Goal: Transaction & Acquisition: Obtain resource

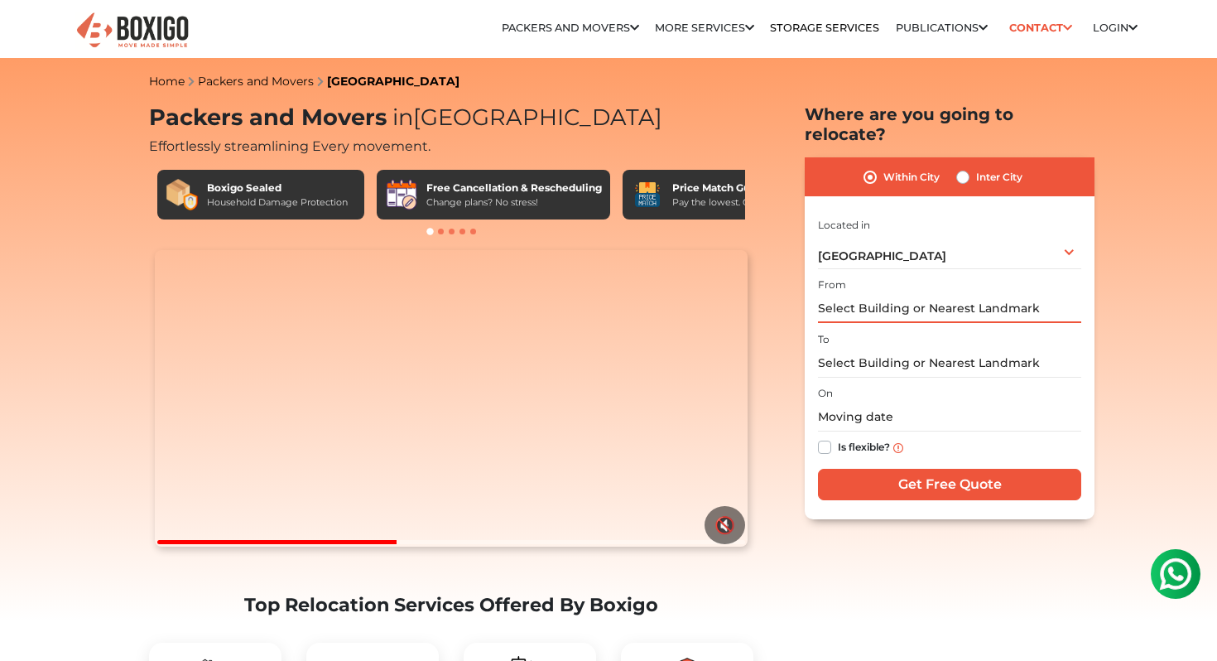
click at [873, 294] on input "text" at bounding box center [949, 308] width 263 height 29
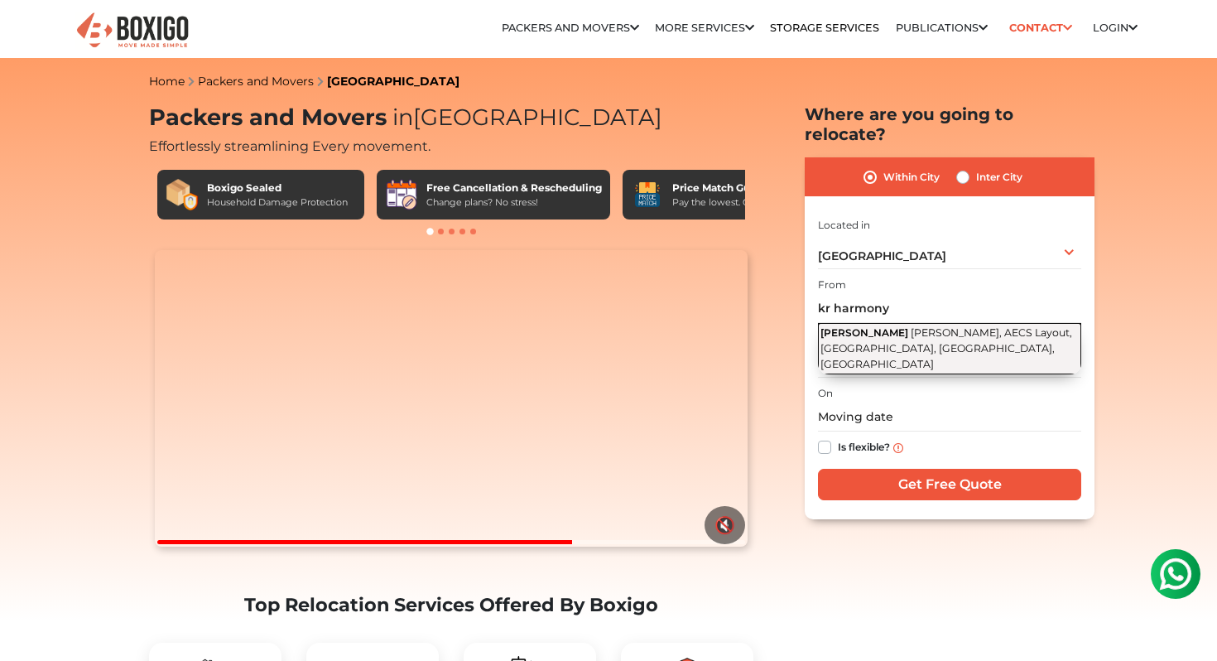
click at [879, 326] on span "[PERSON_NAME], AECS Layout, [GEOGRAPHIC_DATA], [GEOGRAPHIC_DATA], [GEOGRAPHIC_D…" at bounding box center [946, 347] width 252 height 43
type input "[PERSON_NAME], [PERSON_NAME], AECS Layout, [GEOGRAPHIC_DATA], [GEOGRAPHIC_DATA]…"
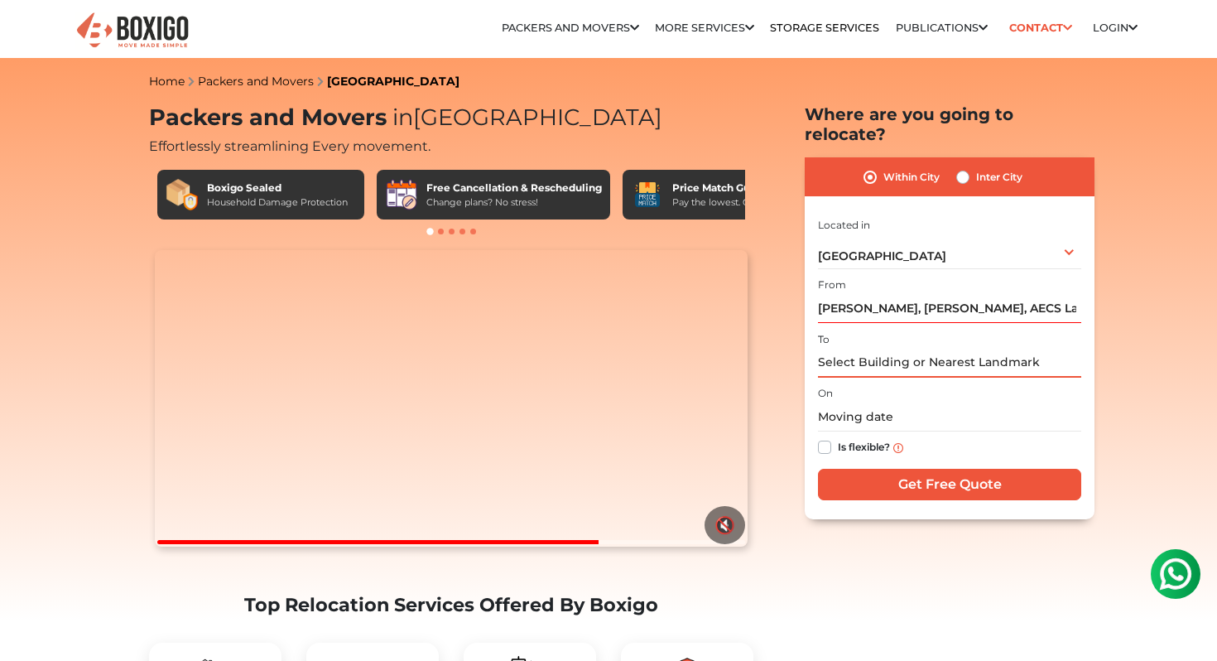
click at [849, 348] on input "text" at bounding box center [949, 362] width 263 height 29
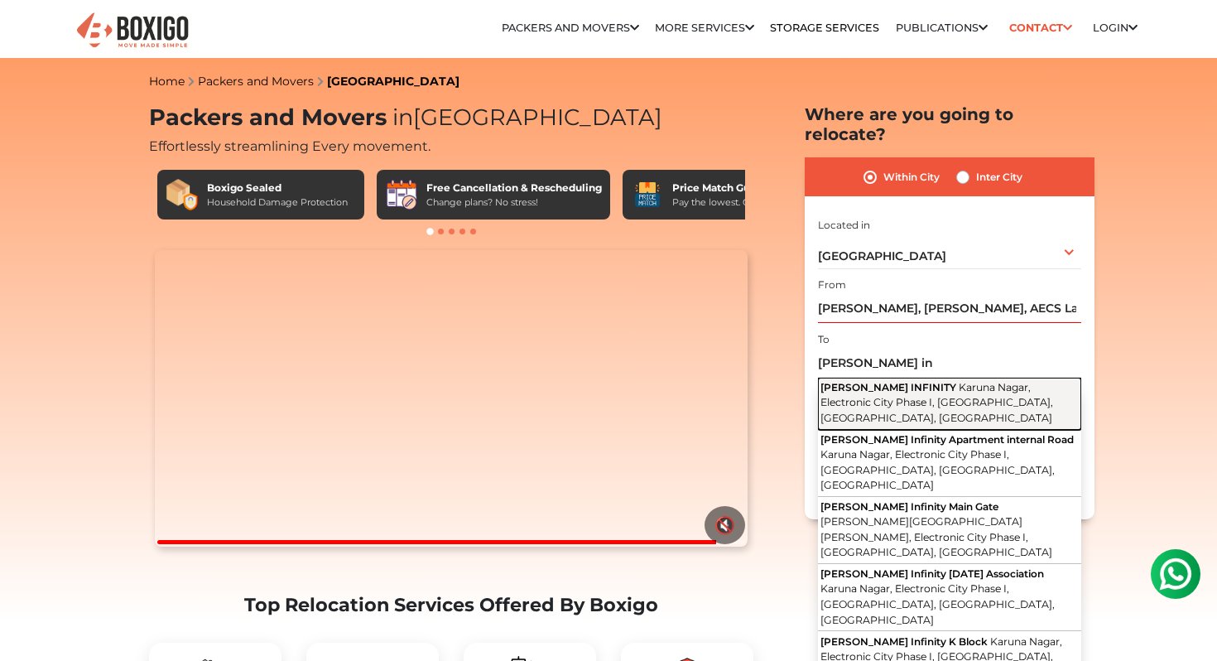
click at [861, 381] on span "Karuna Nagar, Electronic City Phase I, [GEOGRAPHIC_DATA], [GEOGRAPHIC_DATA], [G…" at bounding box center [936, 402] width 233 height 43
type input "[PERSON_NAME] INFINITY, [GEOGRAPHIC_DATA], Electronic City Phase I, [GEOGRAPHIC…"
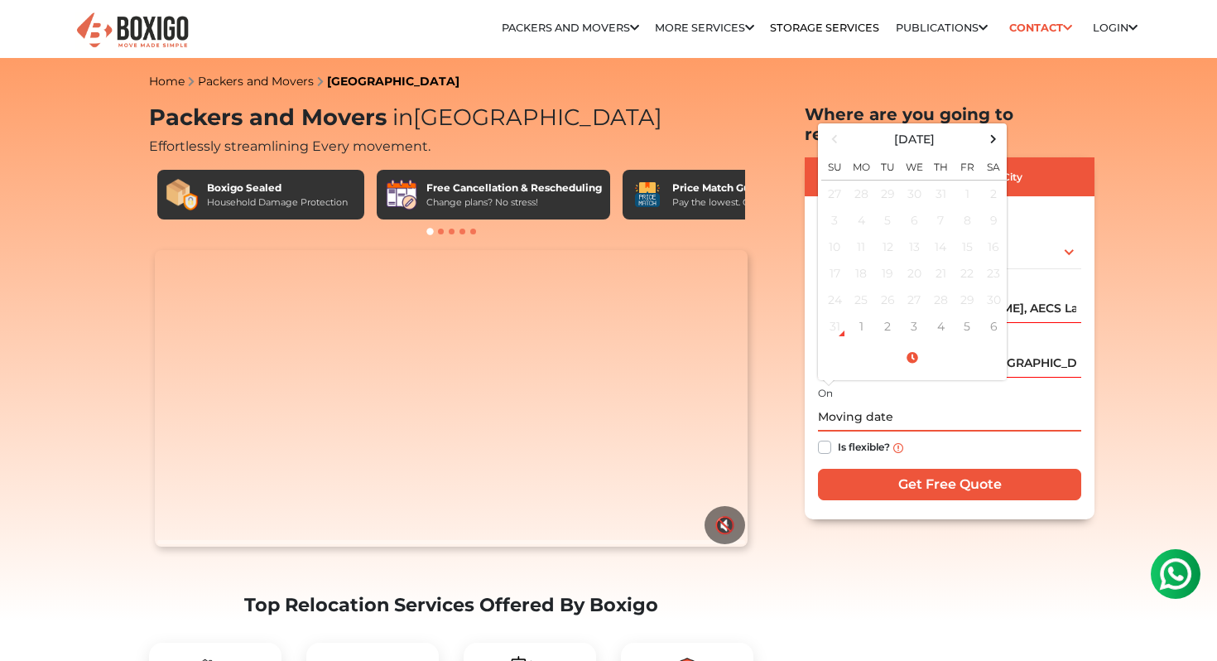
click at [858, 402] on input "text" at bounding box center [949, 416] width 263 height 29
click at [971, 313] on td "5" at bounding box center [967, 326] width 26 height 26
click at [896, 402] on input "09/05/2025 12:00 AM" at bounding box center [949, 416] width 263 height 29
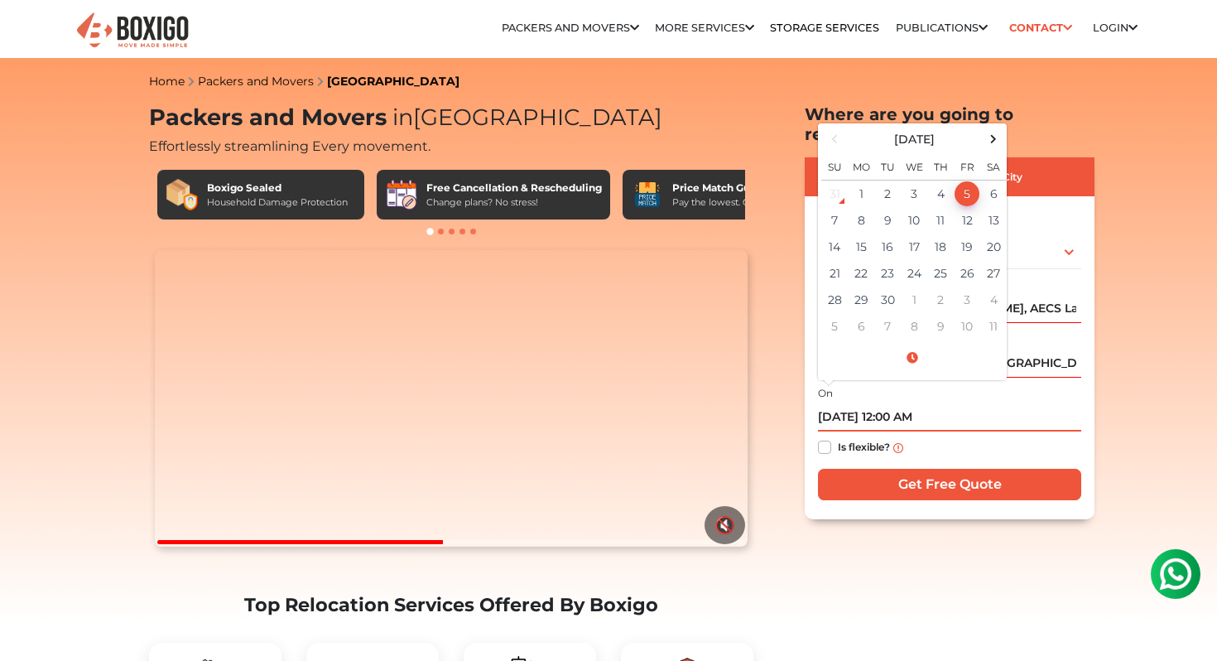
click at [896, 402] on input "09/05/2025 12:00 AM" at bounding box center [949, 416] width 263 height 29
type input "09/05/2025 10:00 AM"
click at [959, 431] on div "Is flexible?" at bounding box center [949, 447] width 263 height 32
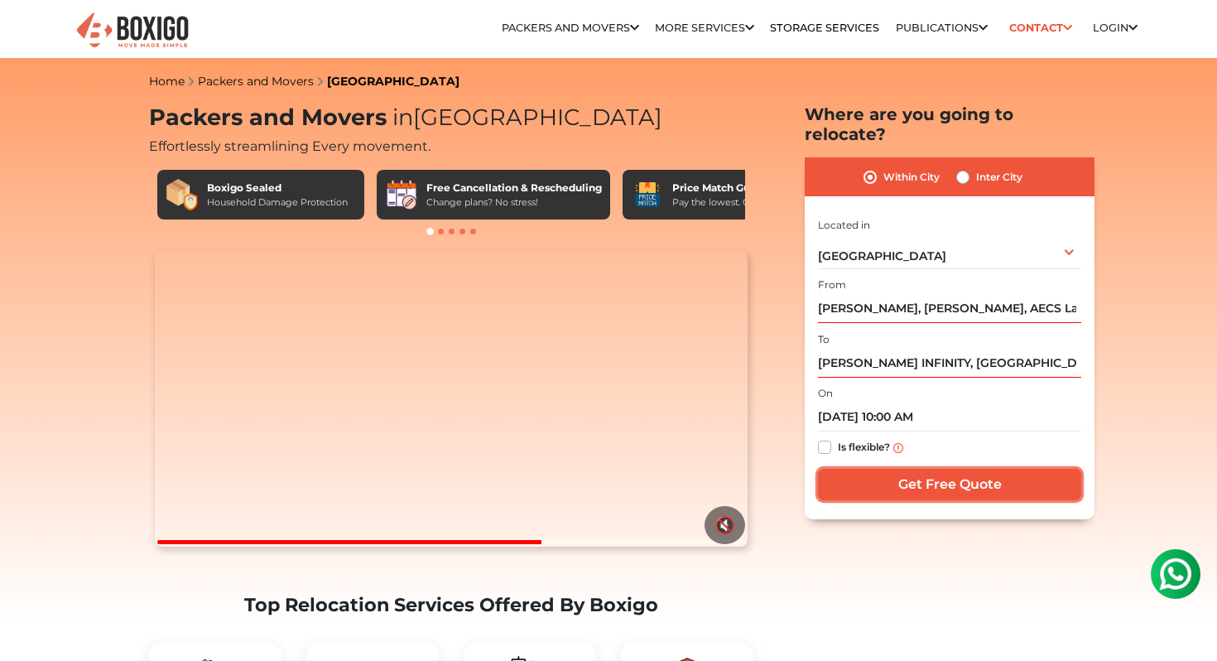
click at [947, 468] on input "Get Free Quote" at bounding box center [949, 483] width 263 height 31
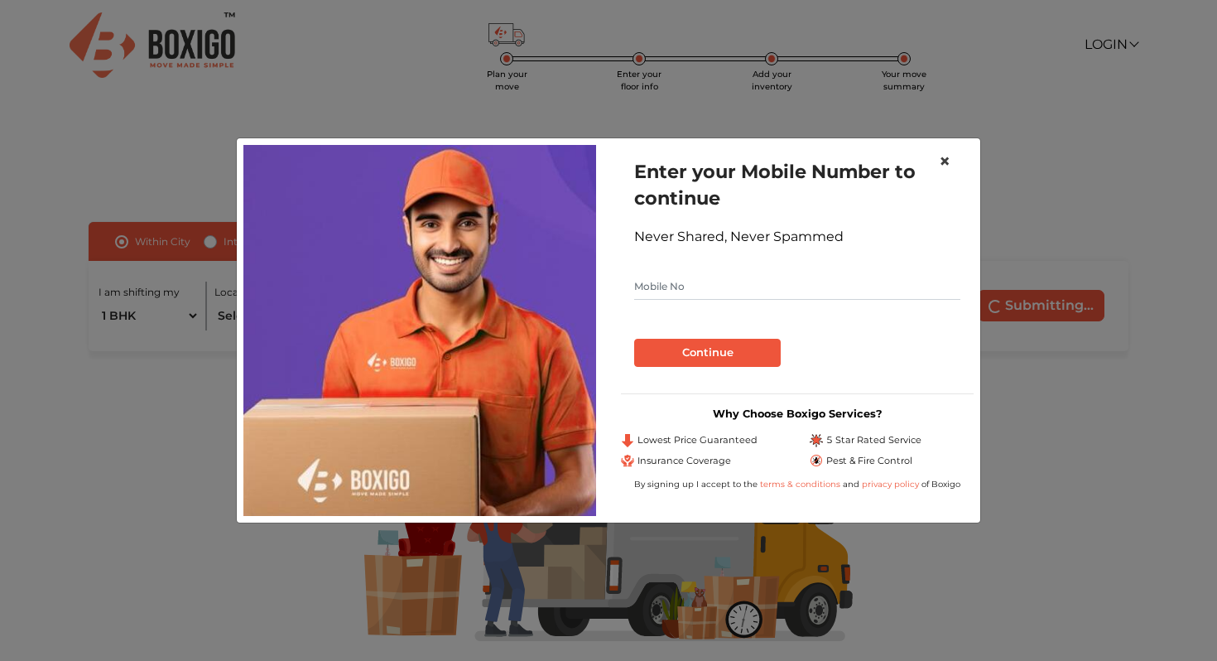
click at [948, 161] on span "×" at bounding box center [945, 161] width 12 height 24
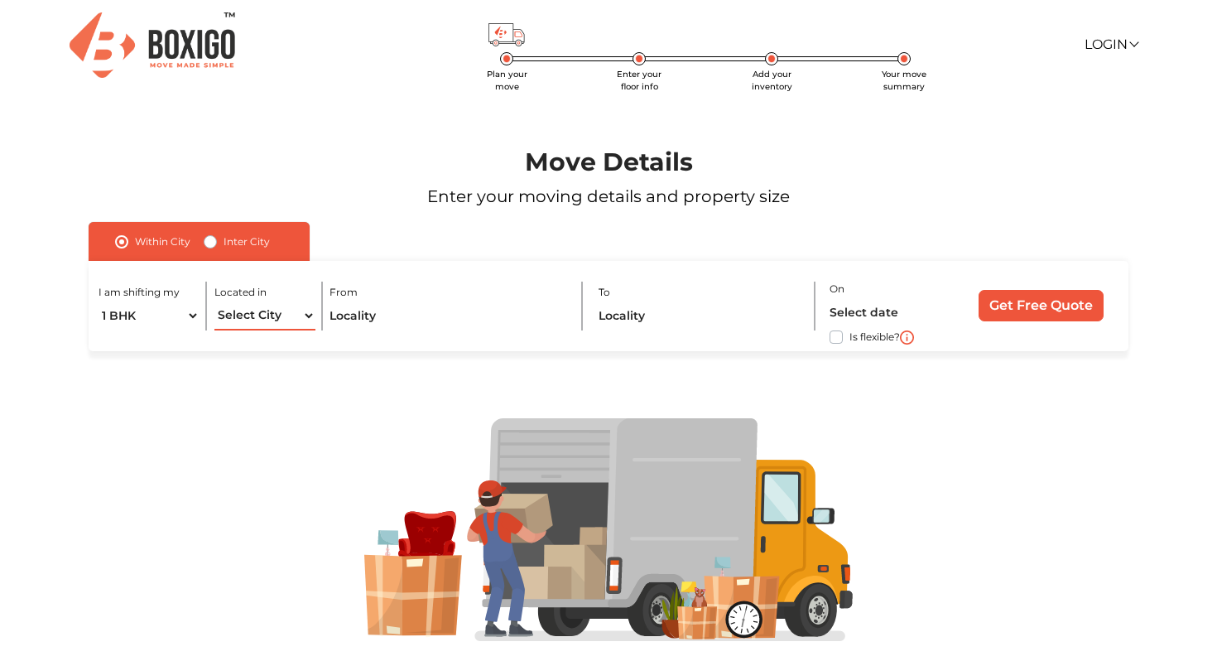
click at [245, 317] on select "Select City [GEOGRAPHIC_DATA] [GEOGRAPHIC_DATA] [GEOGRAPHIC_DATA] [GEOGRAPHIC_D…" at bounding box center [264, 315] width 101 height 29
select select "[GEOGRAPHIC_DATA]"
click at [214, 301] on select "Select City [GEOGRAPHIC_DATA] [GEOGRAPHIC_DATA] [GEOGRAPHIC_DATA] [GEOGRAPHIC_D…" at bounding box center [264, 315] width 101 height 29
click at [380, 309] on input "text" at bounding box center [448, 315] width 238 height 29
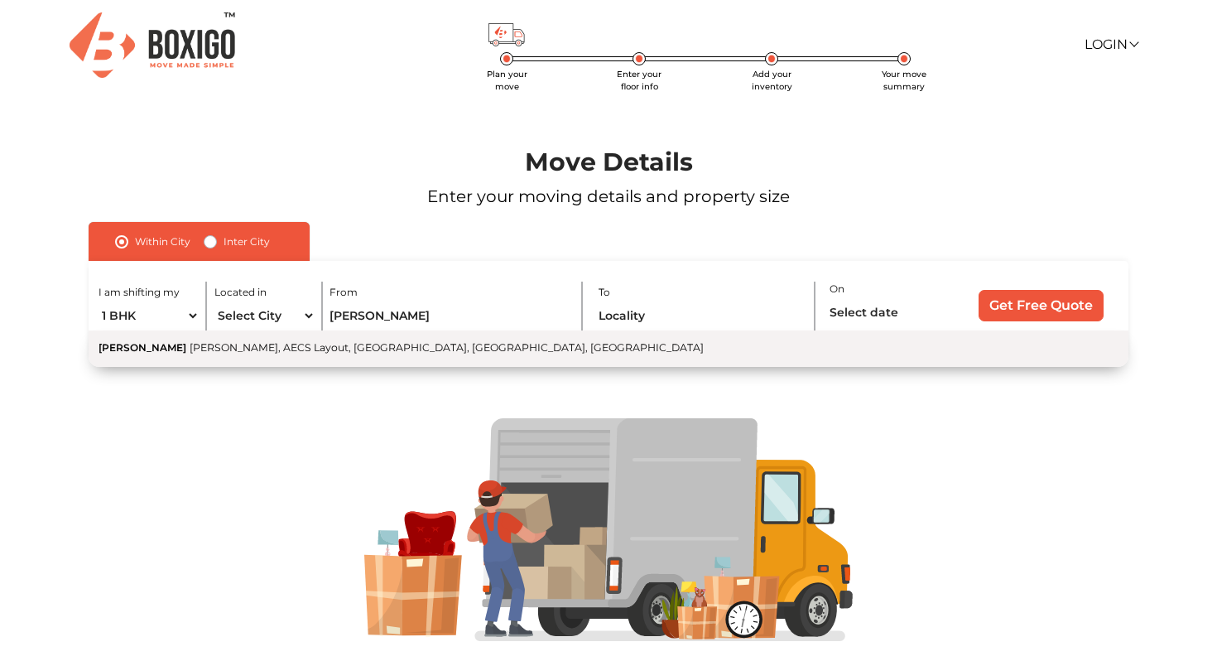
click at [359, 348] on span "[PERSON_NAME], AECS Layout, [GEOGRAPHIC_DATA], [GEOGRAPHIC_DATA], [GEOGRAPHIC_D…" at bounding box center [447, 347] width 514 height 12
type input "[PERSON_NAME], [PERSON_NAME], AECS Layout, [GEOGRAPHIC_DATA], [GEOGRAPHIC_DATA]…"
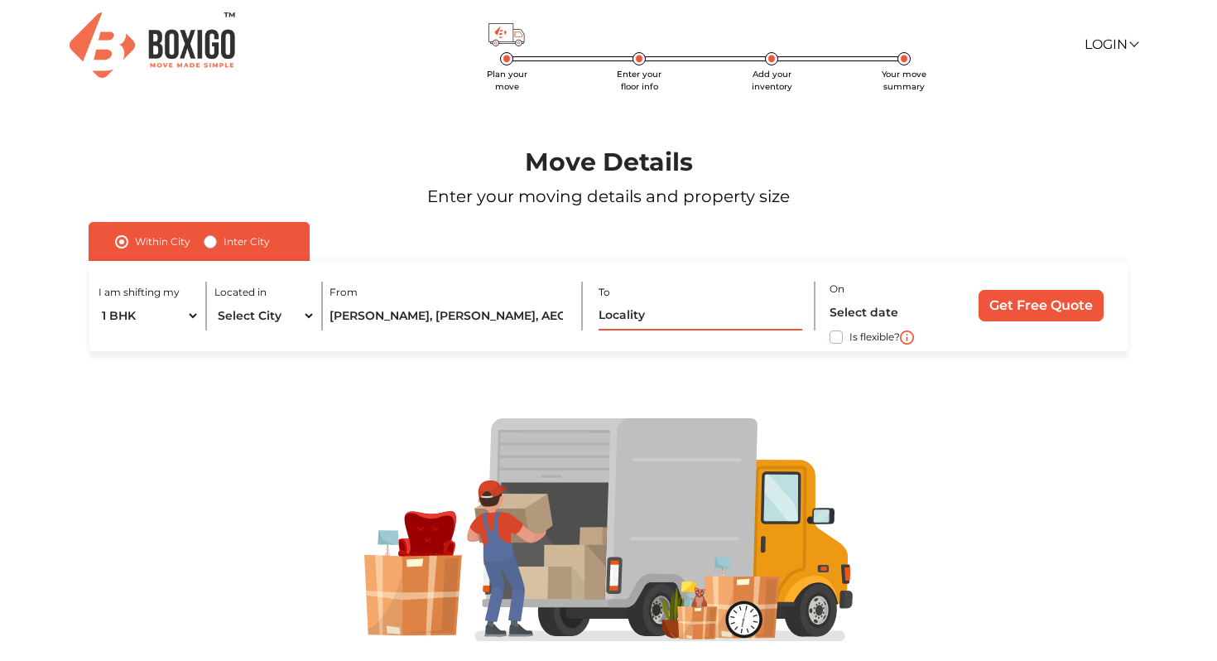
click at [623, 310] on input "text" at bounding box center [700, 315] width 204 height 29
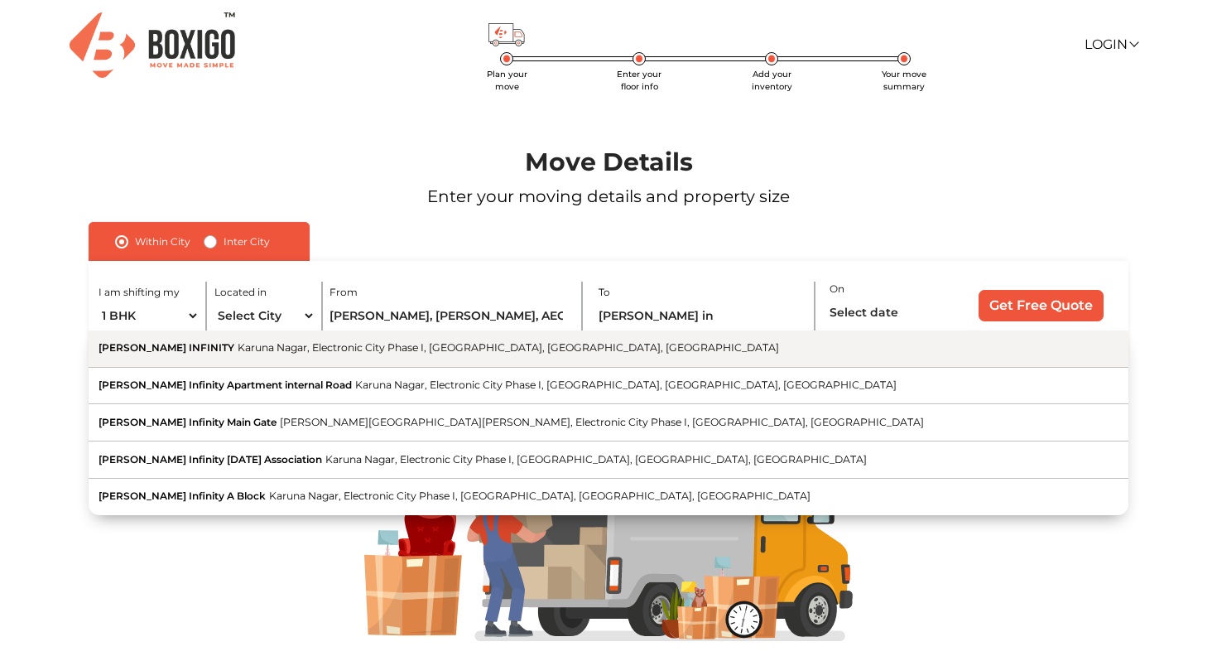
click at [540, 353] on span "Karuna Nagar, Electronic City Phase I, [GEOGRAPHIC_DATA], [GEOGRAPHIC_DATA], [G…" at bounding box center [508, 347] width 541 height 12
type input "[PERSON_NAME] INFINITY, [GEOGRAPHIC_DATA], Electronic City Phase I, [GEOGRAPHIC…"
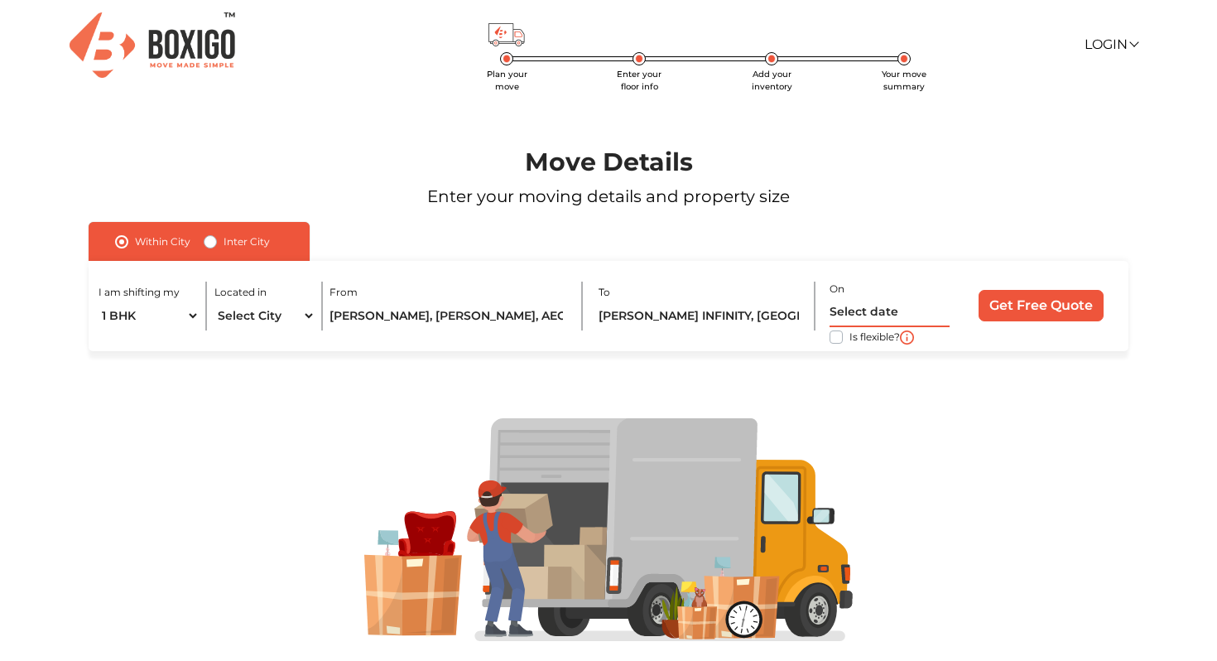
click at [866, 304] on input "text" at bounding box center [889, 312] width 120 height 29
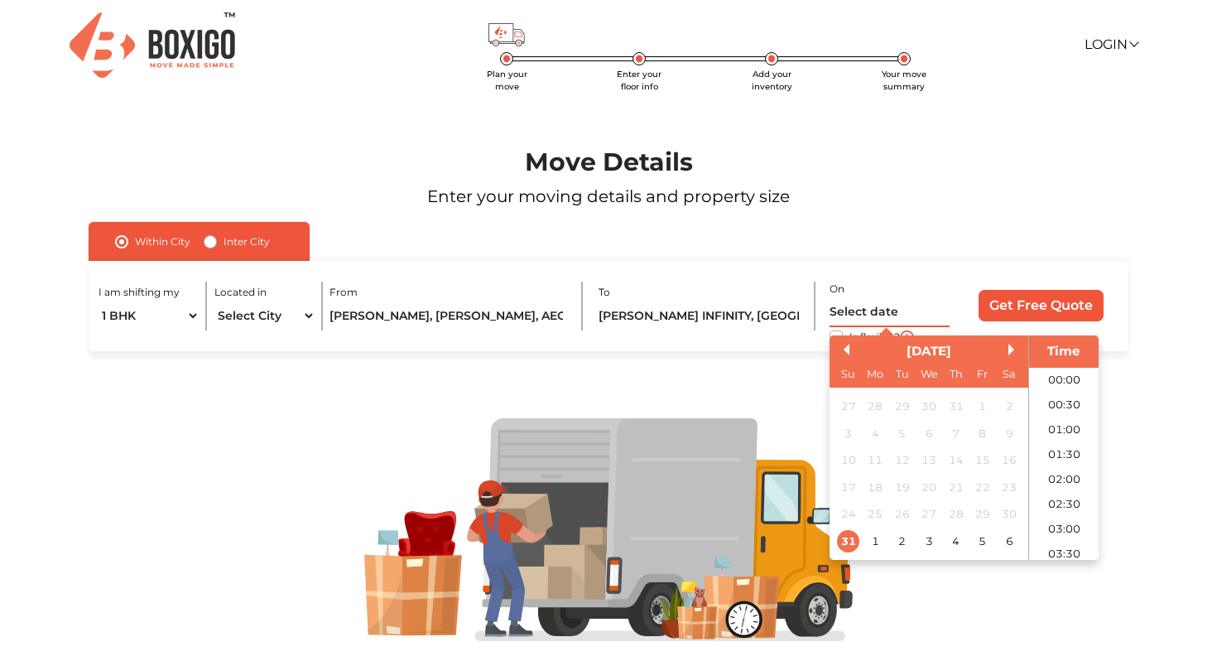
scroll to position [363, 0]
click at [1011, 348] on button "Next Month" at bounding box center [1014, 349] width 12 height 12
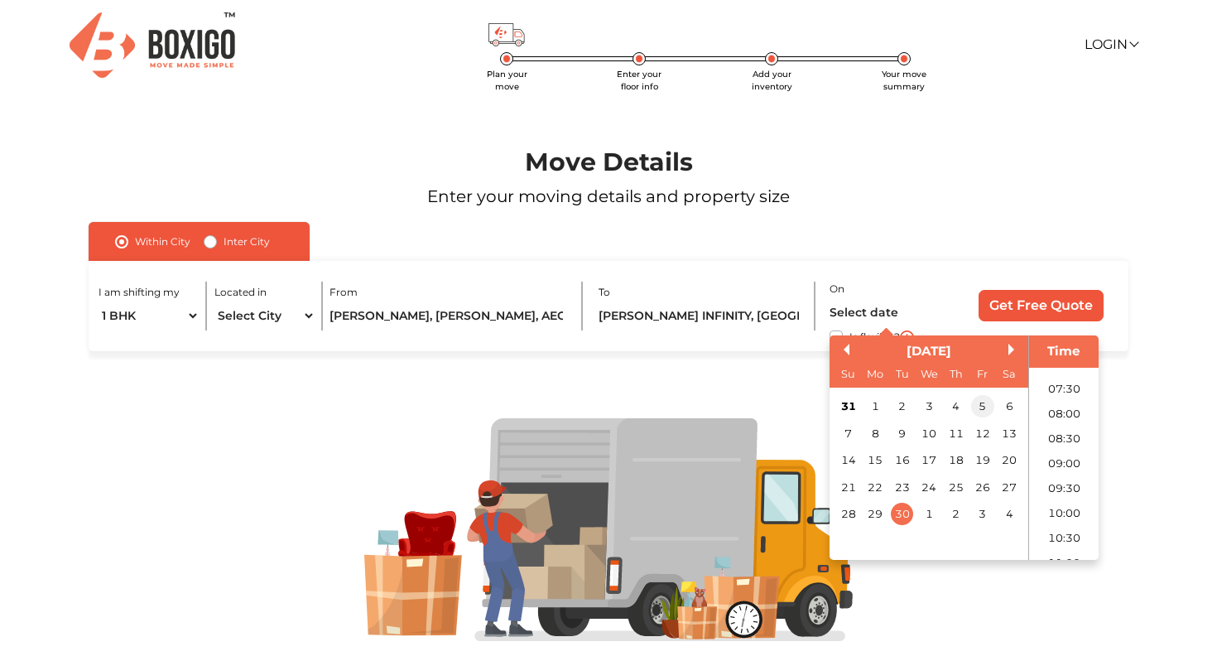
click at [982, 406] on div "5" at bounding box center [982, 406] width 22 height 22
click at [908, 315] on input "[DATE] 12:00 AM" at bounding box center [889, 312] width 120 height 29
type input "[DATE] 10:00 AM"
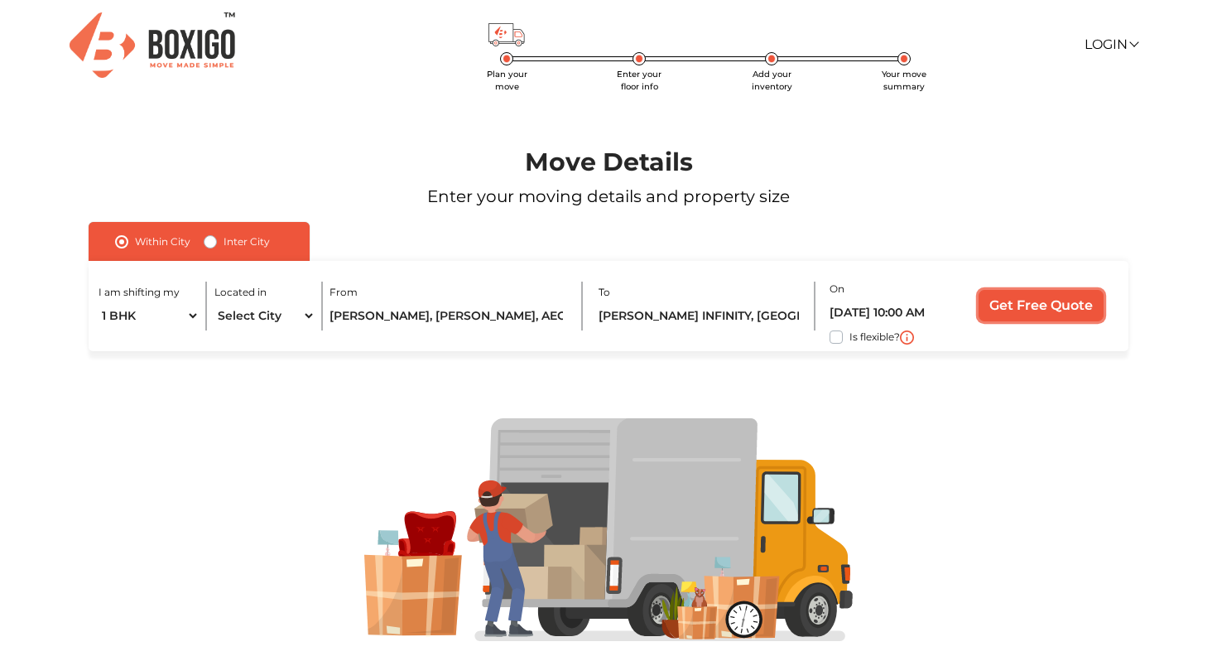
click at [1009, 307] on input "Get Free Quote" at bounding box center [1040, 305] width 125 height 31
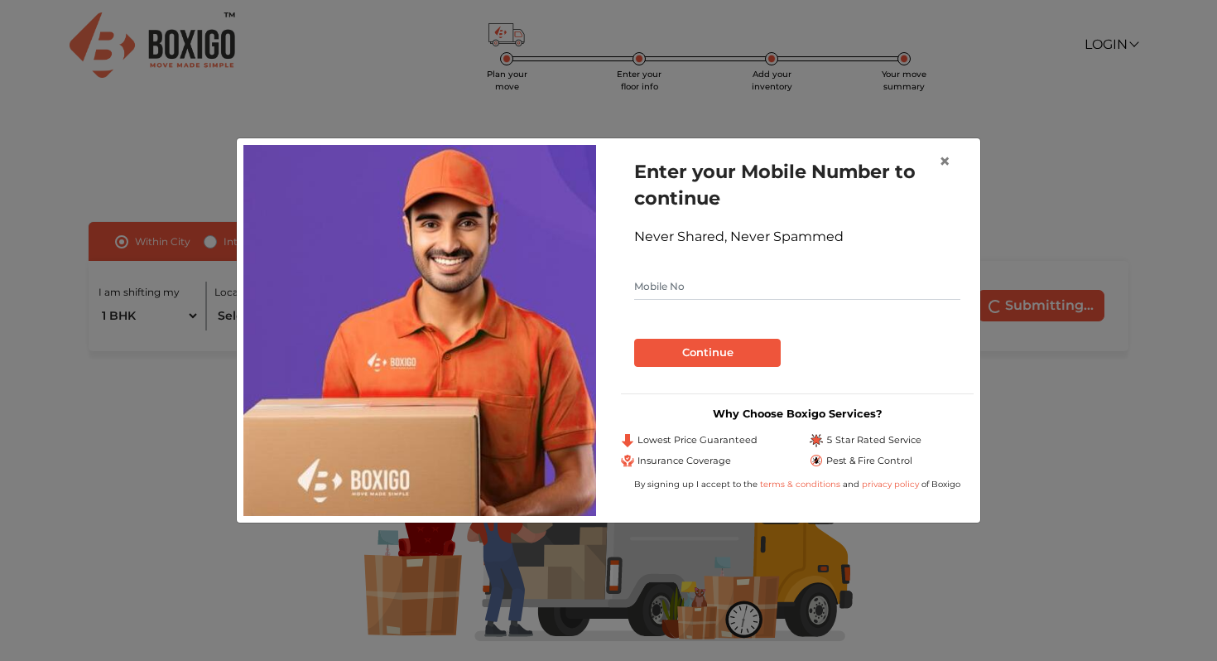
click at [642, 289] on input "text" at bounding box center [797, 286] width 326 height 26
type input "9625110177"
click at [658, 310] on form "Enter your Mobile Number to continue Never Shared, Never Spammed 9625110177 Con…" at bounding box center [797, 262] width 326 height 209
click at [671, 352] on button "Continue" at bounding box center [707, 353] width 147 height 28
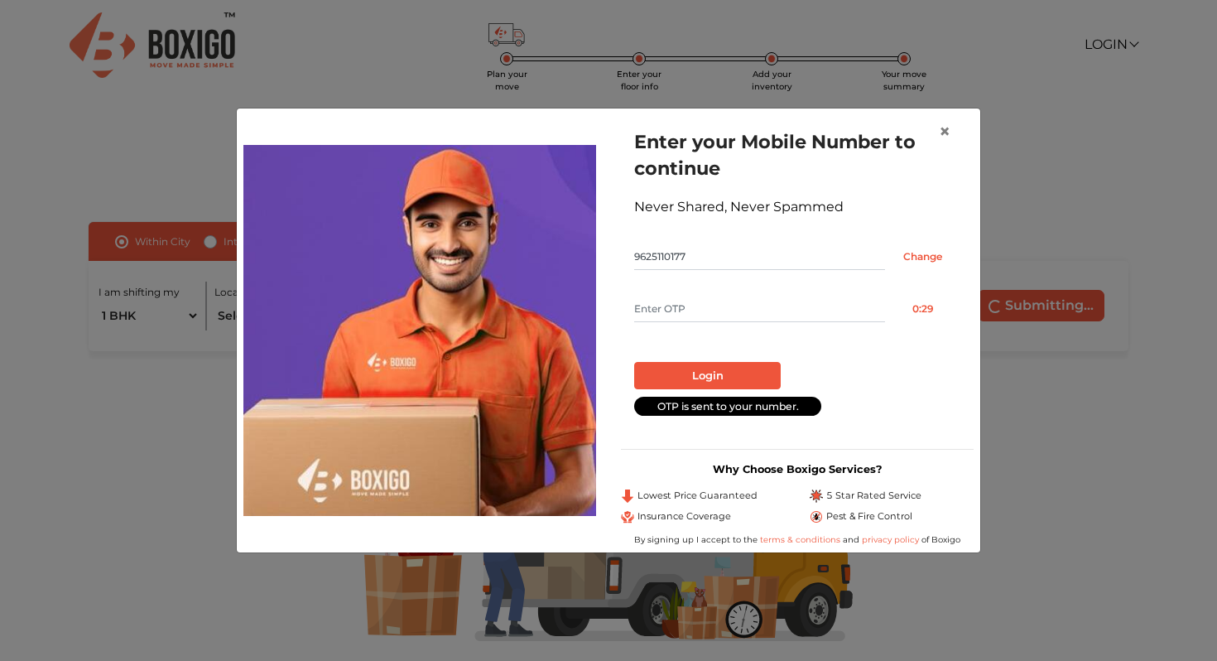
click at [672, 315] on input "text" at bounding box center [759, 308] width 251 height 26
type input "1140"
click at [714, 368] on button "Login" at bounding box center [707, 376] width 147 height 28
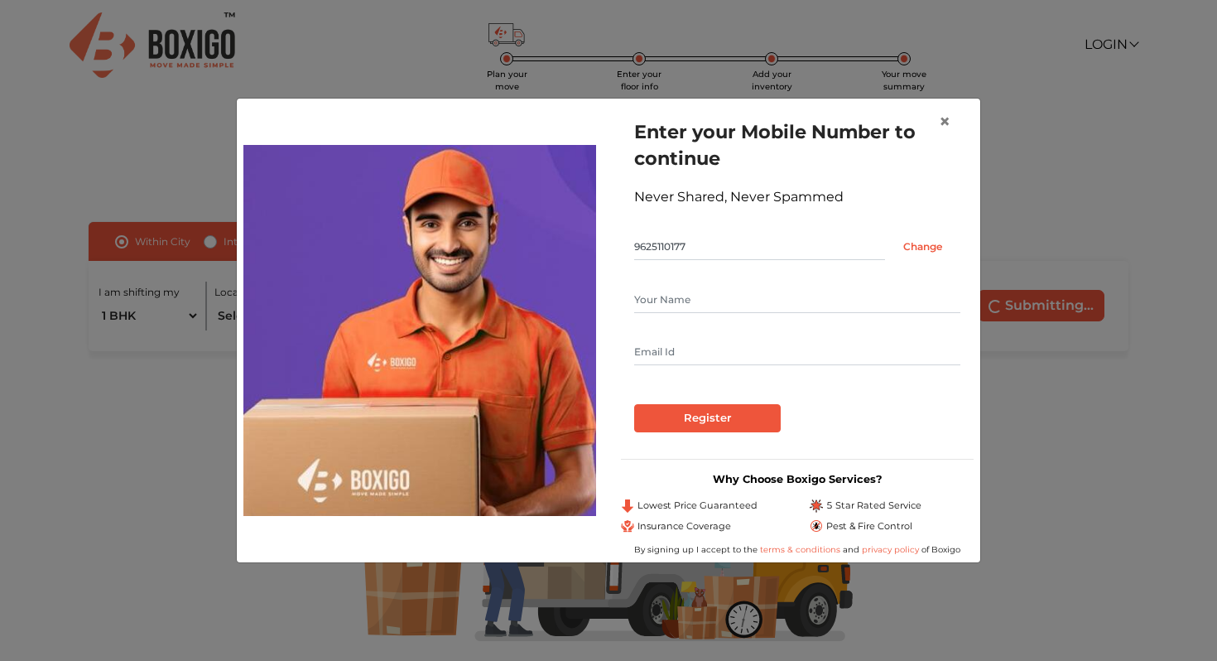
click at [681, 308] on input "text" at bounding box center [797, 299] width 326 height 26
type input "[DEMOGRAPHIC_DATA]"
click at [673, 353] on input "text" at bounding box center [797, 352] width 326 height 26
type input "[EMAIL_ADDRESS][DOMAIN_NAME]"
click at [692, 425] on input "Register" at bounding box center [707, 418] width 147 height 28
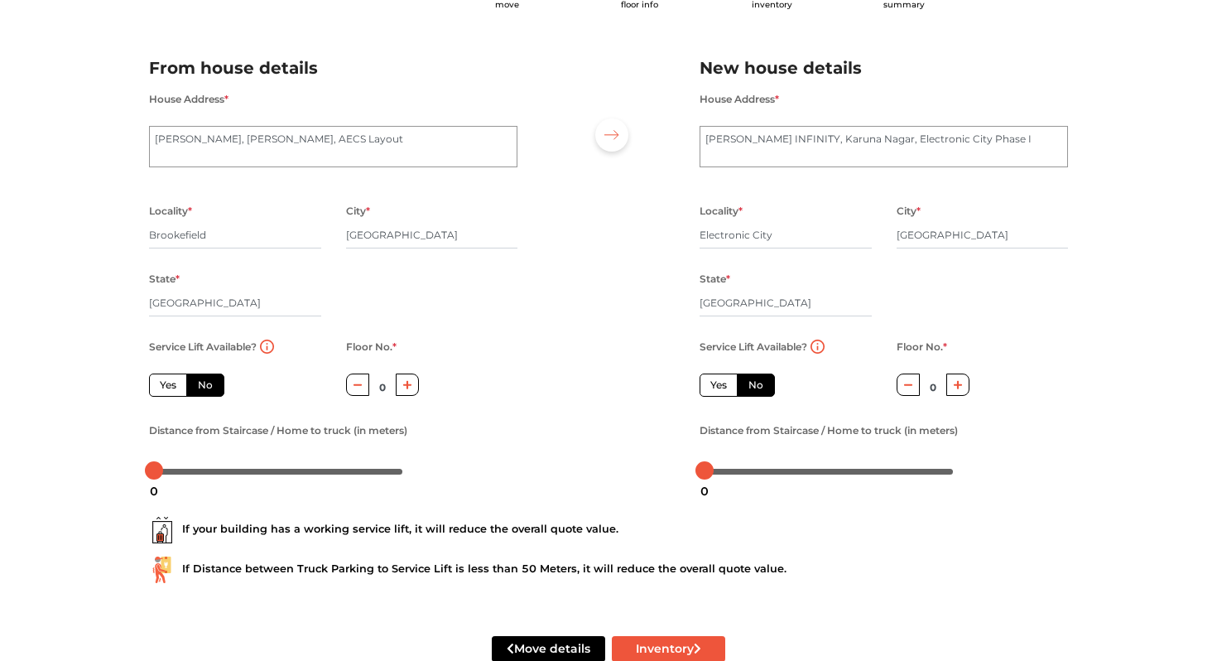
scroll to position [83, 0]
click at [724, 386] on label "Yes" at bounding box center [718, 383] width 38 height 23
click at [721, 386] on input "Yes" at bounding box center [715, 382] width 11 height 11
radio input "true"
radio input "false"
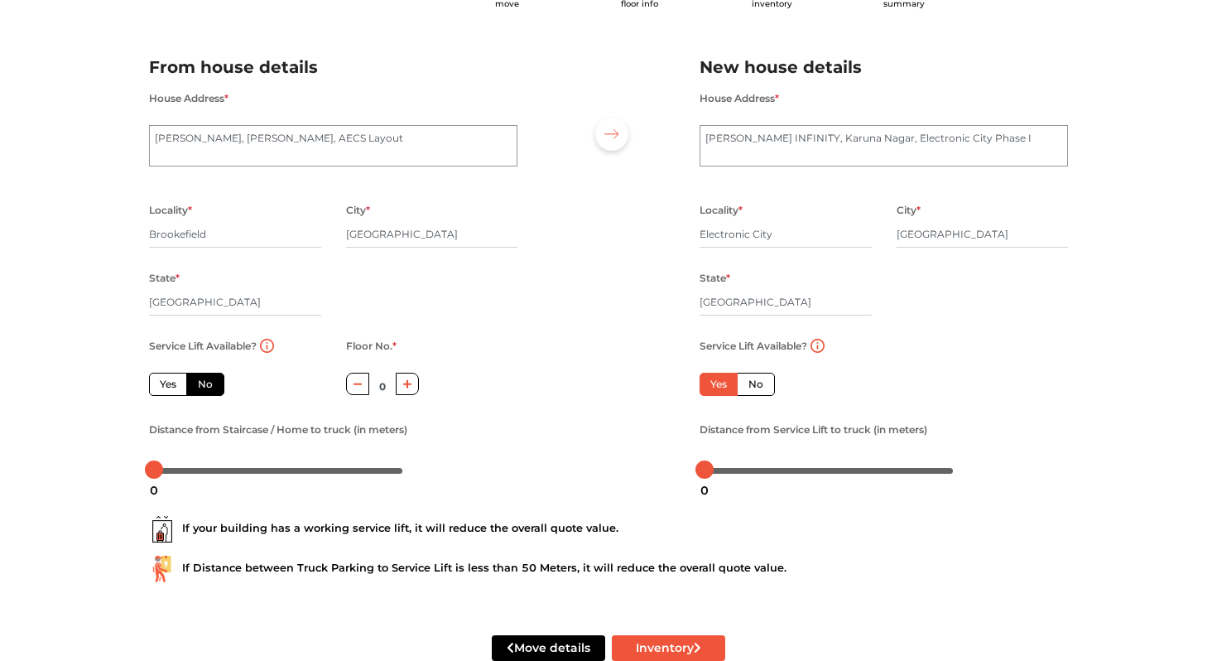
click at [173, 384] on label "Yes" at bounding box center [168, 383] width 38 height 23
click at [171, 384] on input "Yes" at bounding box center [165, 382] width 11 height 11
radio input "true"
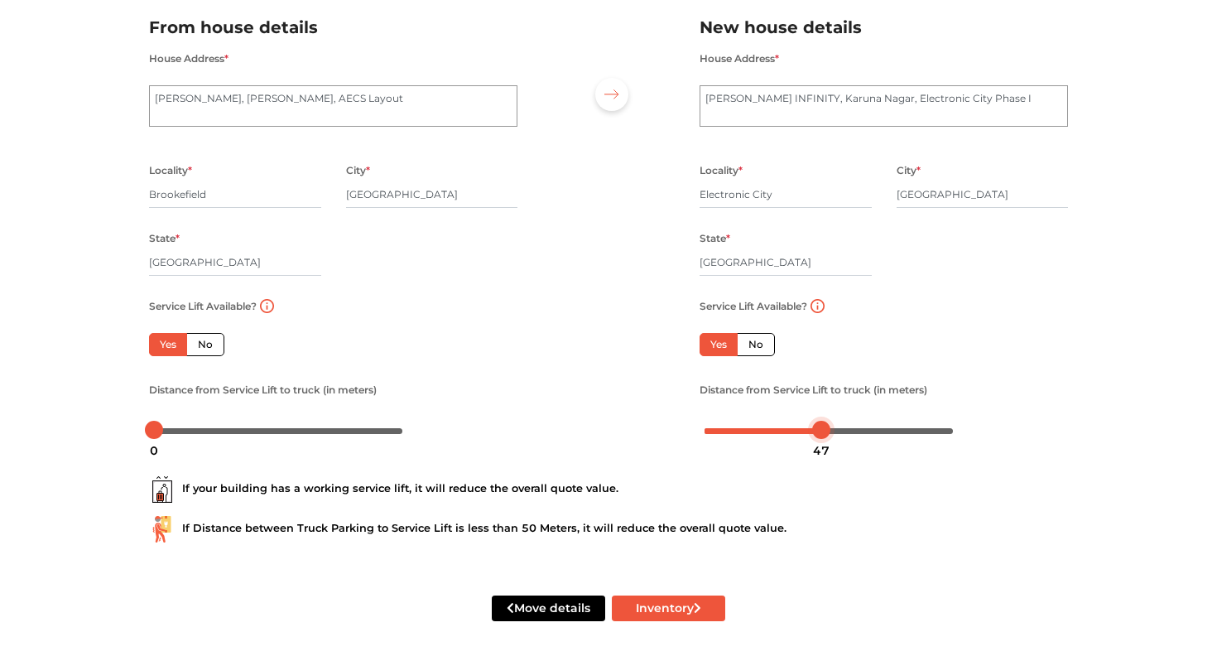
drag, startPoint x: 705, startPoint y: 430, endPoint x: 822, endPoint y: 440, distance: 117.1
click at [822, 440] on body "Plan your move Enter your floor info Add your inventory Your move summary My Mo…" at bounding box center [608, 207] width 1217 height 661
drag, startPoint x: 158, startPoint y: 425, endPoint x: 275, endPoint y: 431, distance: 116.9
click at [275, 431] on div at bounding box center [271, 429] width 18 height 18
click at [649, 611] on button "Inventory" at bounding box center [668, 608] width 113 height 26
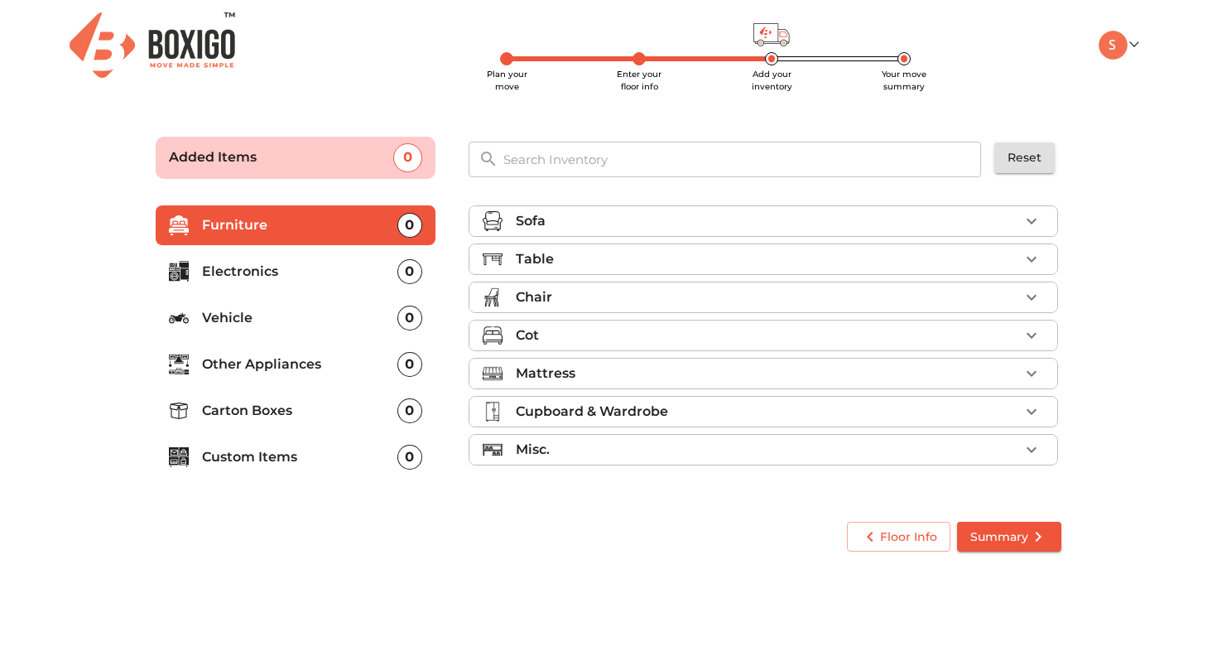
click at [1030, 209] on button "button" at bounding box center [1031, 221] width 25 height 25
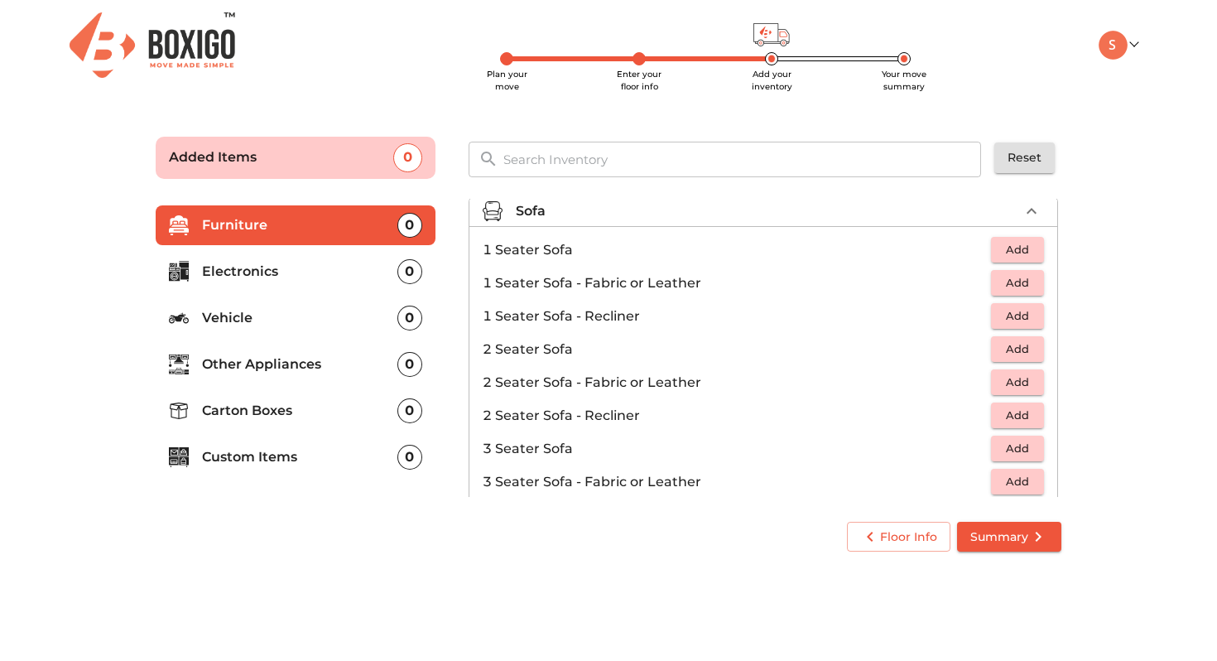
scroll to position [19, 0]
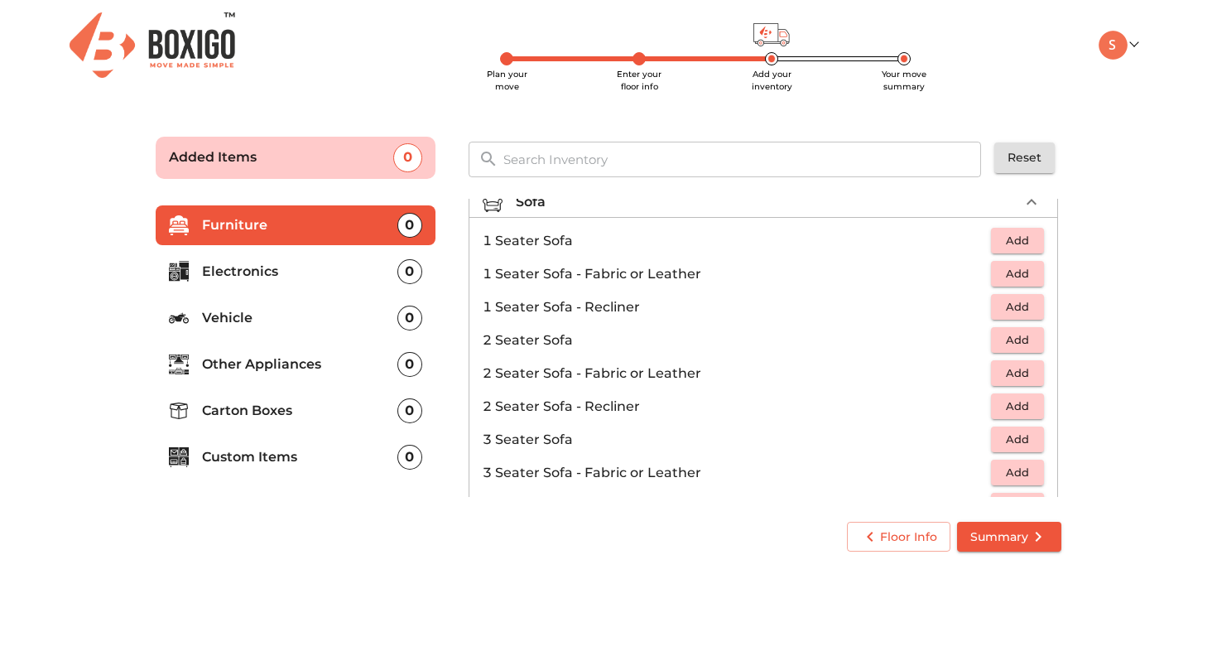
click at [1023, 371] on span "Add" at bounding box center [1017, 372] width 36 height 19
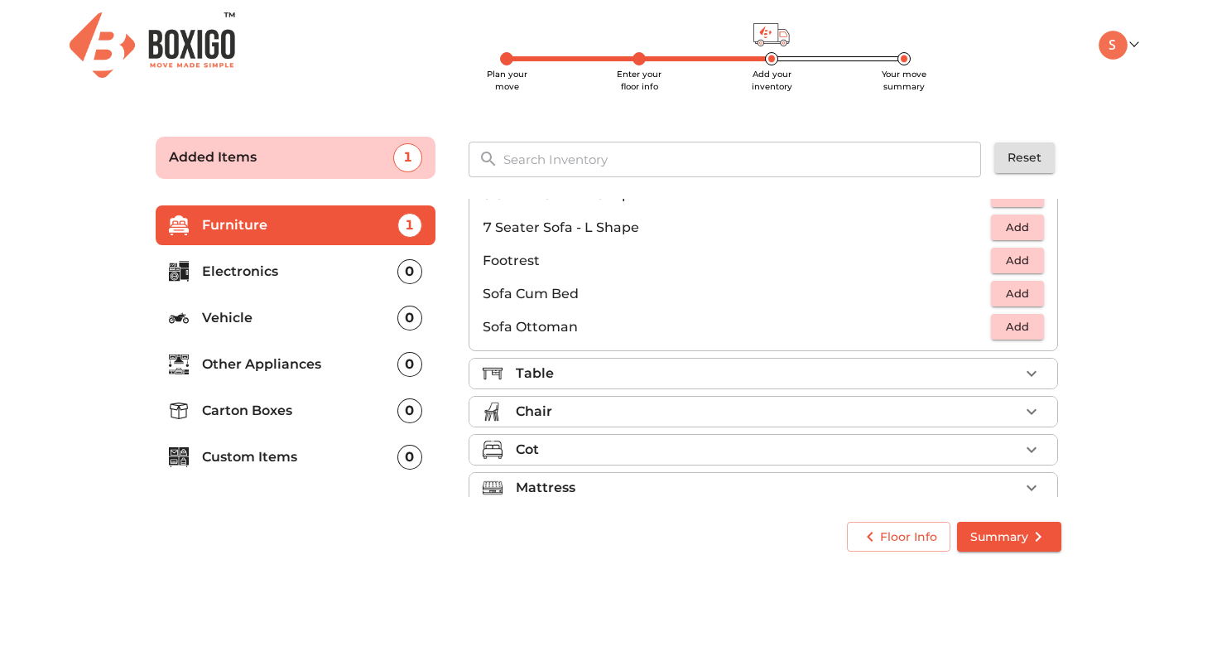
scroll to position [397, 0]
click at [806, 368] on div "Table" at bounding box center [767, 373] width 503 height 20
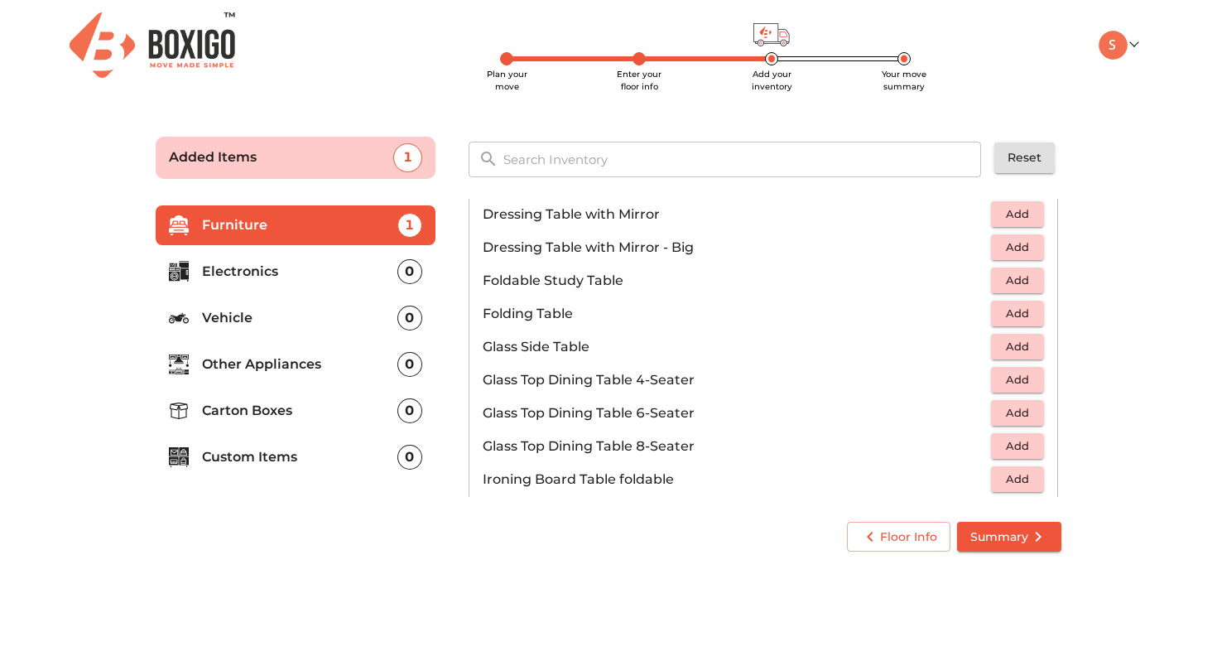
scroll to position [479, 0]
click at [1011, 313] on span "Add" at bounding box center [1017, 314] width 36 height 19
click at [1030, 315] on icon "button" at bounding box center [1032, 316] width 12 height 12
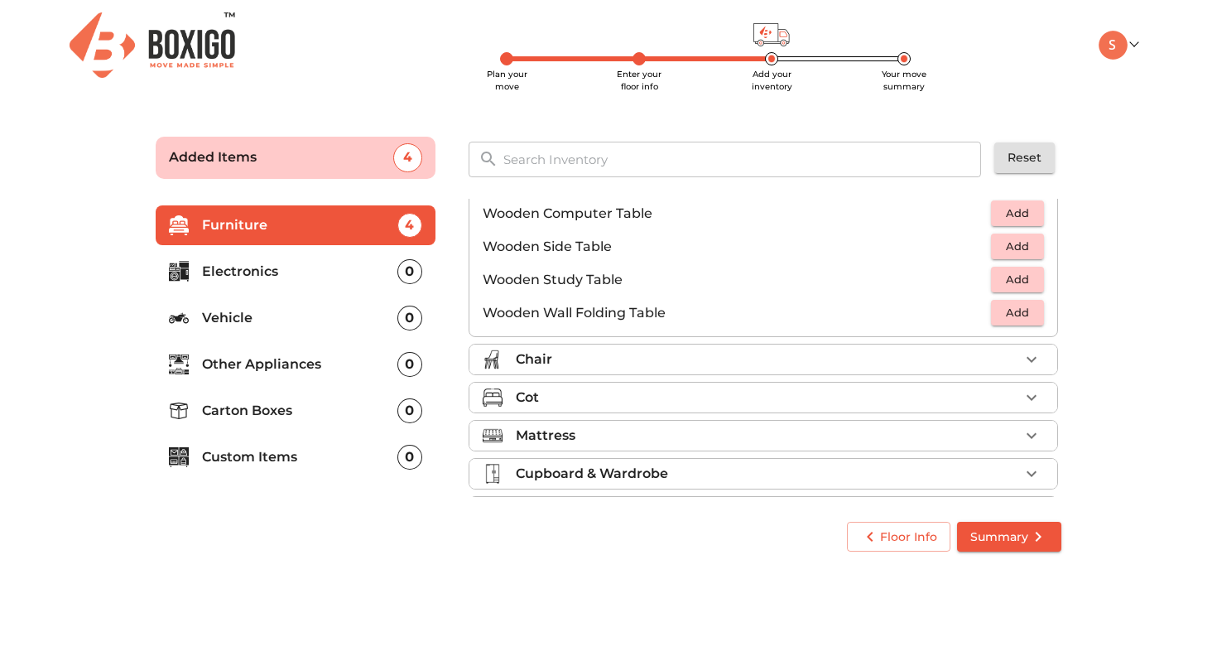
scroll to position [1112, 0]
click at [912, 354] on div "Chair" at bounding box center [767, 358] width 503 height 20
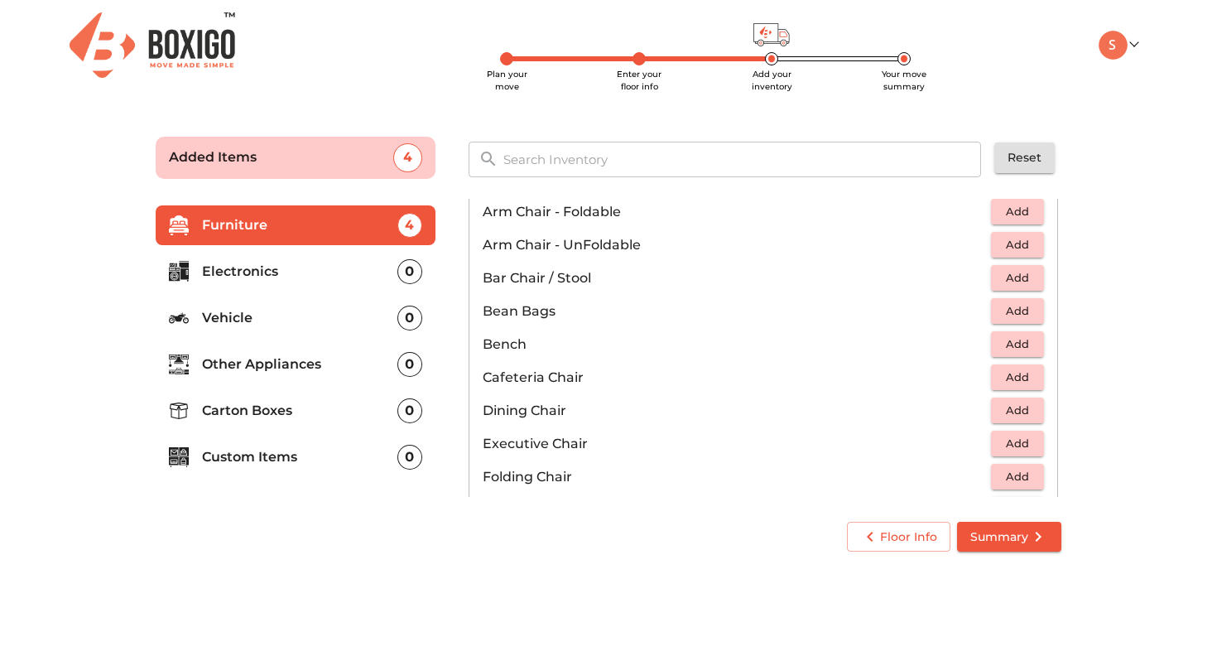
scroll to position [0, 0]
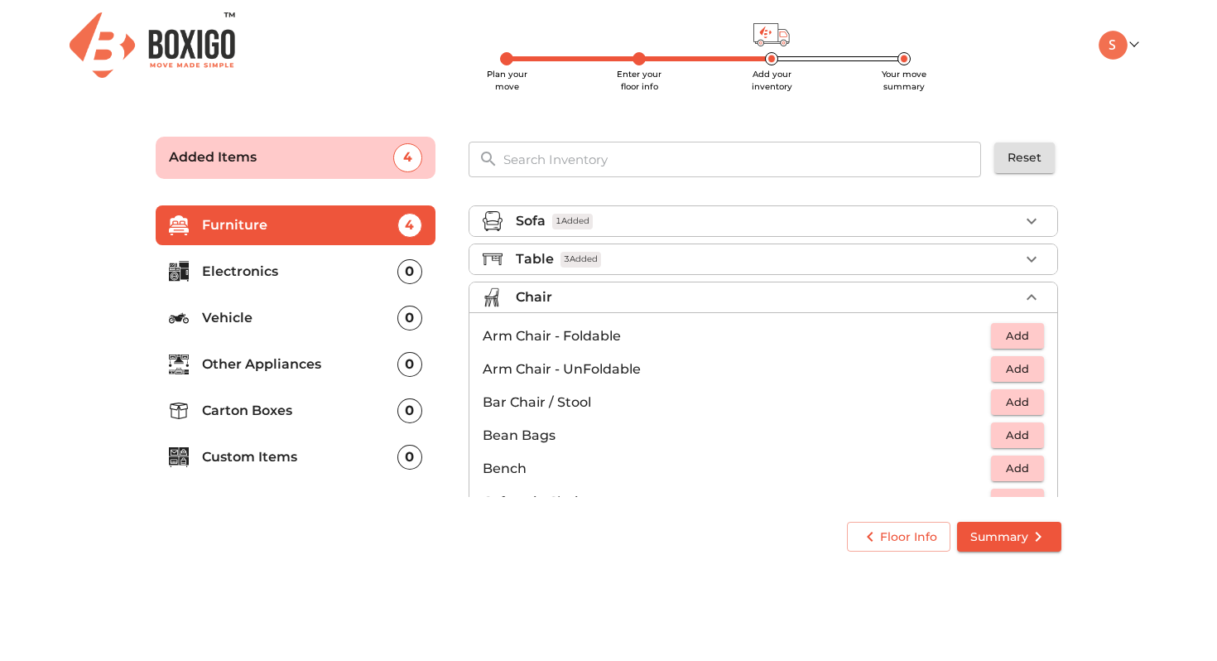
click at [886, 265] on div "Table 3 Added" at bounding box center [767, 259] width 503 height 20
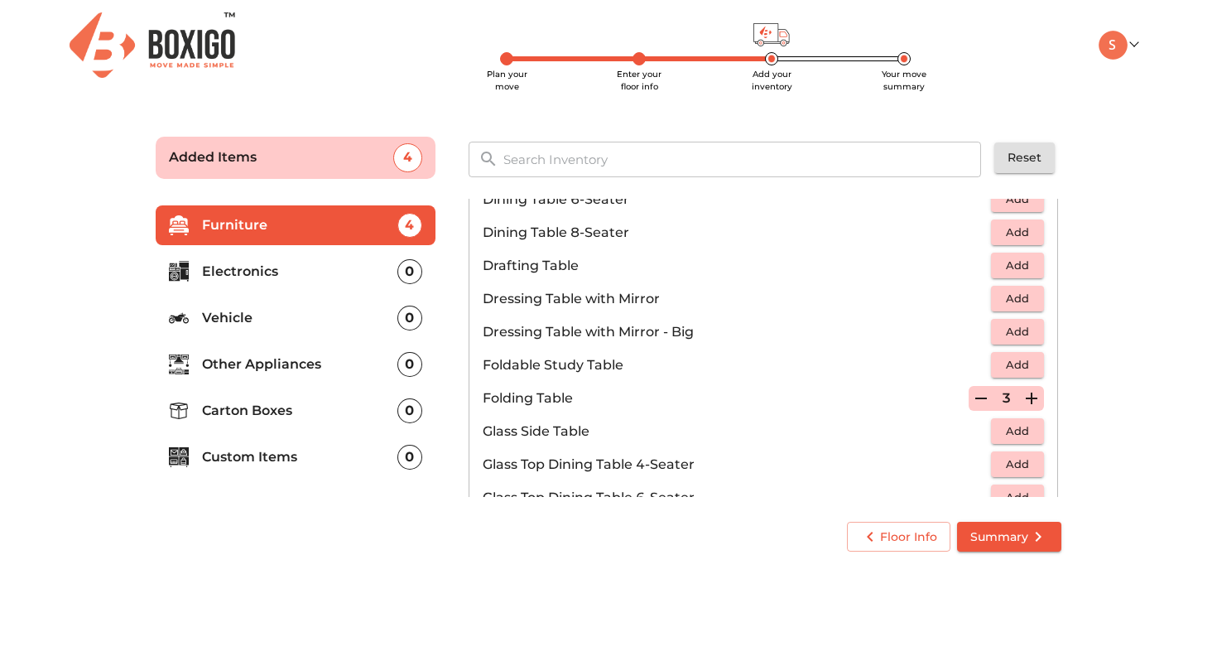
scroll to position [417, 0]
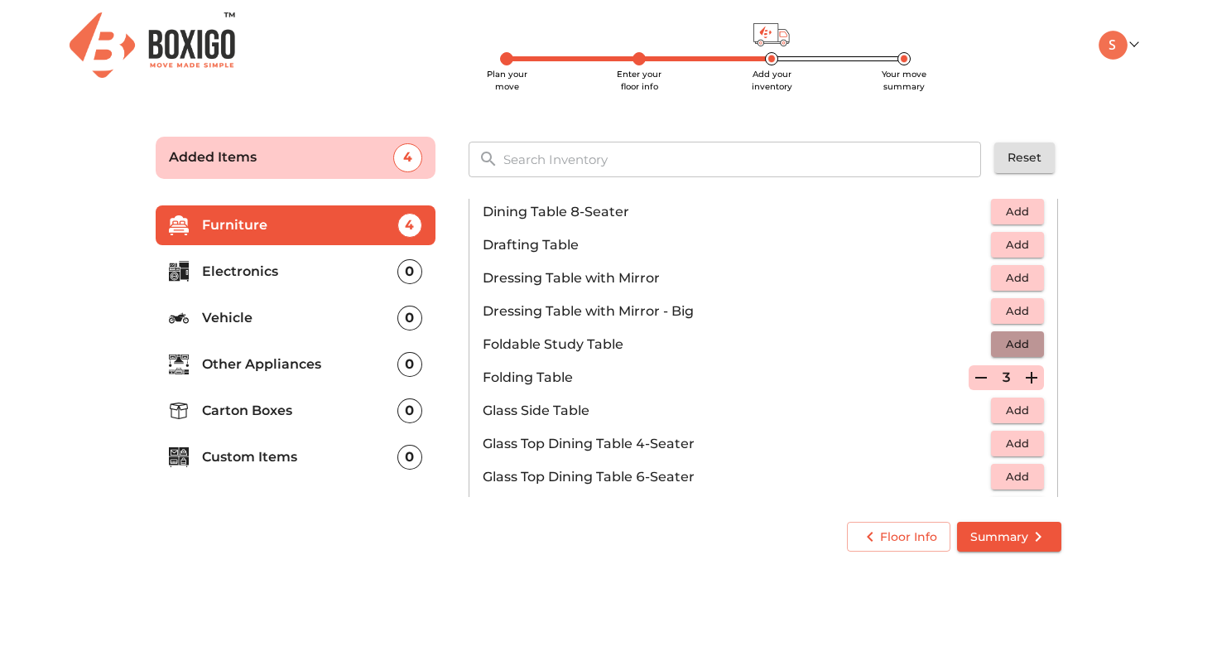
click at [1005, 343] on span "Add" at bounding box center [1017, 343] width 36 height 19
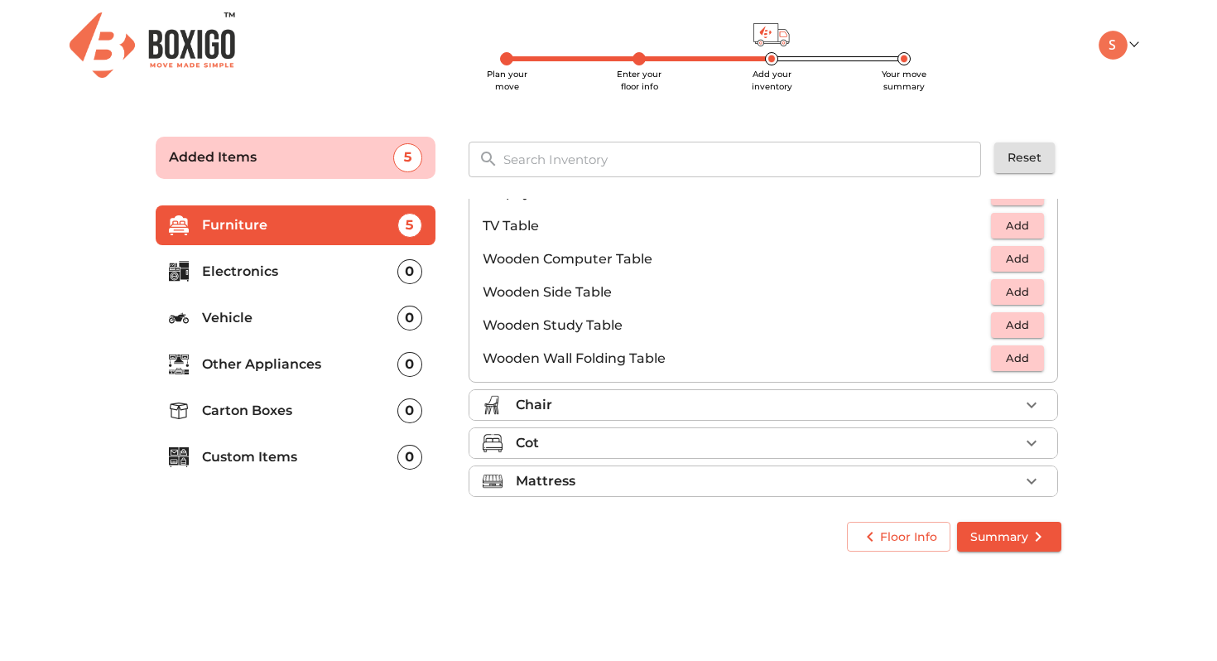
scroll to position [1097, 0]
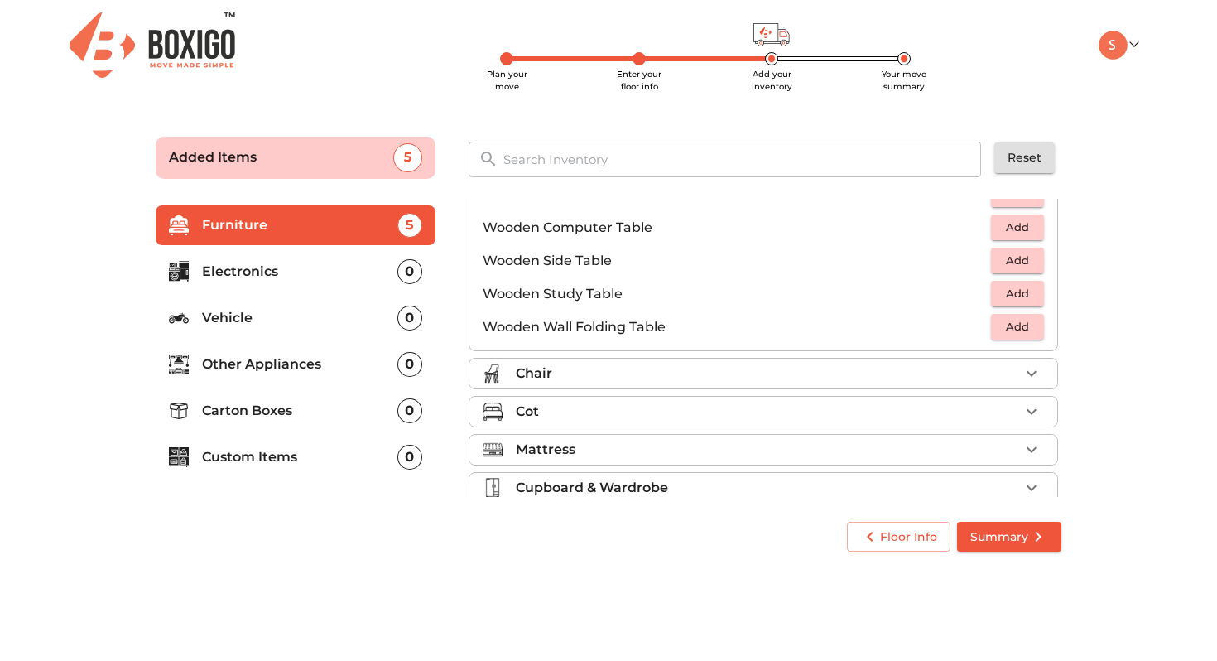
click at [885, 377] on div "Chair" at bounding box center [767, 373] width 503 height 20
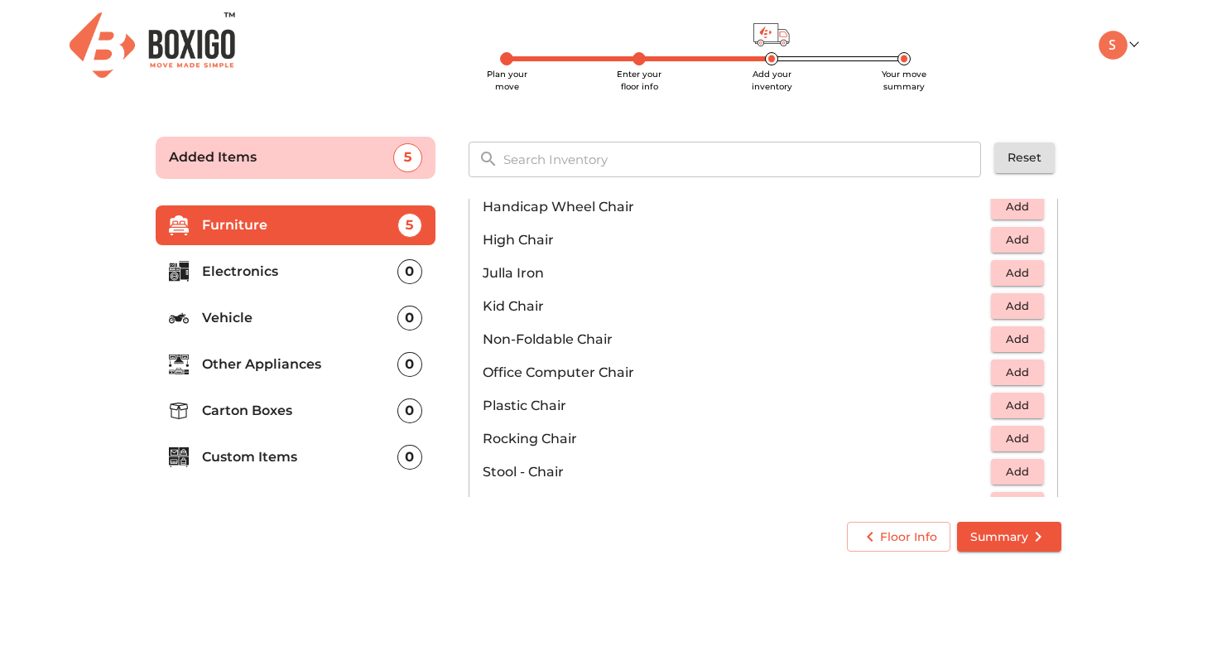
scroll to position [428, 0]
click at [1011, 411] on span "Add" at bounding box center [1017, 404] width 36 height 19
click at [1031, 406] on icon "button" at bounding box center [1032, 405] width 12 height 12
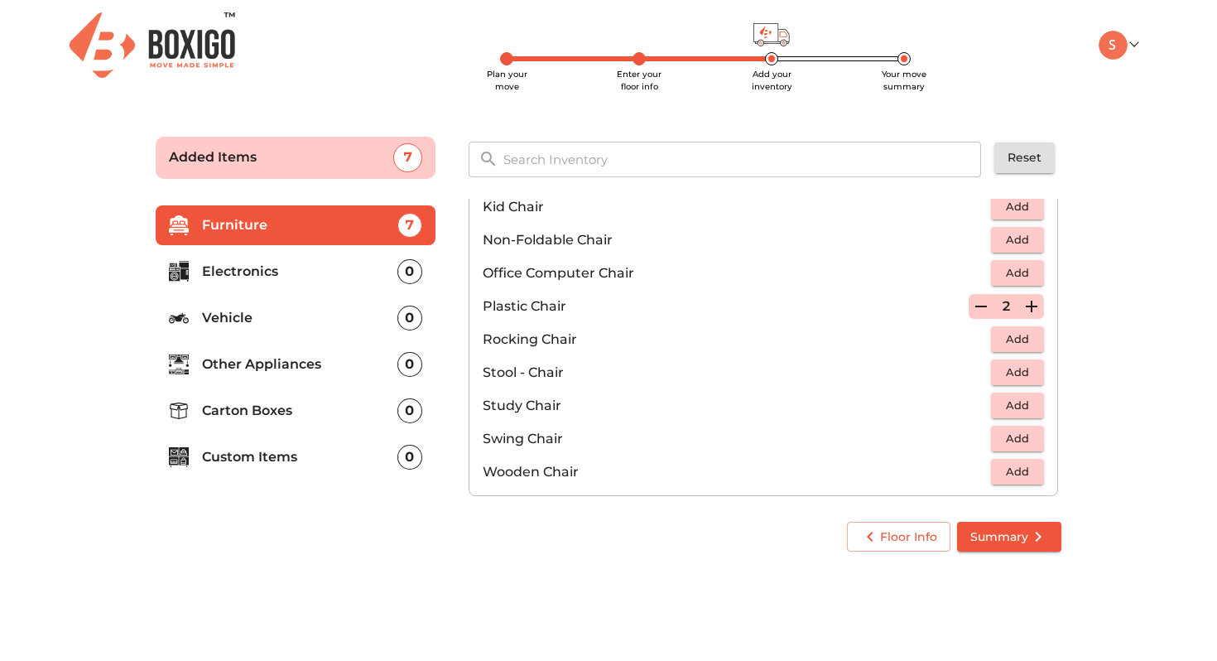
scroll to position [459, 0]
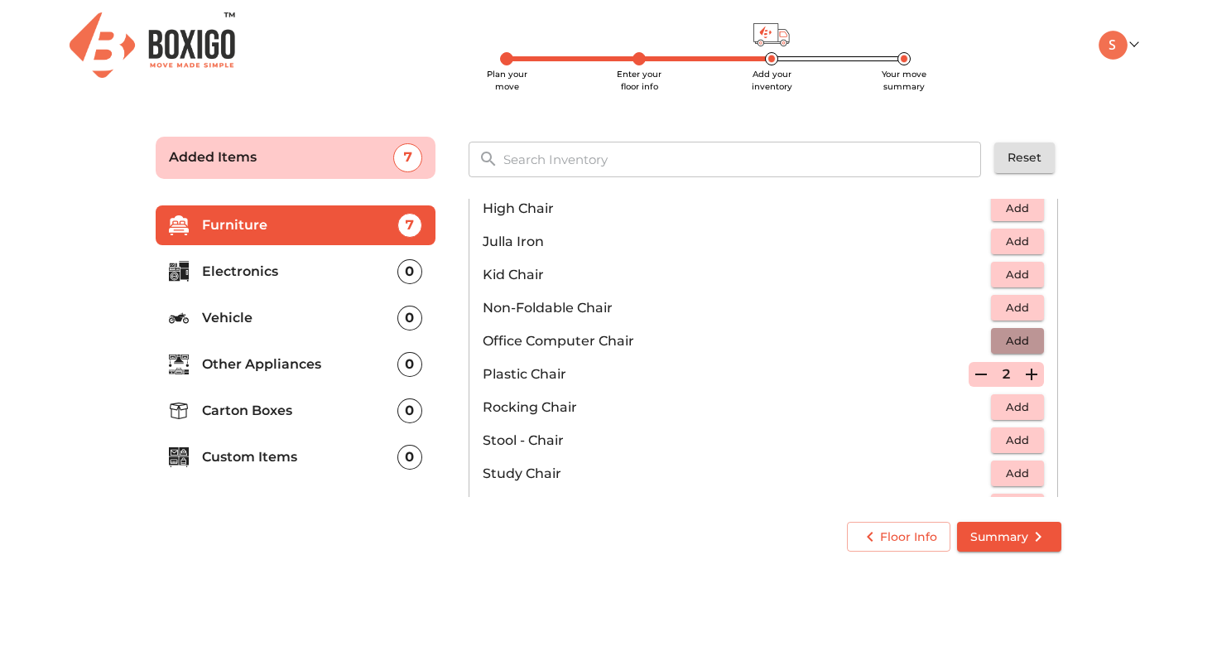
click at [1028, 340] on span "Add" at bounding box center [1017, 340] width 36 height 19
click at [1035, 340] on icon "button" at bounding box center [1032, 341] width 12 height 12
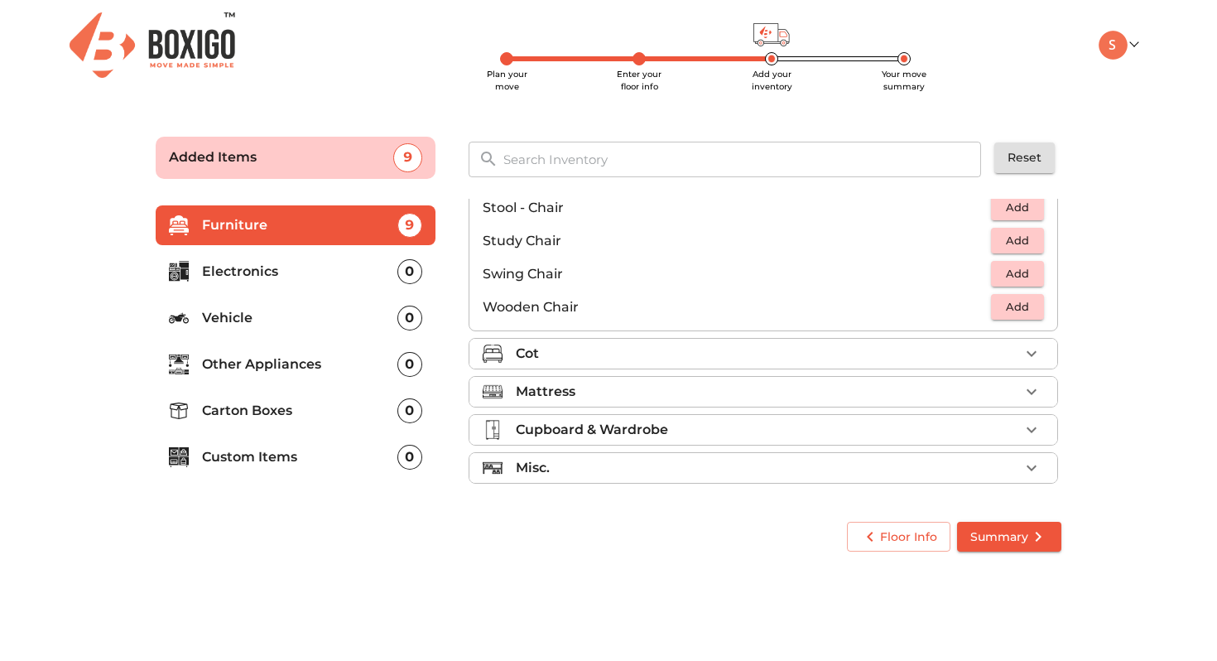
click at [893, 353] on div "Cot" at bounding box center [767, 353] width 503 height 20
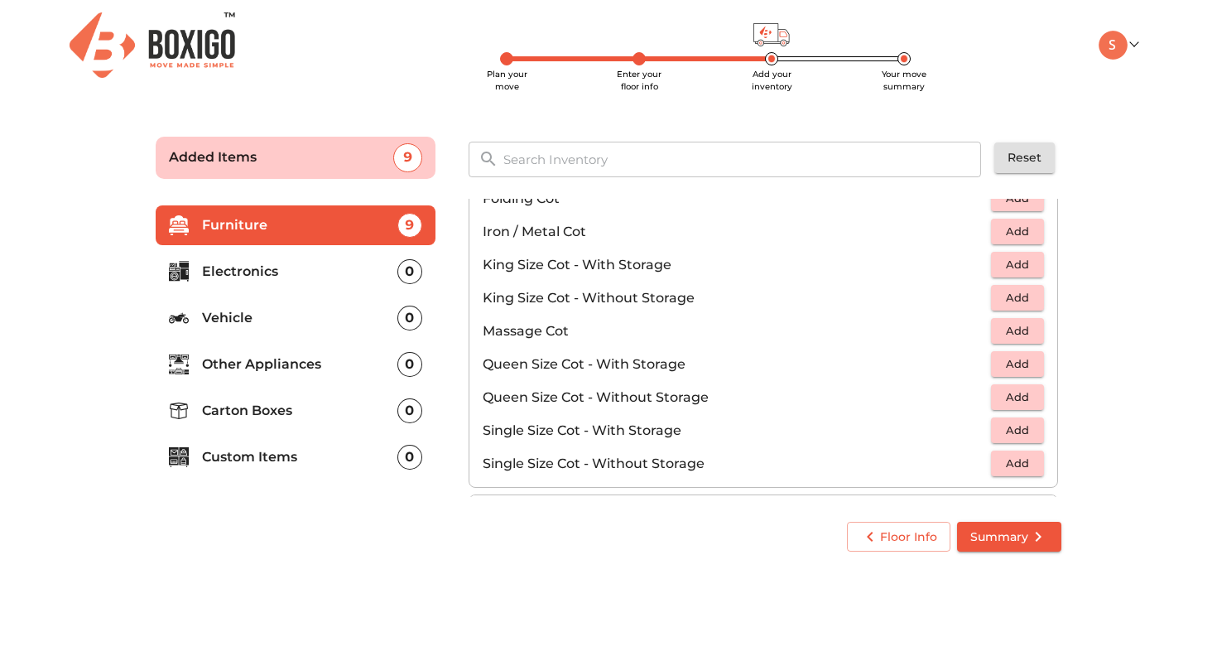
scroll to position [414, 0]
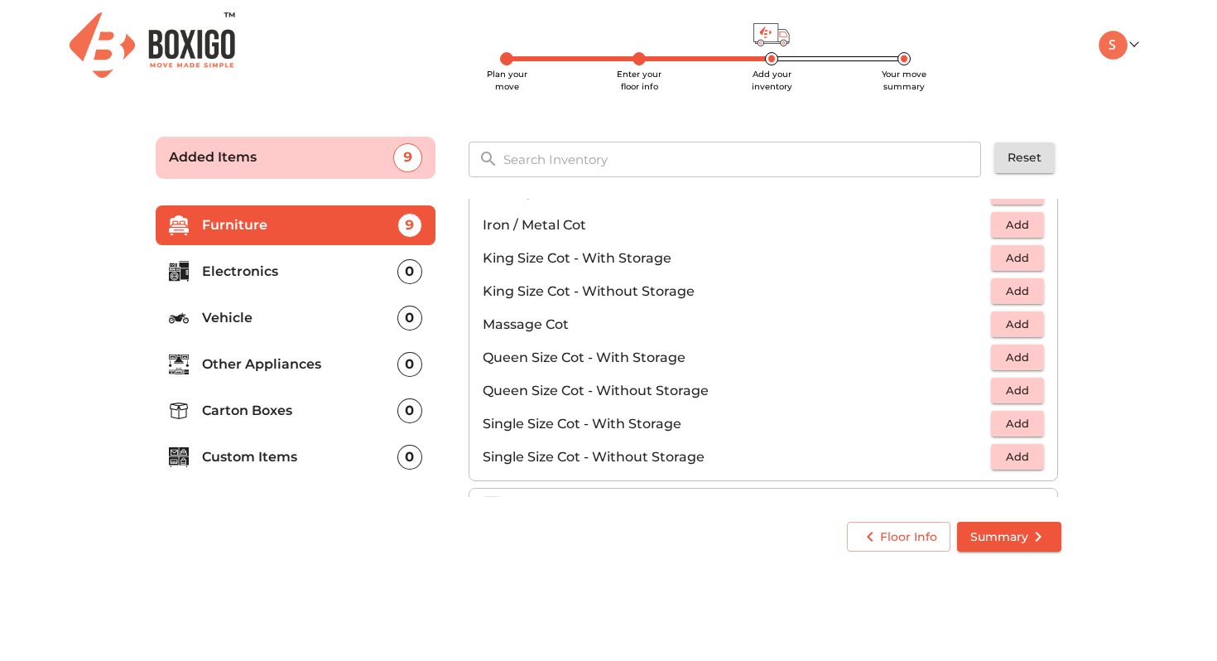
click at [1035, 358] on button "Add" at bounding box center [1017, 357] width 53 height 26
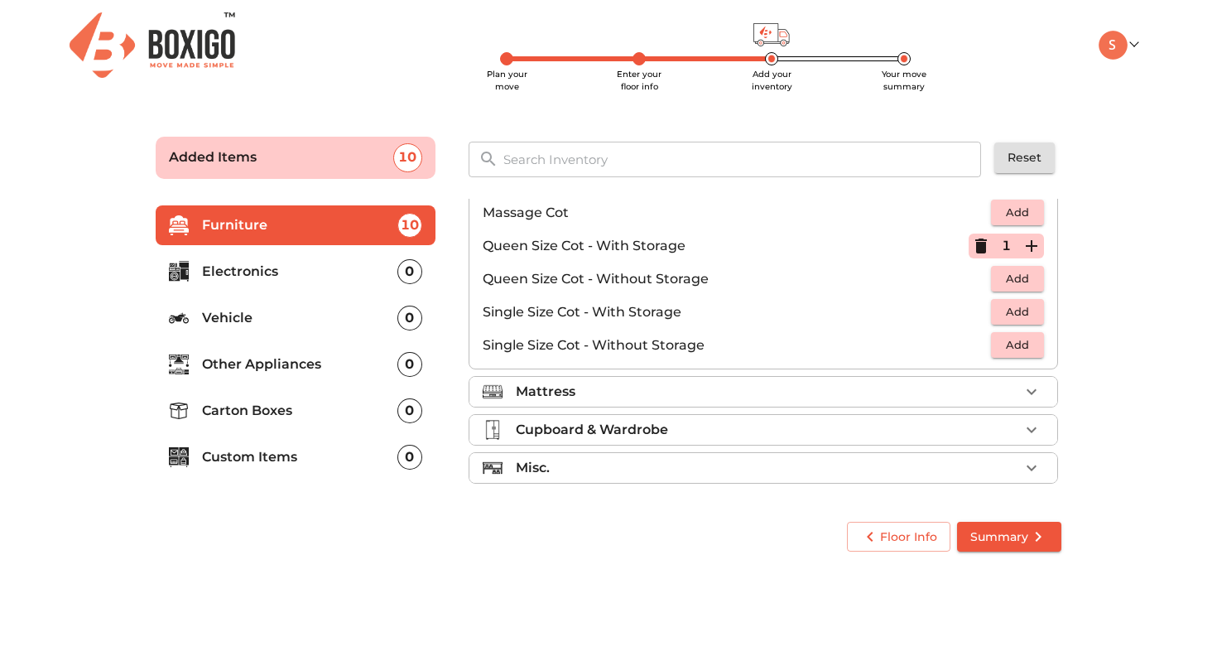
click at [839, 390] on div "Mattress" at bounding box center [767, 392] width 503 height 20
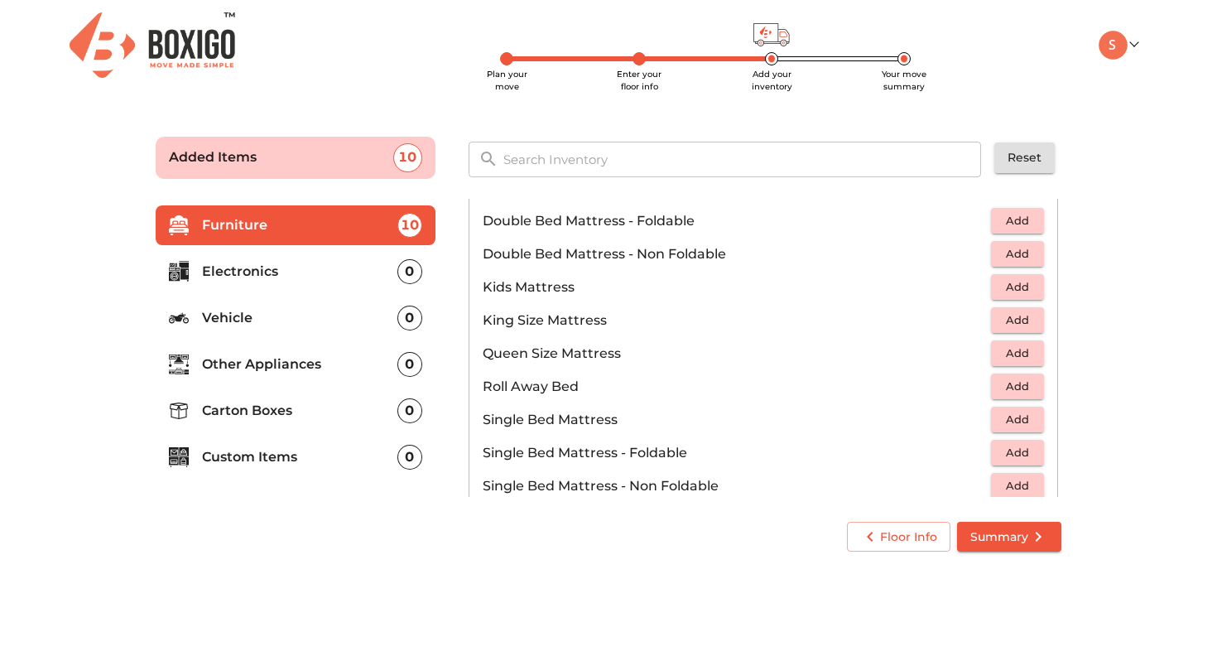
scroll to position [188, 0]
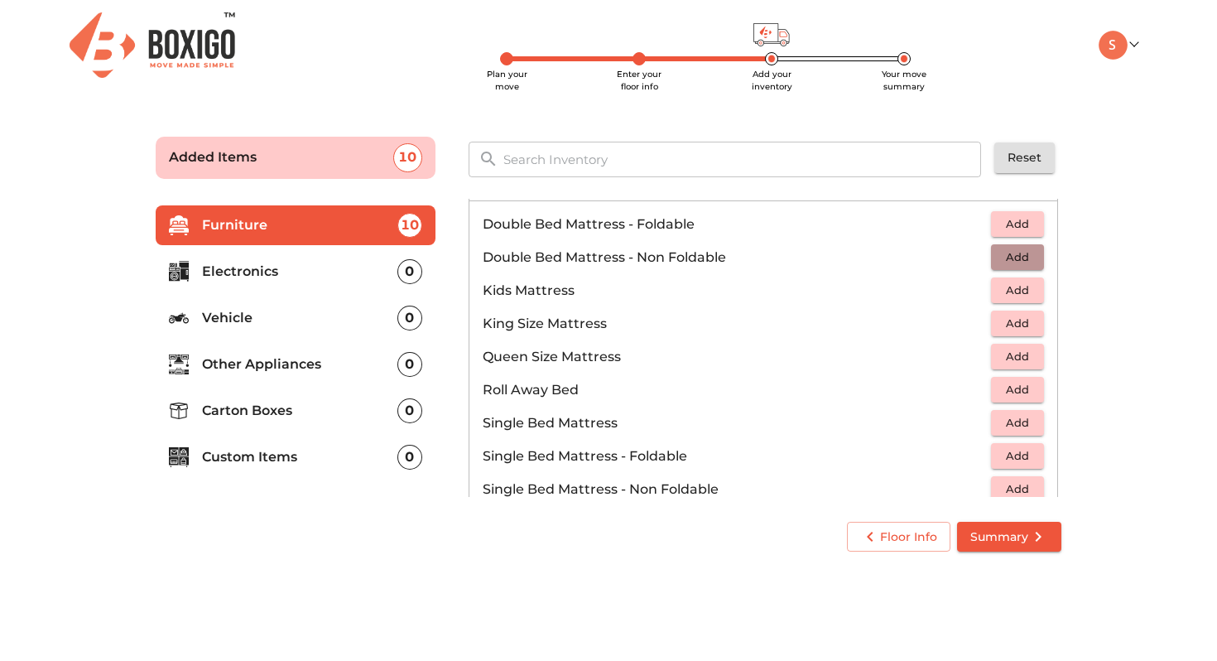
click at [1004, 259] on span "Add" at bounding box center [1017, 256] width 36 height 19
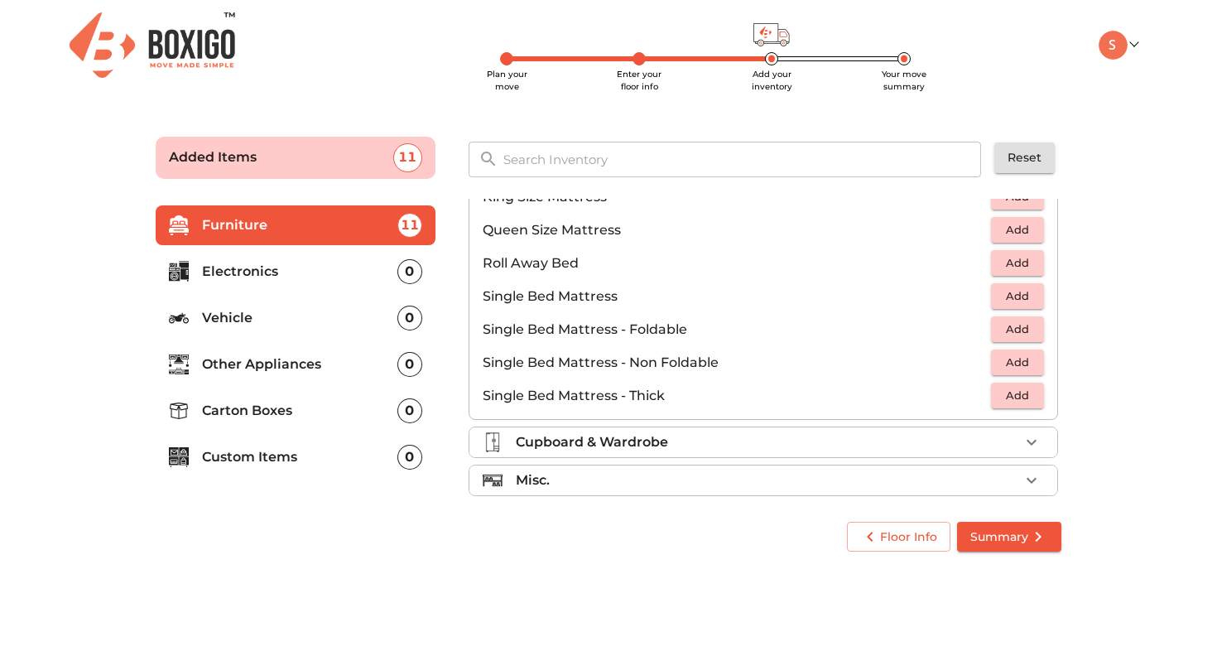
scroll to position [320, 0]
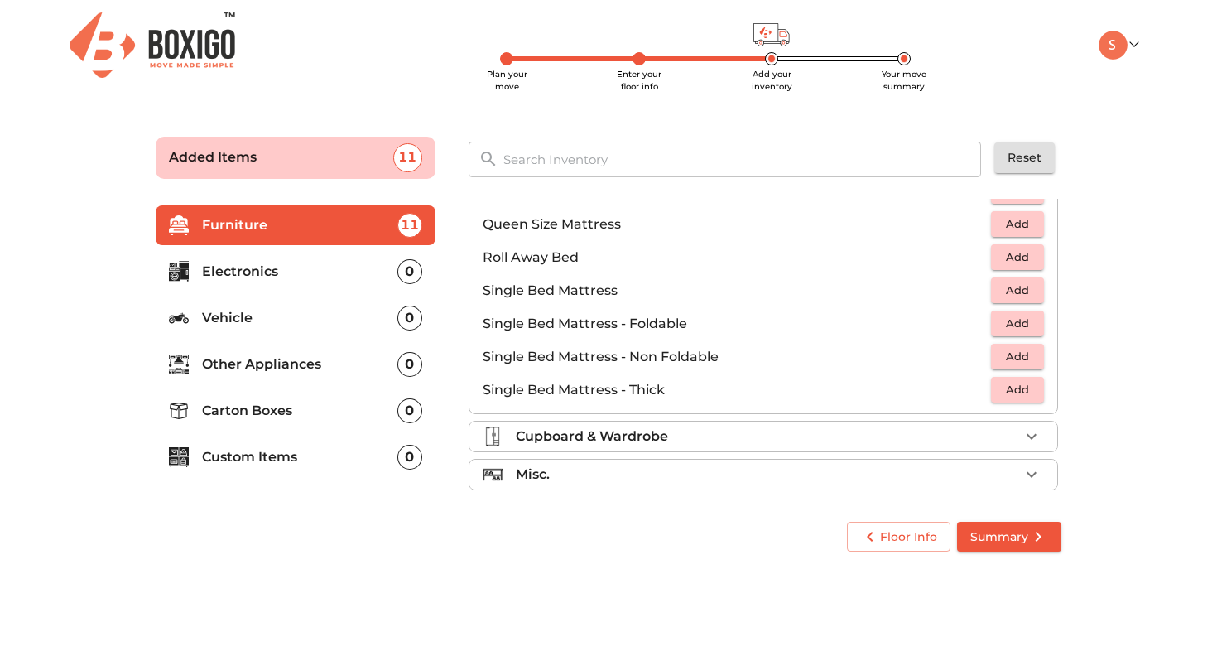
click at [848, 437] on div "Cupboard & Wardrobe" at bounding box center [767, 436] width 503 height 20
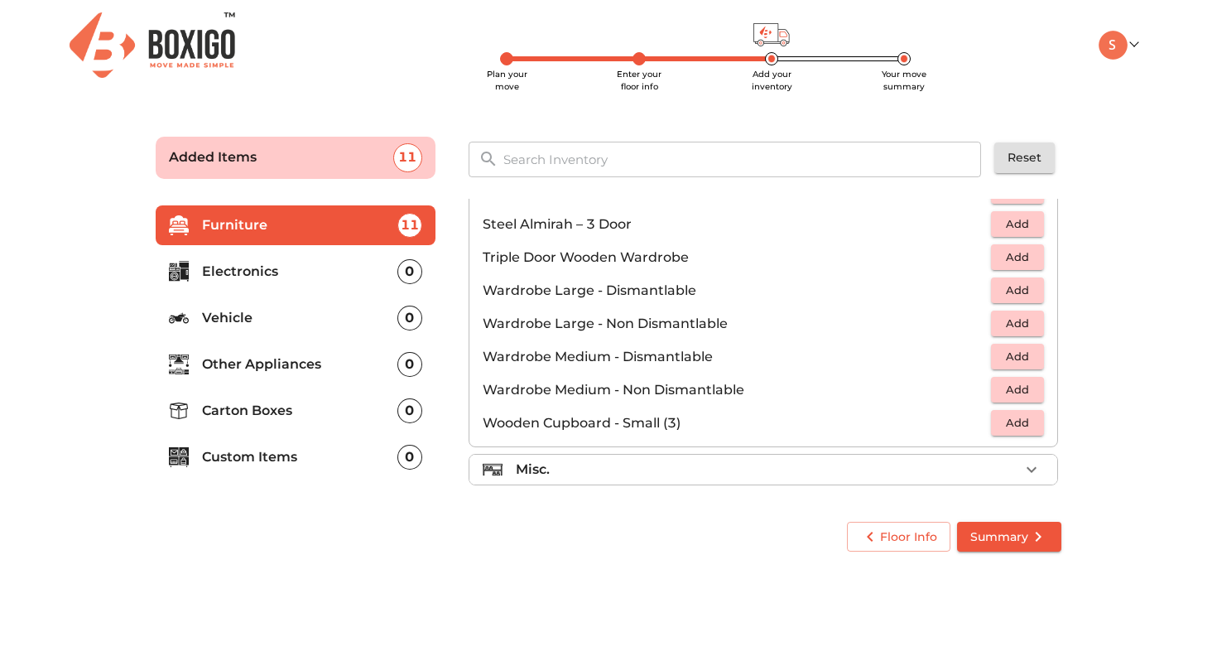
scroll to position [559, 0]
click at [819, 464] on div "Misc." at bounding box center [767, 468] width 503 height 20
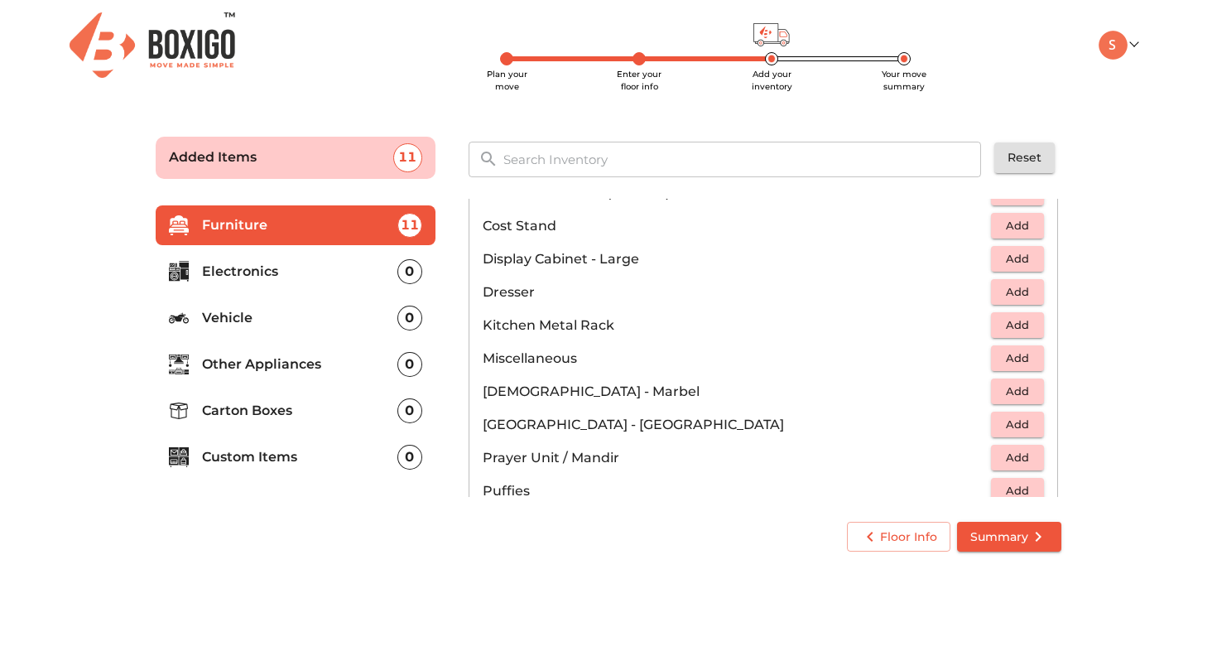
scroll to position [497, 0]
click at [1015, 416] on span "Add" at bounding box center [1017, 421] width 36 height 19
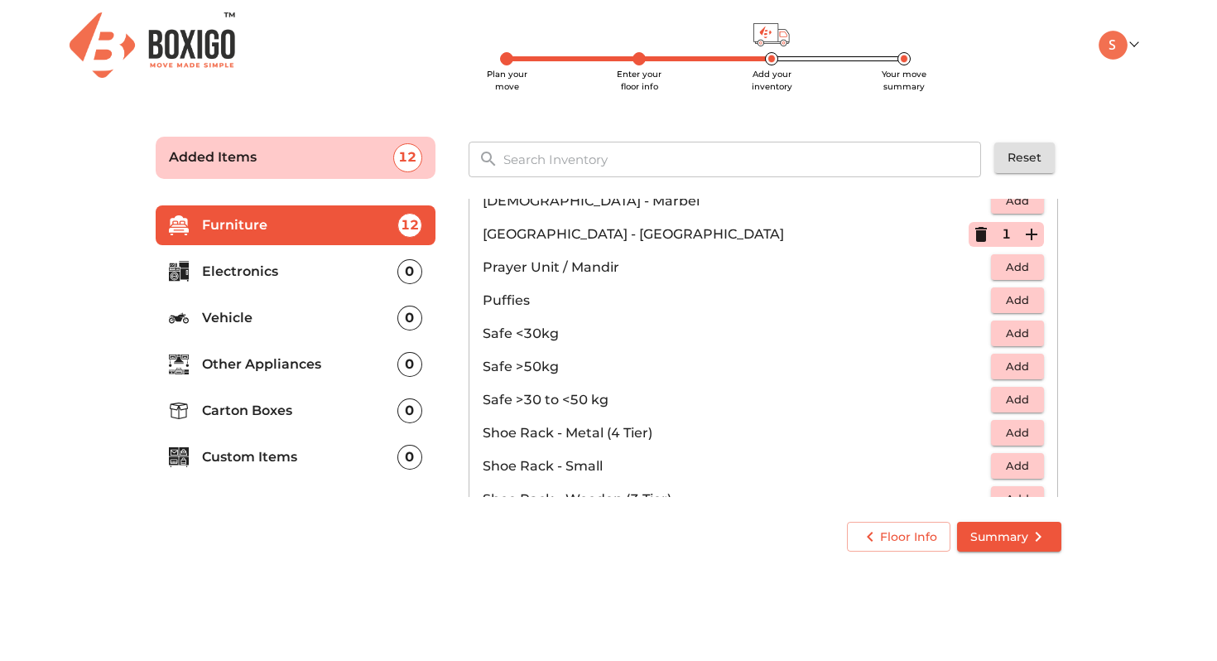
scroll to position [720, 0]
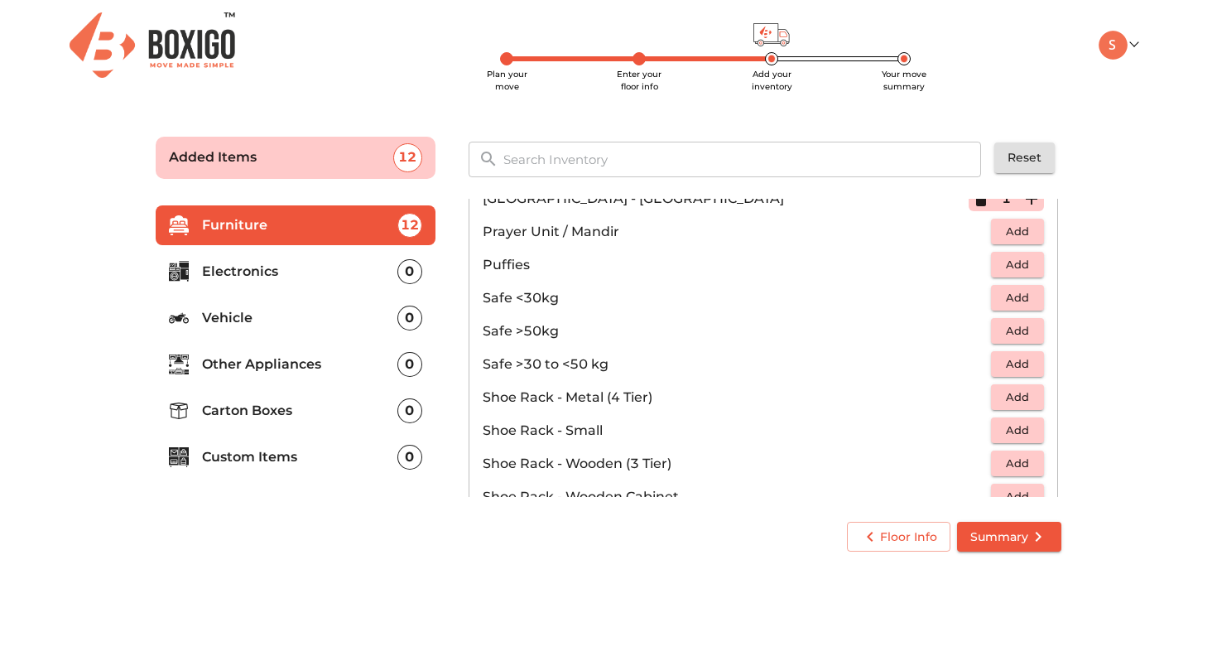
click at [1011, 433] on span "Add" at bounding box center [1017, 429] width 36 height 19
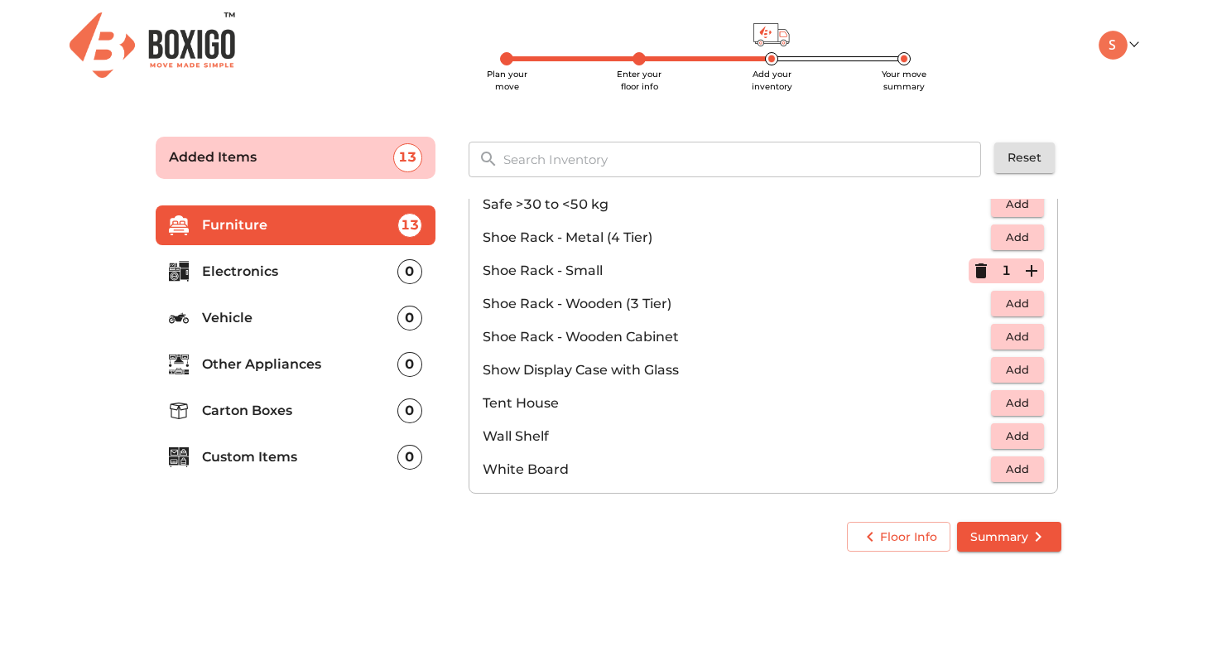
scroll to position [890, 0]
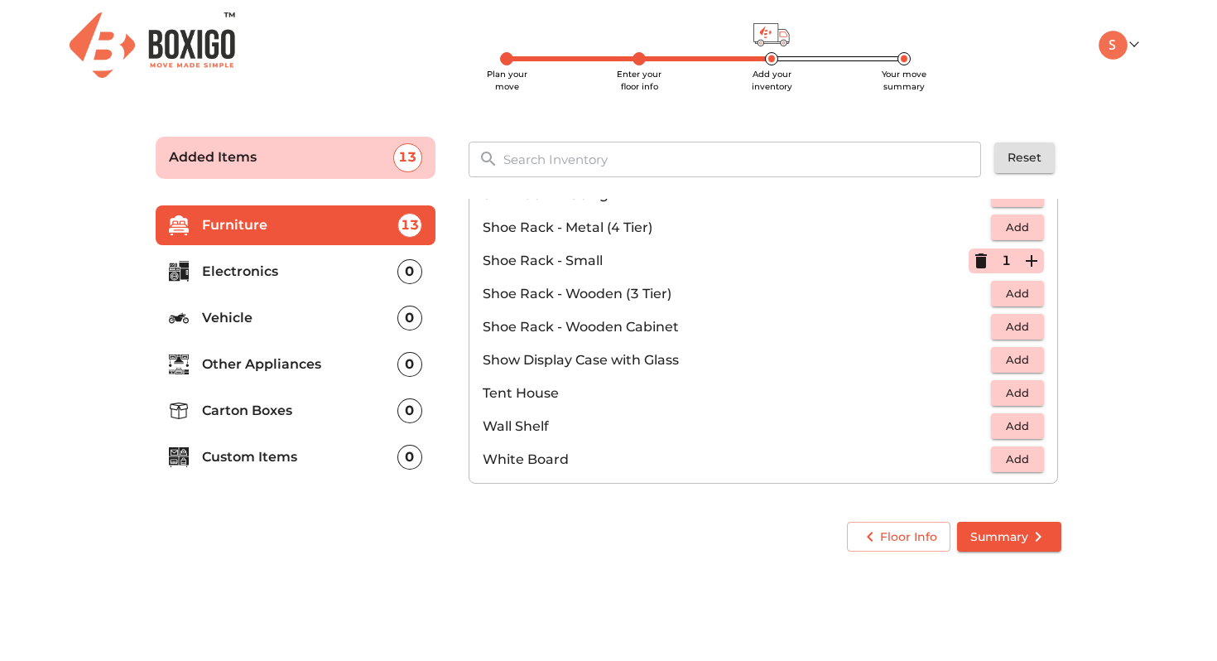
click at [995, 455] on button "Add" at bounding box center [1017, 459] width 53 height 26
click at [348, 276] on p "Electronics" at bounding box center [299, 272] width 195 height 20
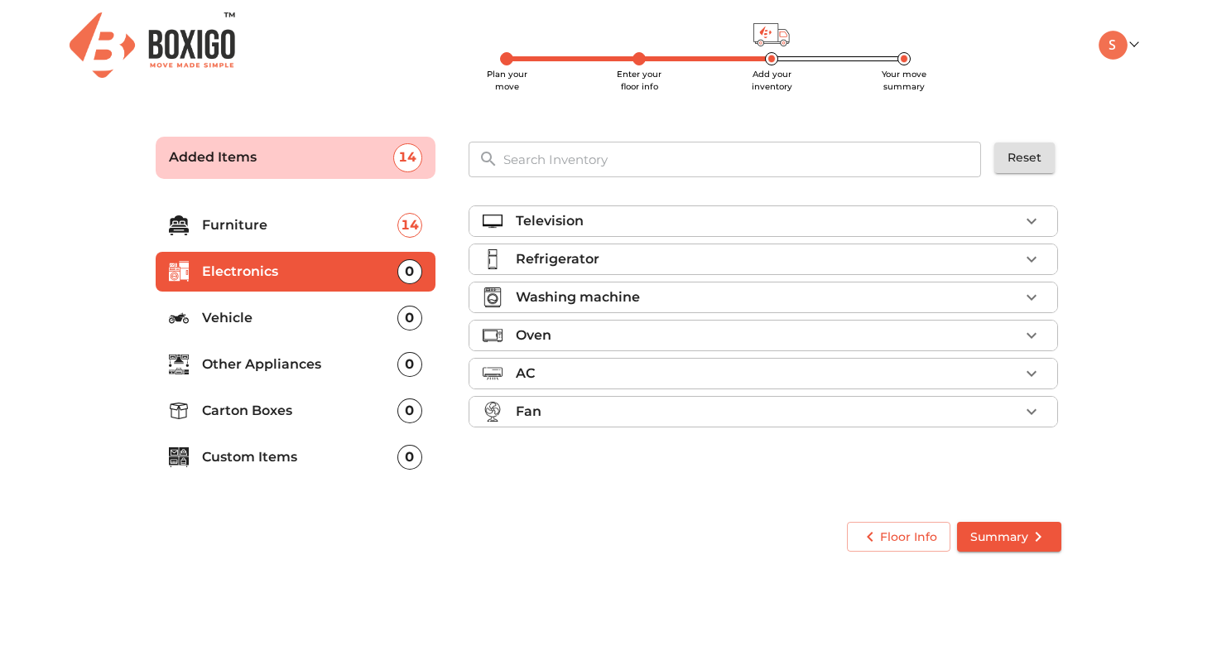
click at [665, 250] on div "Refrigerator" at bounding box center [767, 259] width 503 height 20
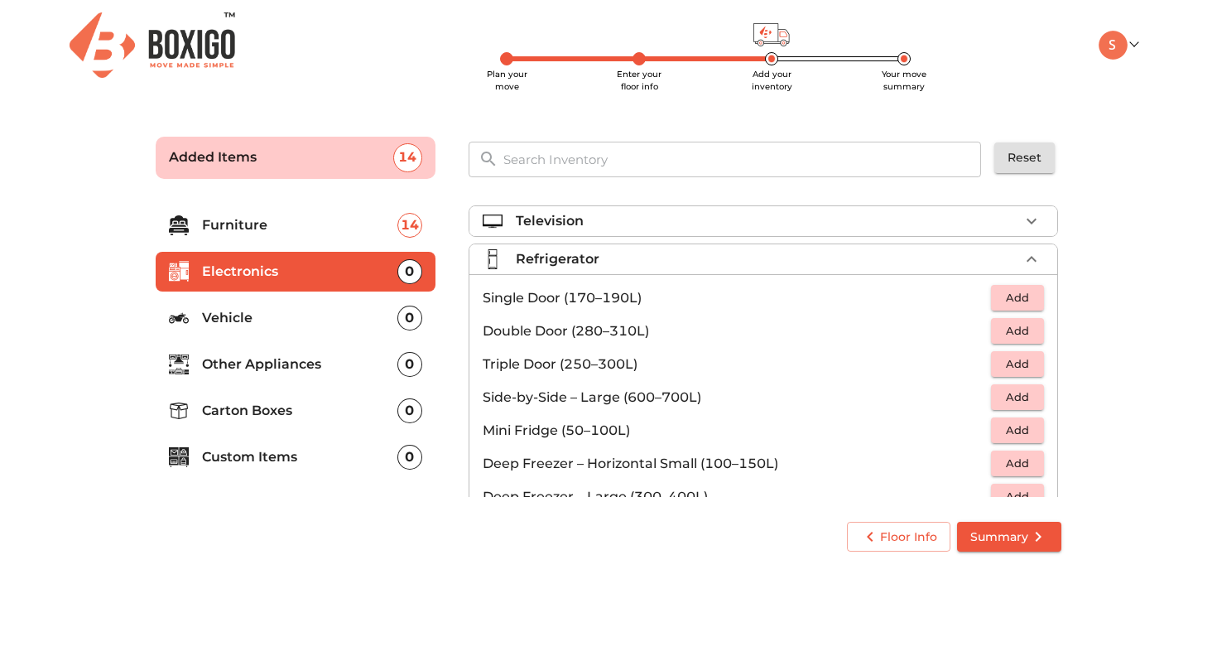
click at [1016, 300] on span "Add" at bounding box center [1017, 297] width 36 height 19
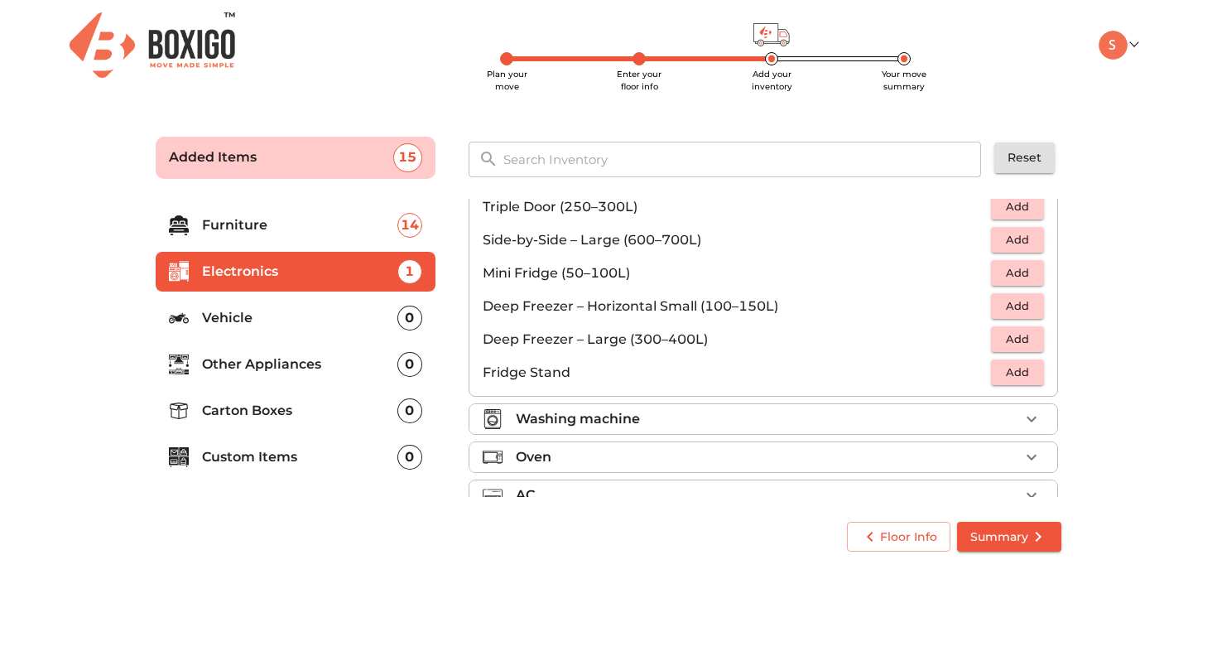
scroll to position [209, 0]
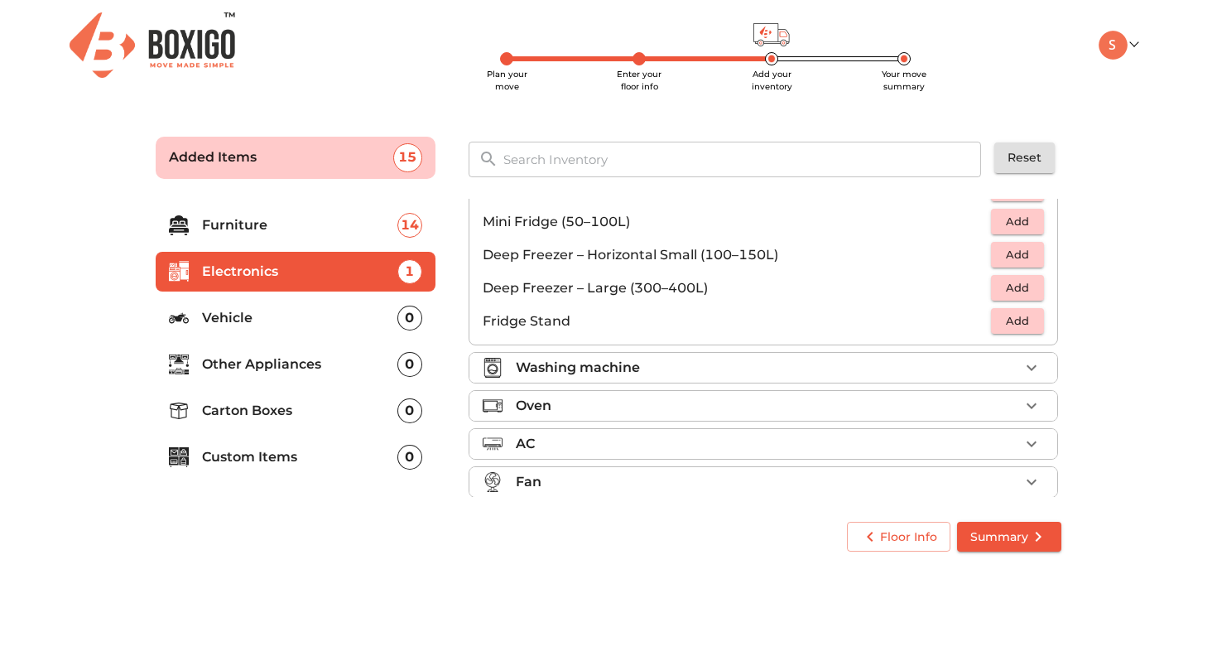
click at [768, 358] on div "Washing machine" at bounding box center [767, 368] width 503 height 20
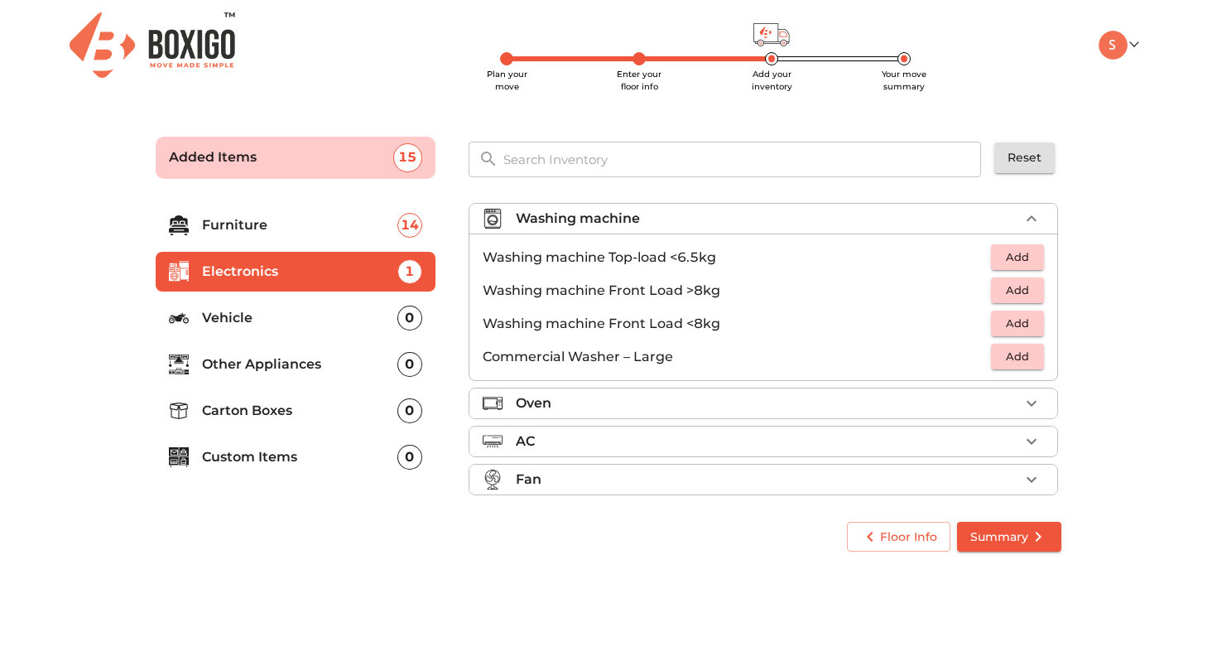
scroll to position [60, 0]
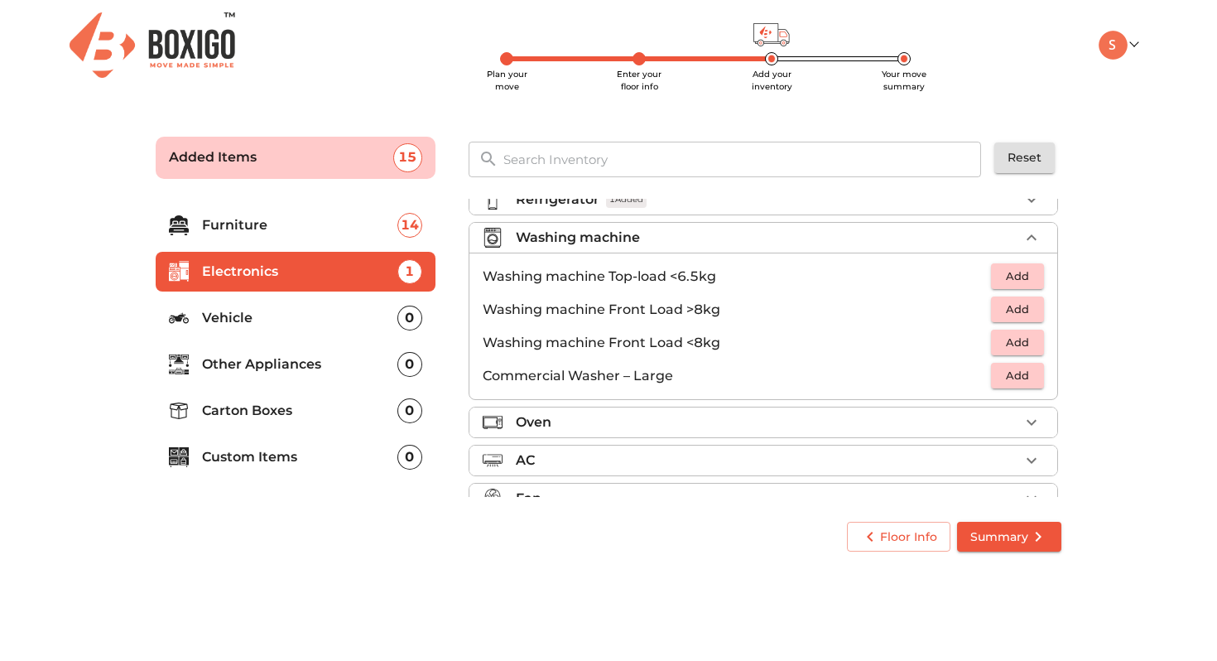
click at [1006, 346] on span "Add" at bounding box center [1017, 342] width 36 height 19
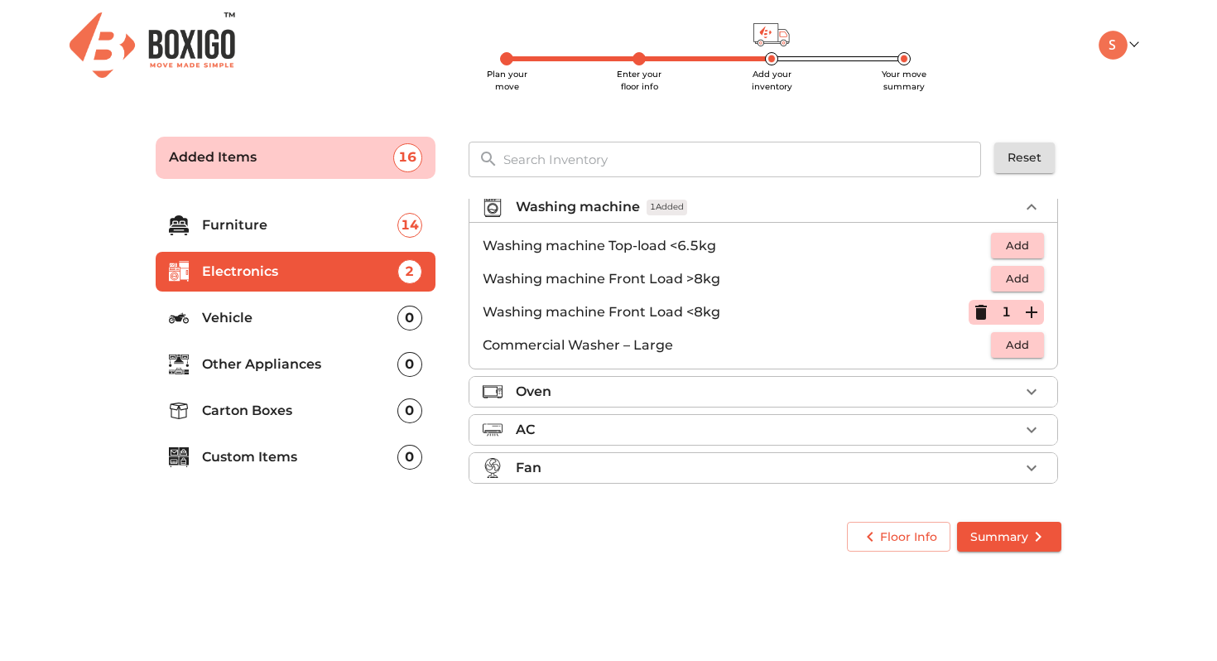
click at [822, 382] on div "Oven" at bounding box center [767, 392] width 503 height 20
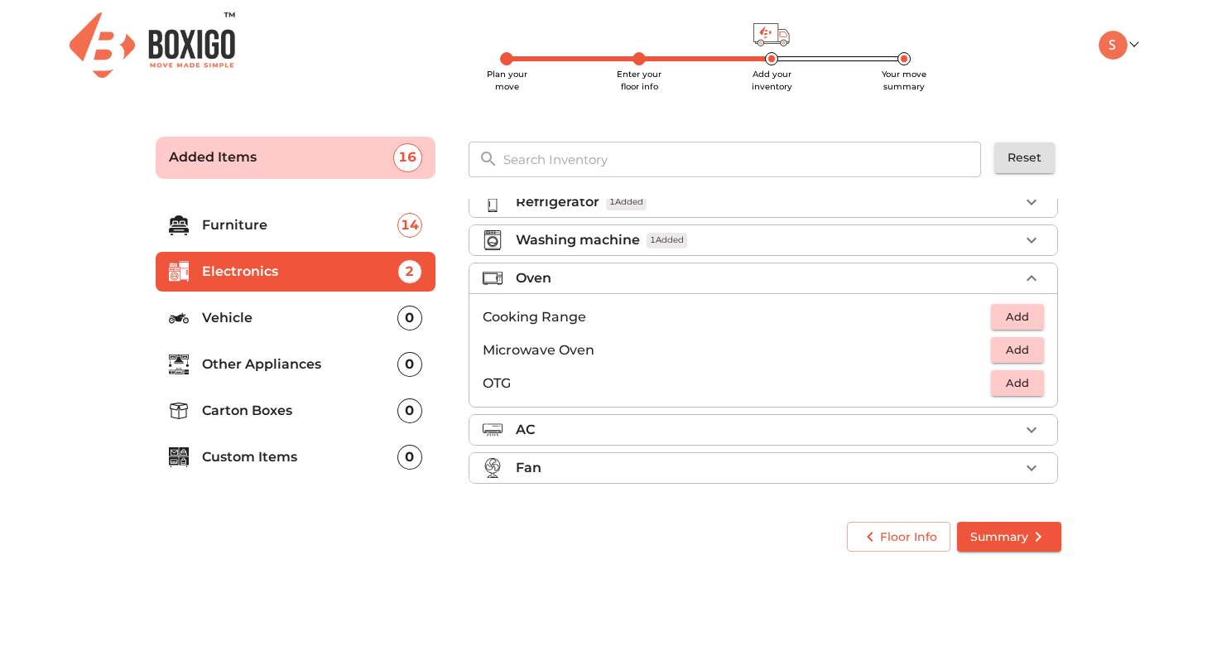
scroll to position [57, 0]
click at [1023, 350] on span "Add" at bounding box center [1017, 349] width 36 height 19
click at [779, 435] on div "AC" at bounding box center [767, 430] width 503 height 20
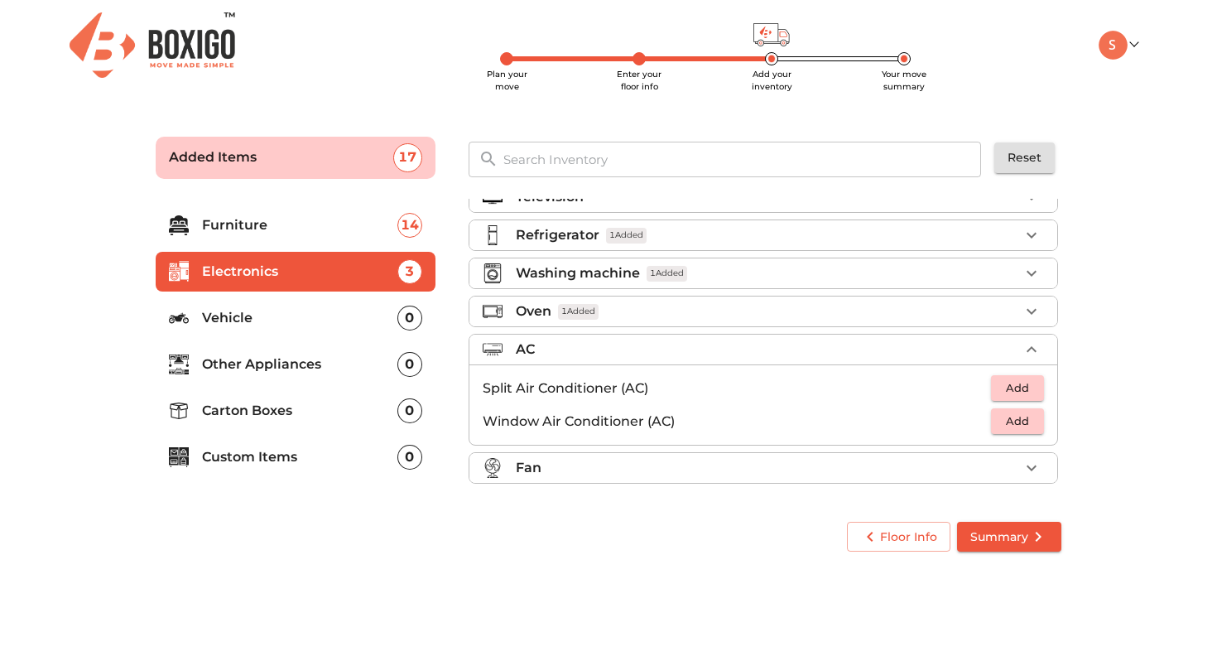
scroll to position [24, 0]
click at [747, 310] on div "Oven 1 Added" at bounding box center [767, 311] width 503 height 20
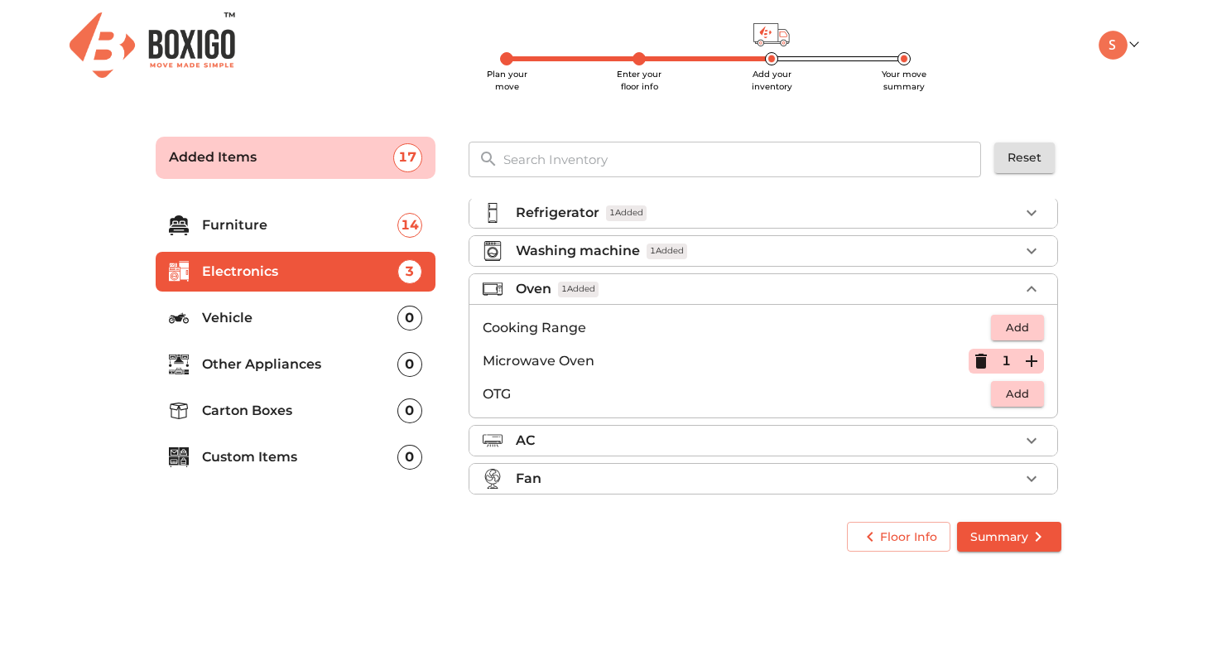
scroll to position [57, 0]
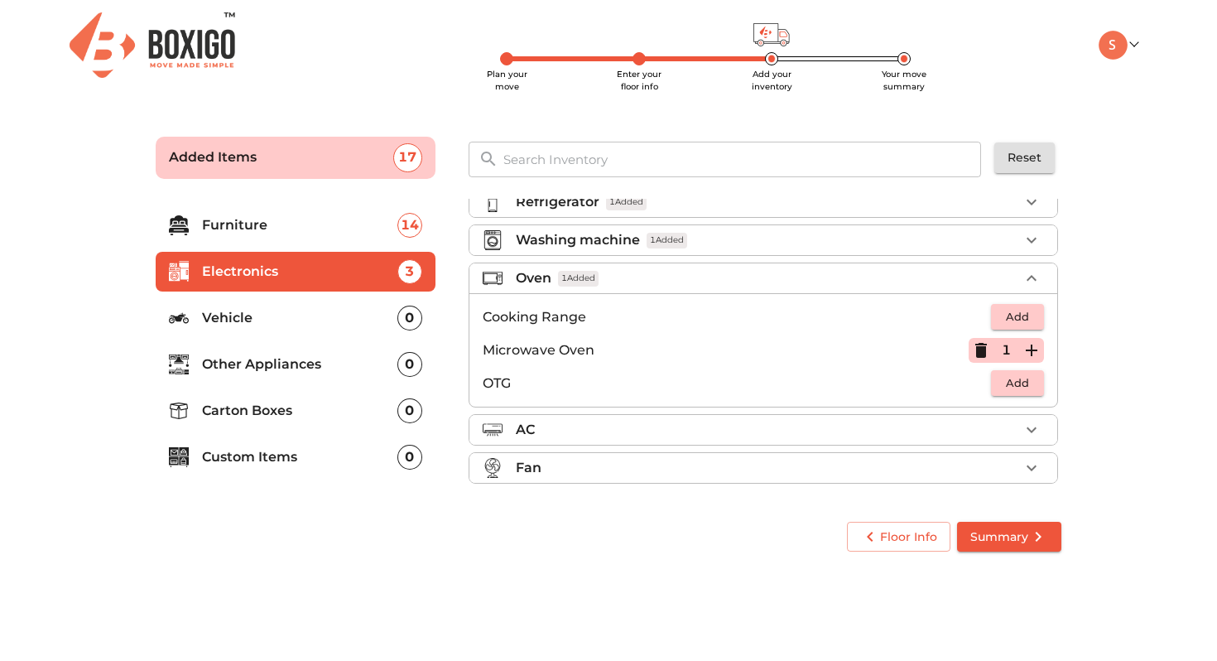
click at [730, 282] on div "Oven 1 Added" at bounding box center [767, 278] width 503 height 20
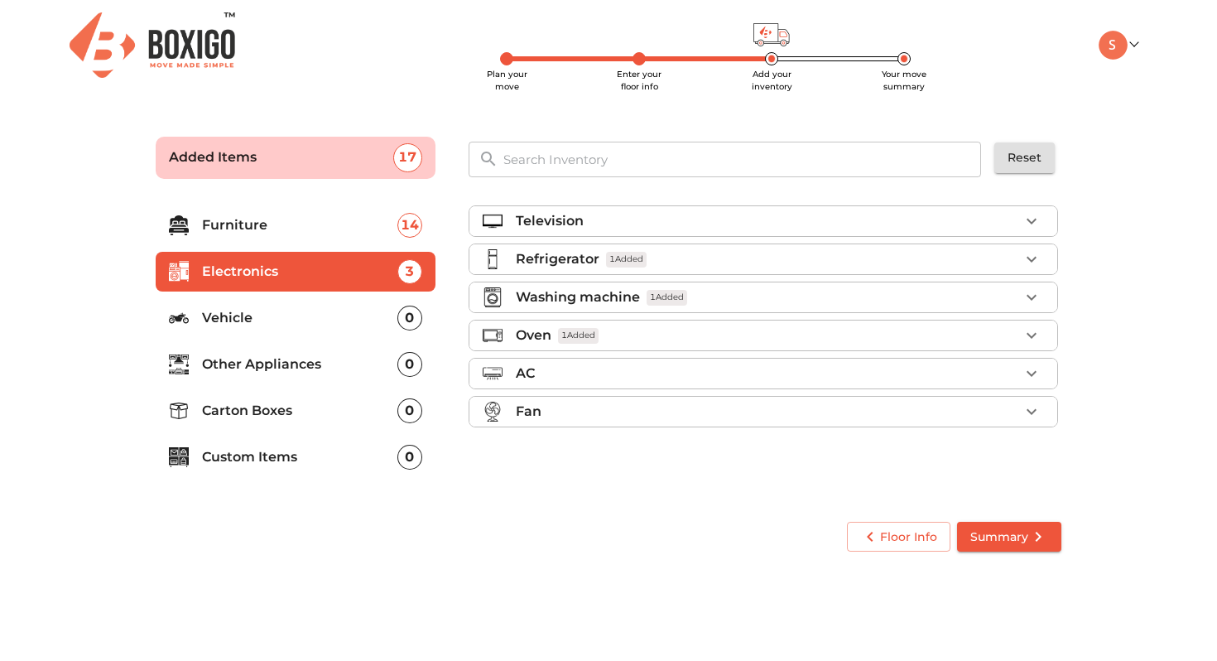
scroll to position [0, 0]
click at [661, 405] on div "Fan" at bounding box center [767, 411] width 503 height 20
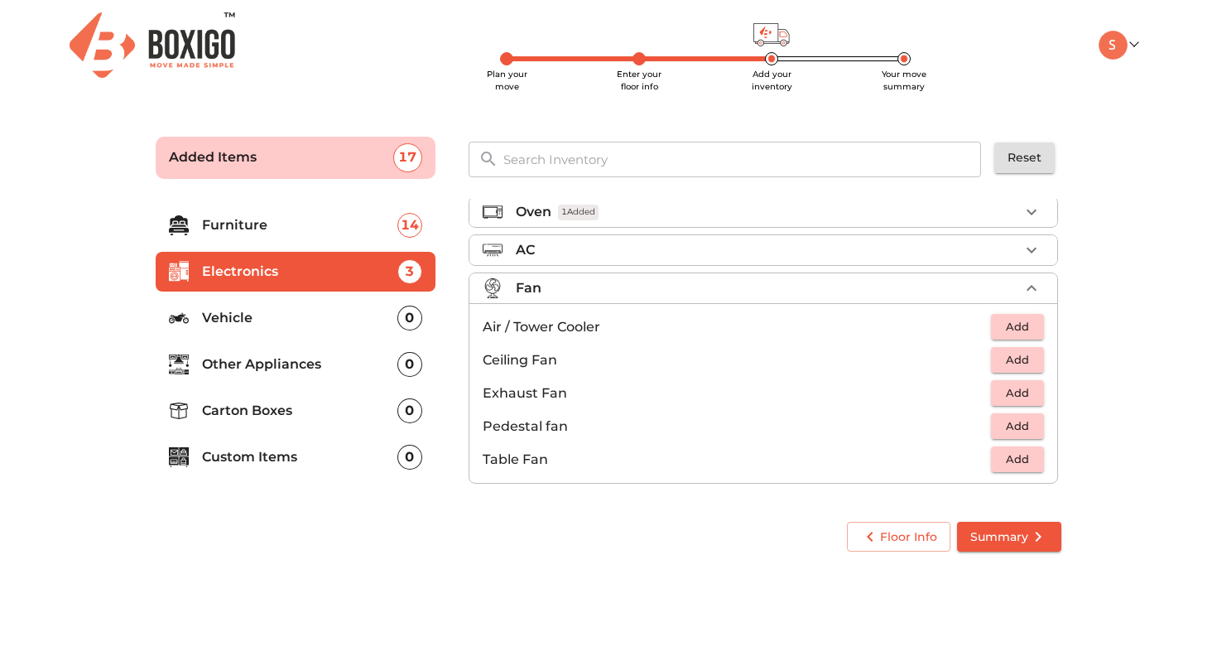
scroll to position [27, 0]
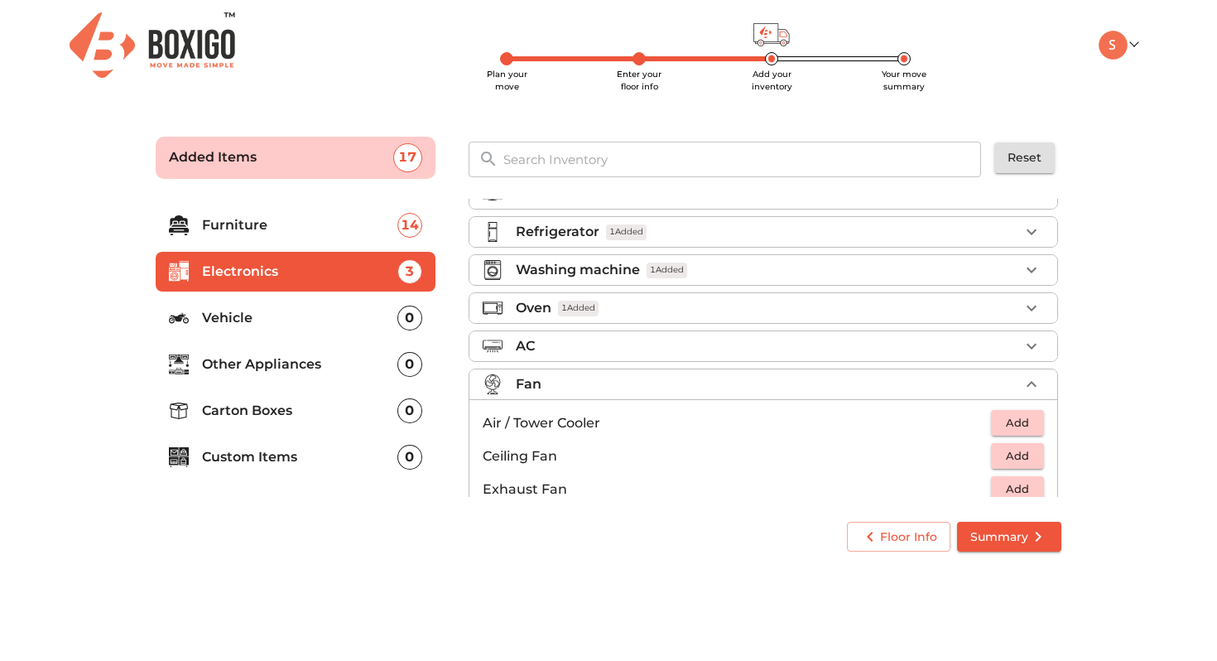
click at [642, 385] on div "Fan" at bounding box center [767, 384] width 503 height 20
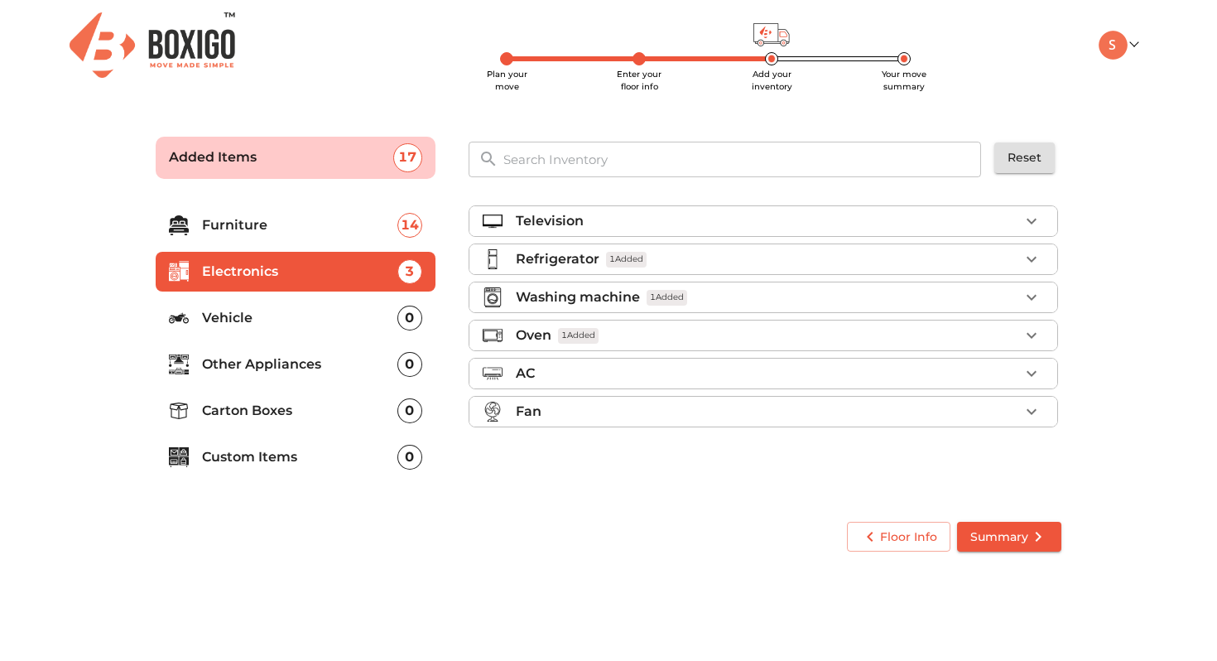
scroll to position [0, 0]
click at [307, 321] on p "Vehicle" at bounding box center [299, 318] width 195 height 20
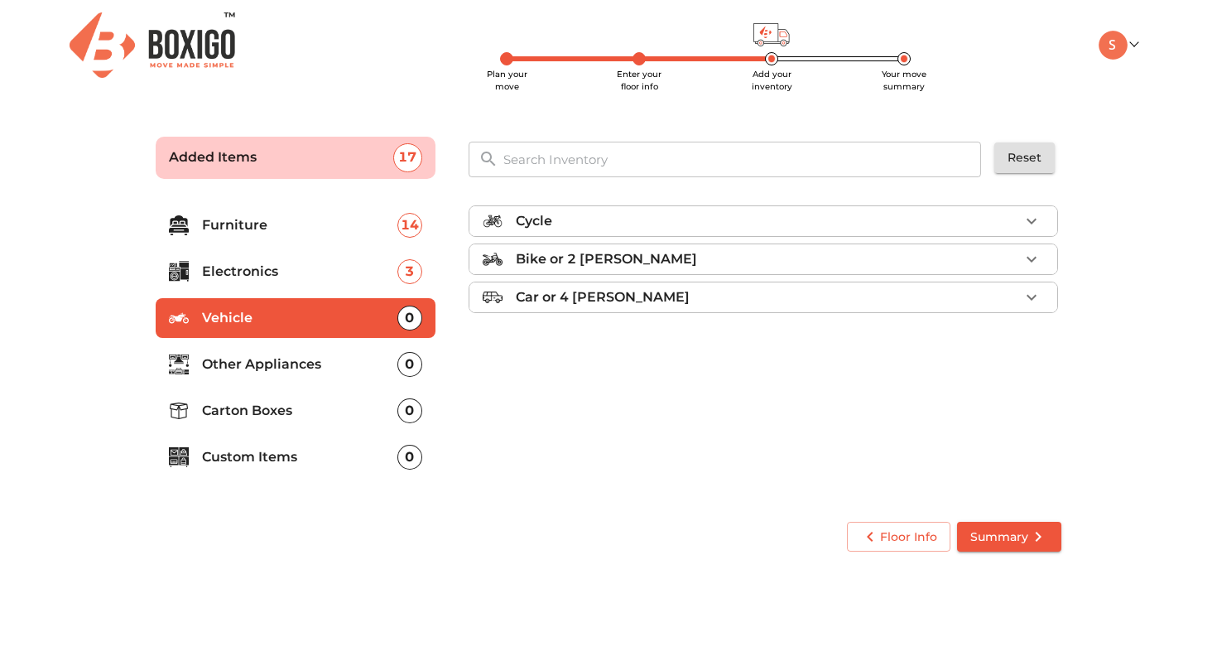
click at [556, 262] on p "Bike or 2 [PERSON_NAME]" at bounding box center [606, 259] width 181 height 20
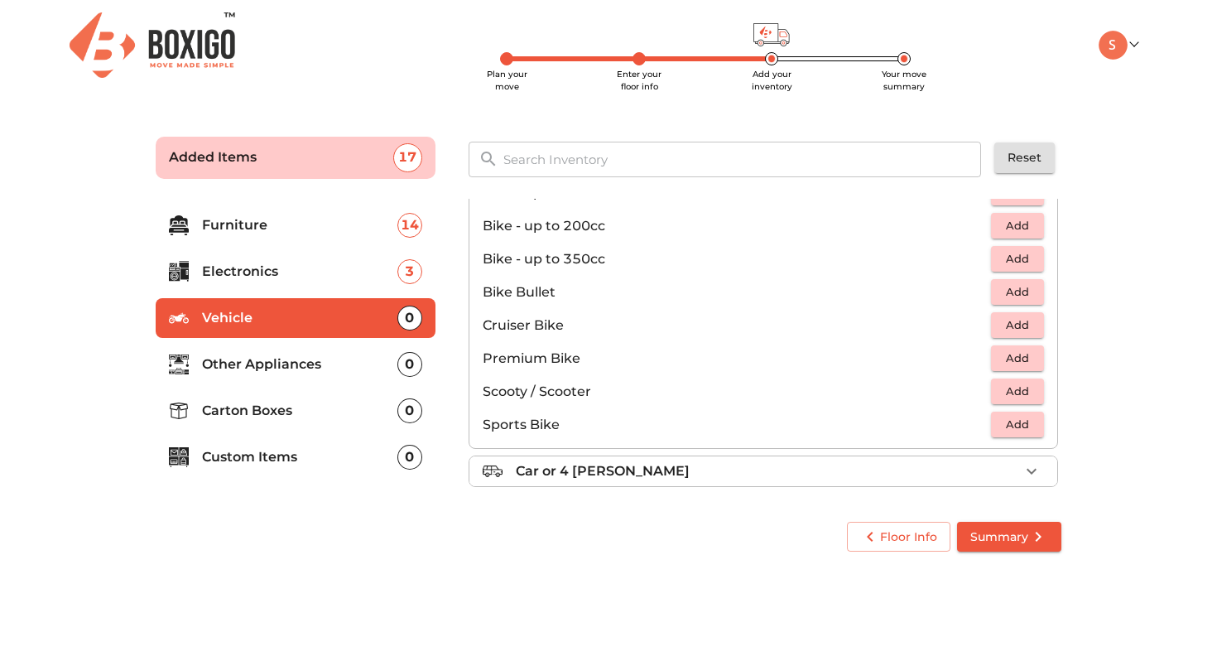
scroll to position [106, 0]
click at [999, 387] on span "Add" at bounding box center [1017, 390] width 36 height 19
click at [351, 363] on p "Other Appliances" at bounding box center [299, 364] width 195 height 20
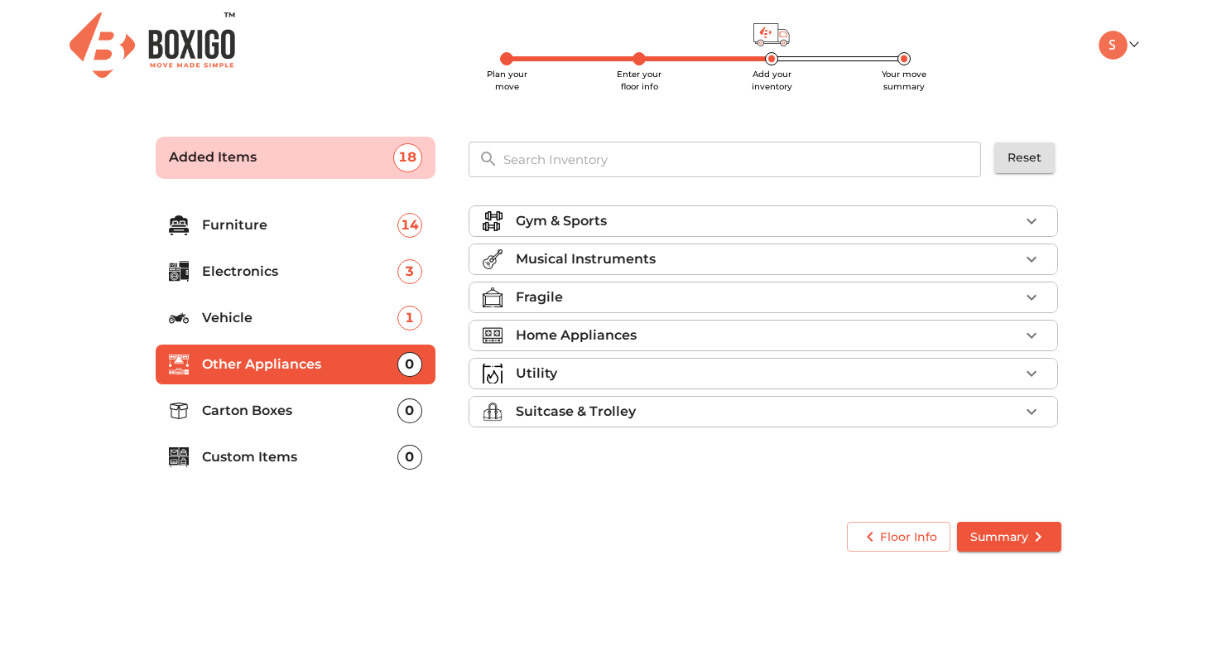
click at [613, 225] on div "Gym & Sports" at bounding box center [767, 221] width 503 height 20
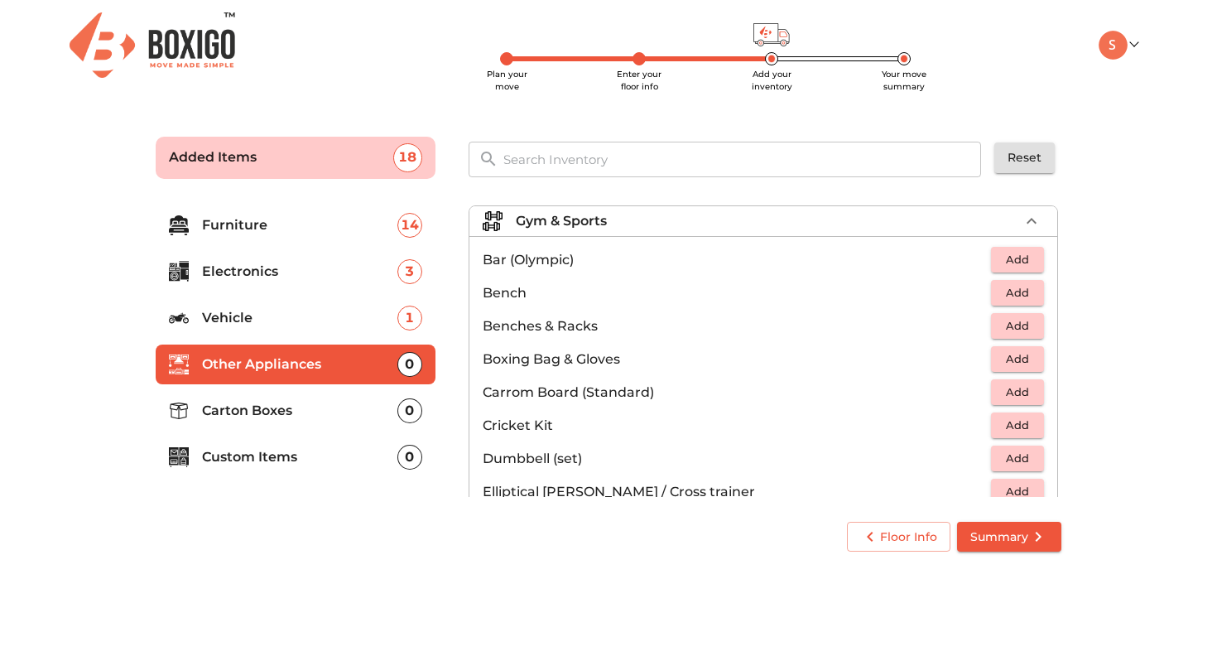
click at [613, 225] on div "Gym & Sports" at bounding box center [767, 221] width 503 height 20
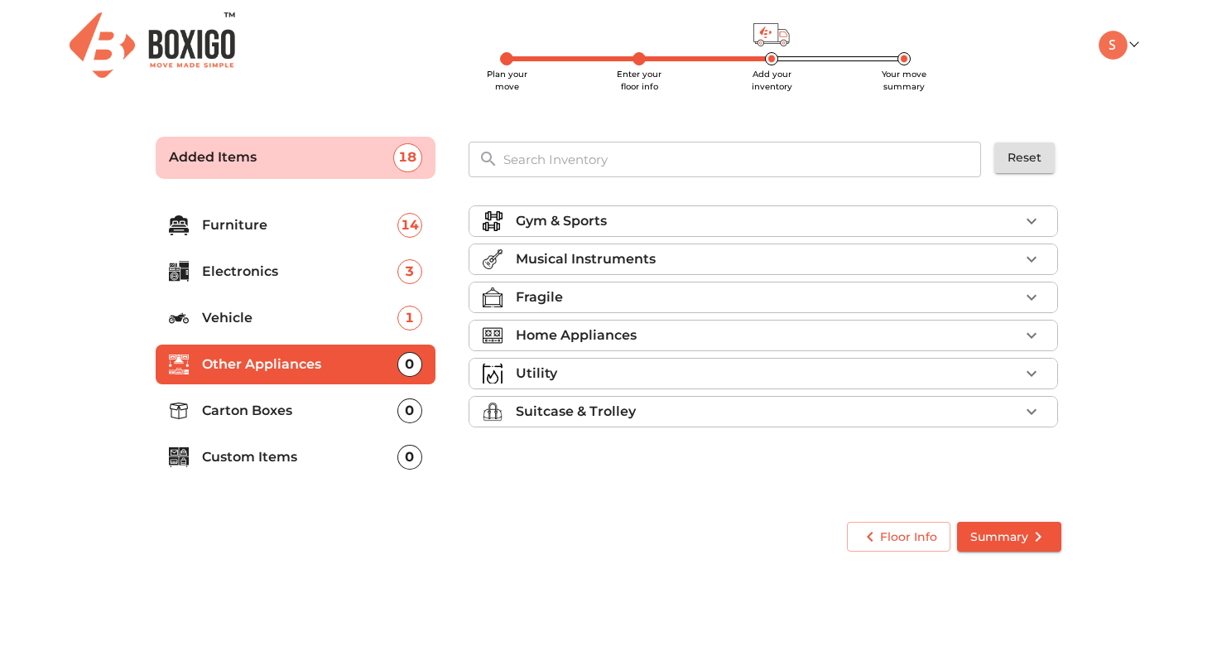
click at [613, 225] on div "Gym & Sports" at bounding box center [767, 221] width 503 height 20
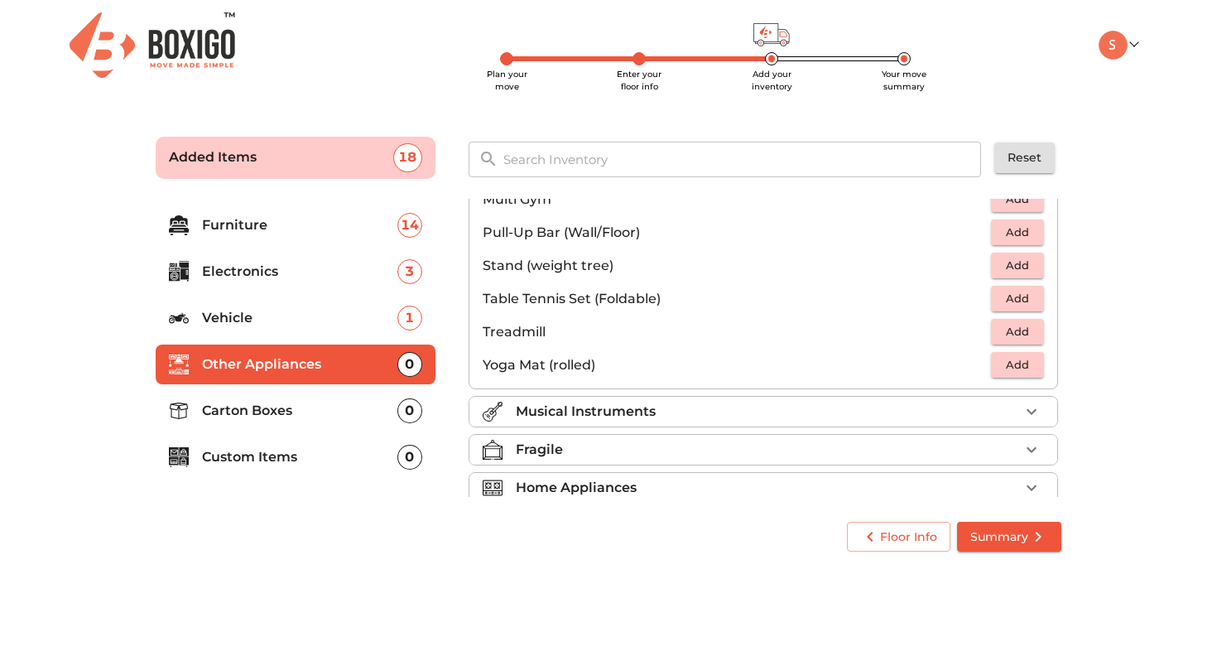
scroll to position [456, 0]
click at [1025, 366] on span "Add" at bounding box center [1017, 366] width 36 height 19
click at [1031, 366] on icon "button" at bounding box center [1032, 367] width 12 height 12
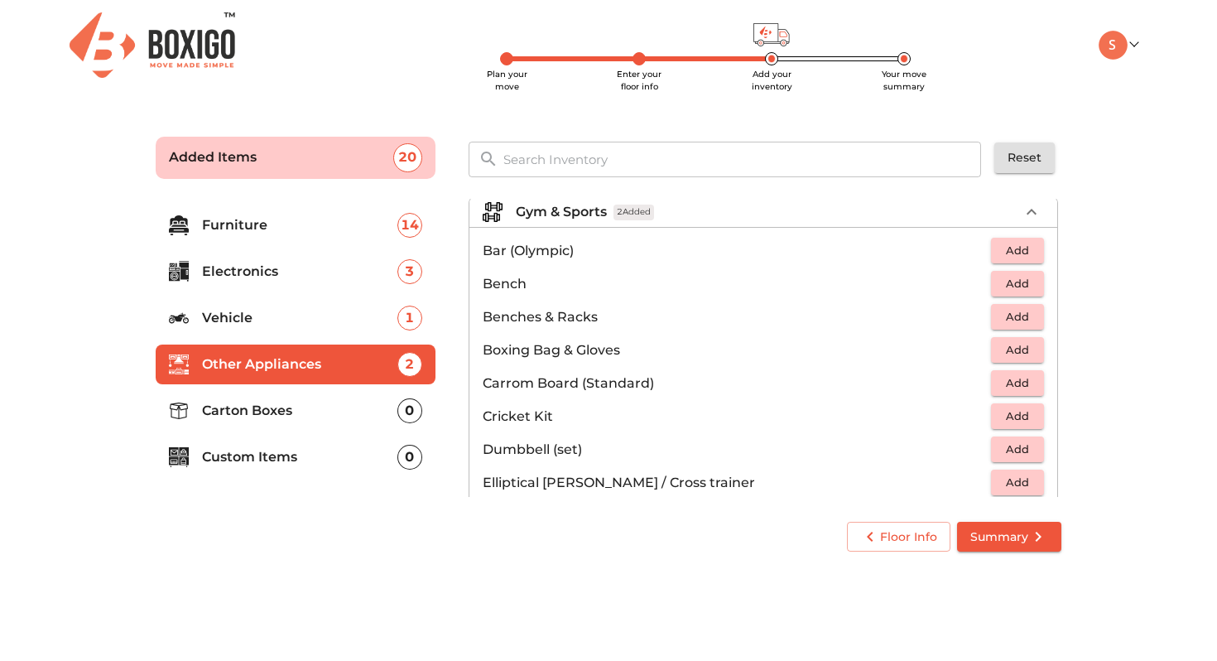
scroll to position [0, 0]
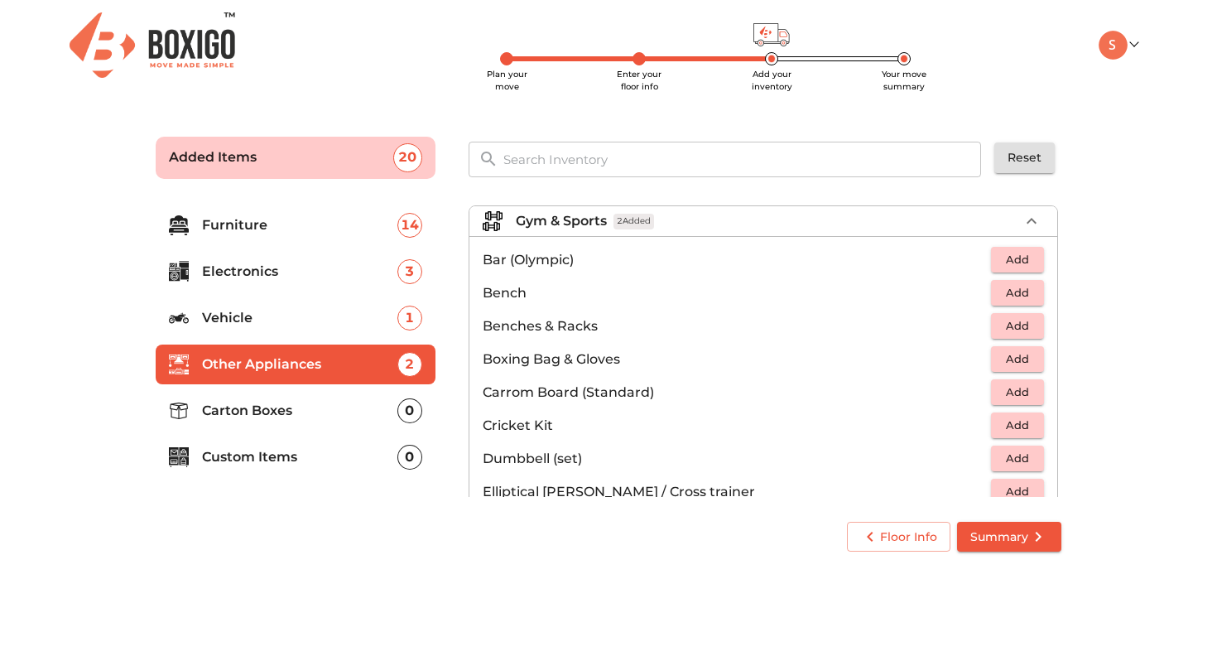
click at [740, 223] on div "Gym & Sports 2 Added" at bounding box center [767, 221] width 503 height 20
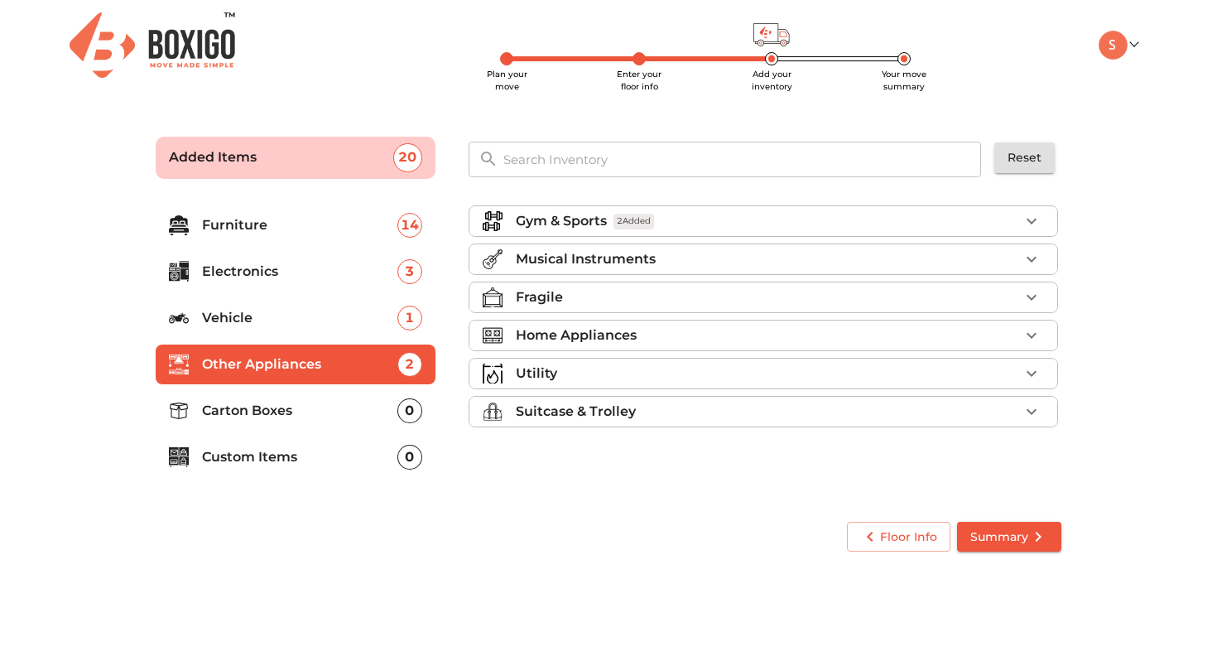
click at [694, 257] on div "Musical Instruments" at bounding box center [767, 259] width 503 height 20
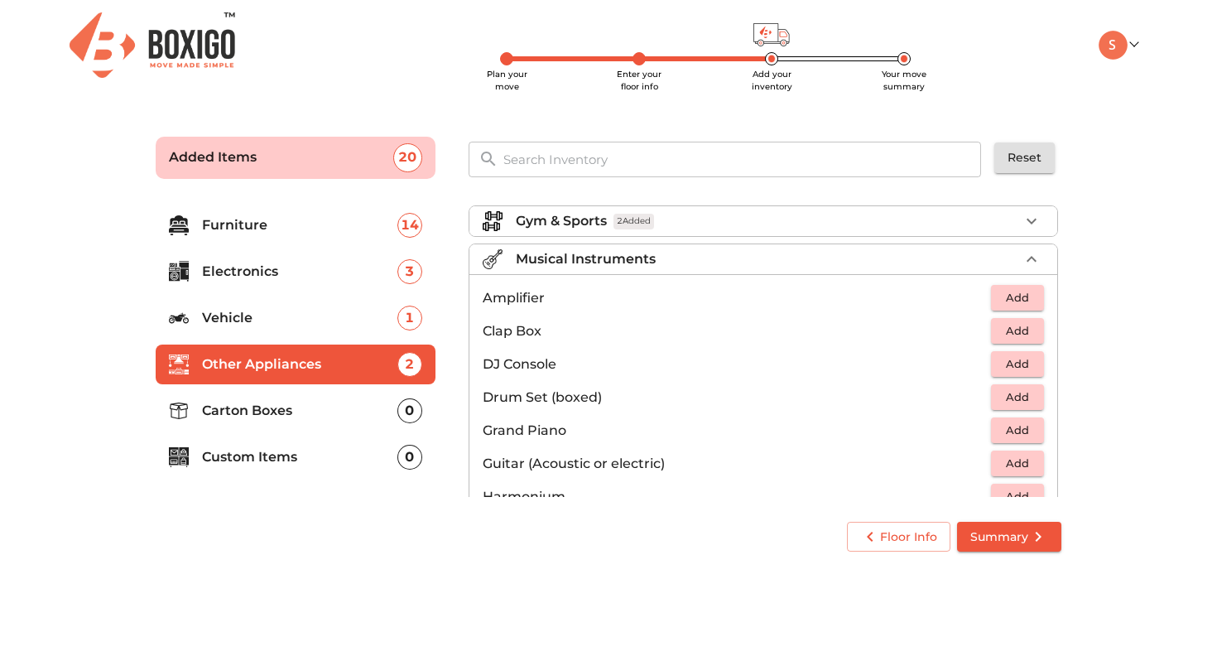
click at [641, 262] on p "Musical Instruments" at bounding box center [586, 259] width 140 height 20
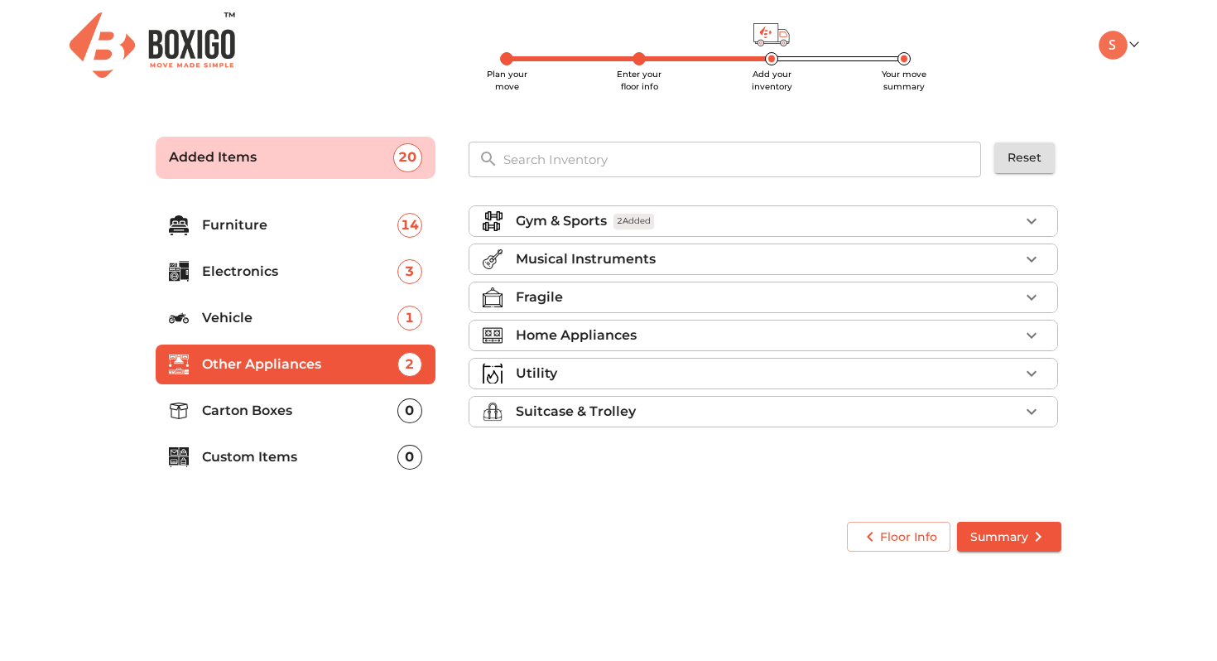
click at [574, 298] on div "Fragile" at bounding box center [767, 297] width 503 height 20
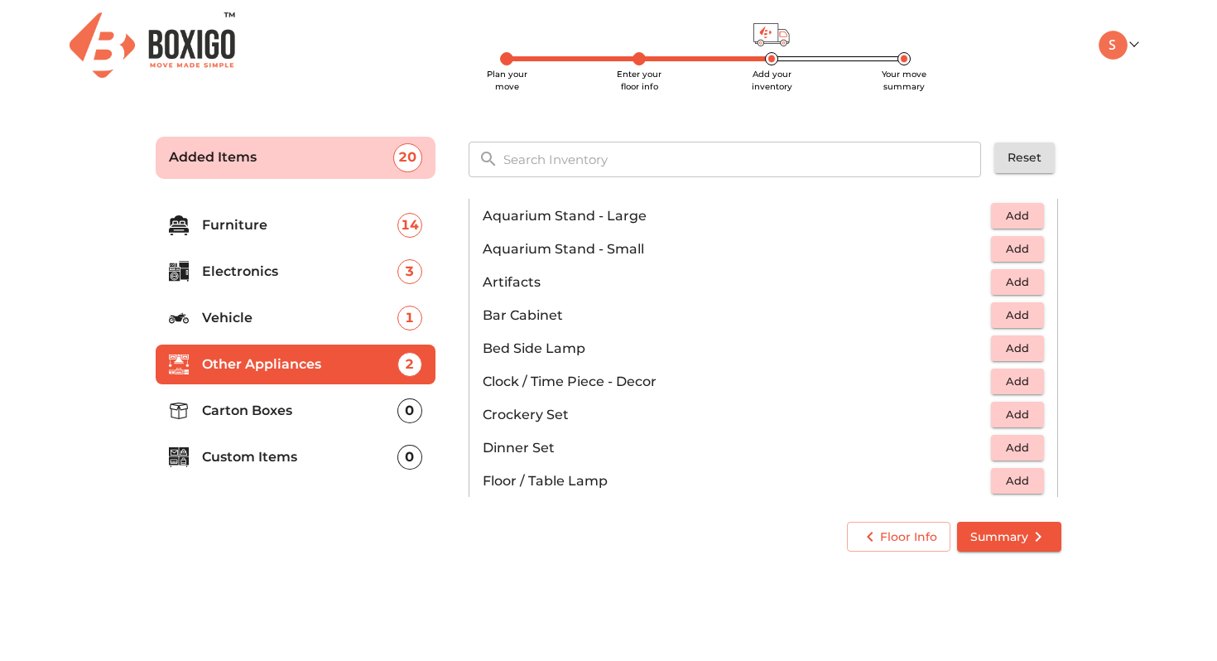
scroll to position [197, 0]
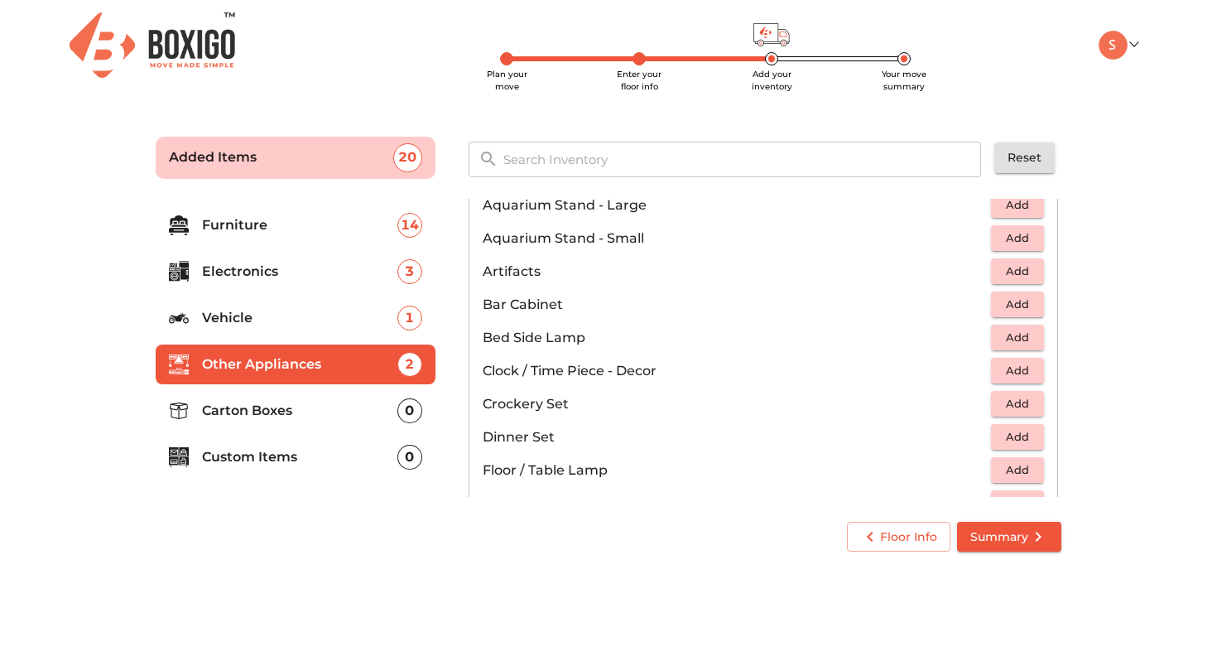
click at [999, 376] on span "Add" at bounding box center [1017, 370] width 36 height 19
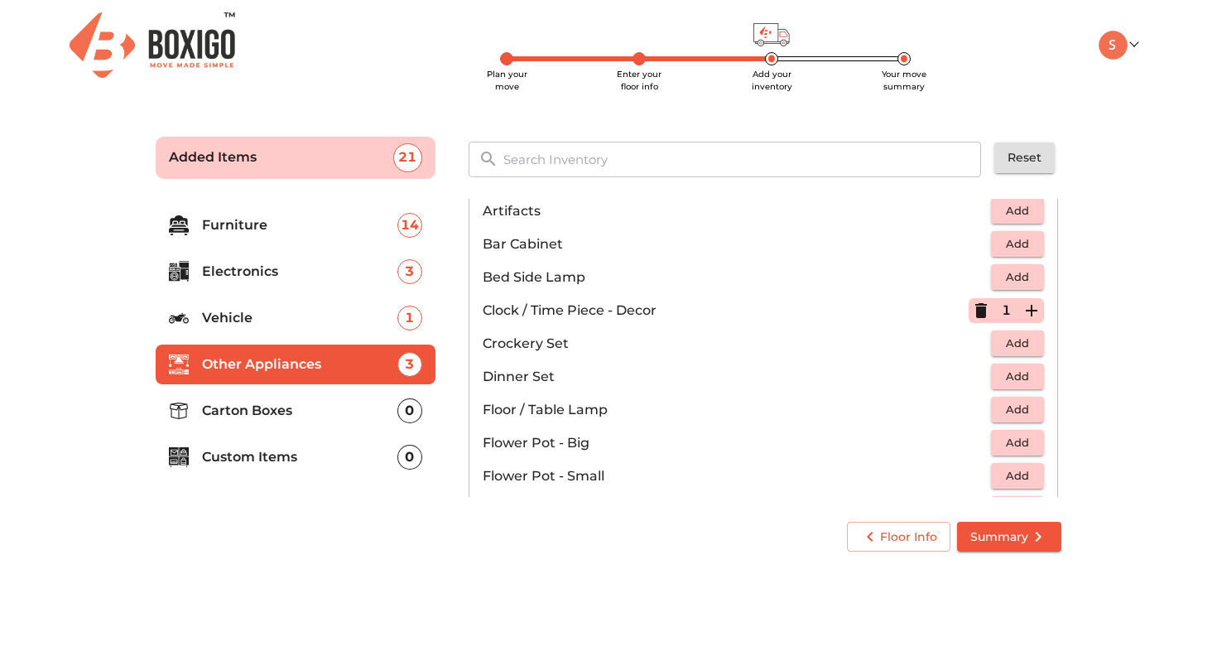
scroll to position [265, 0]
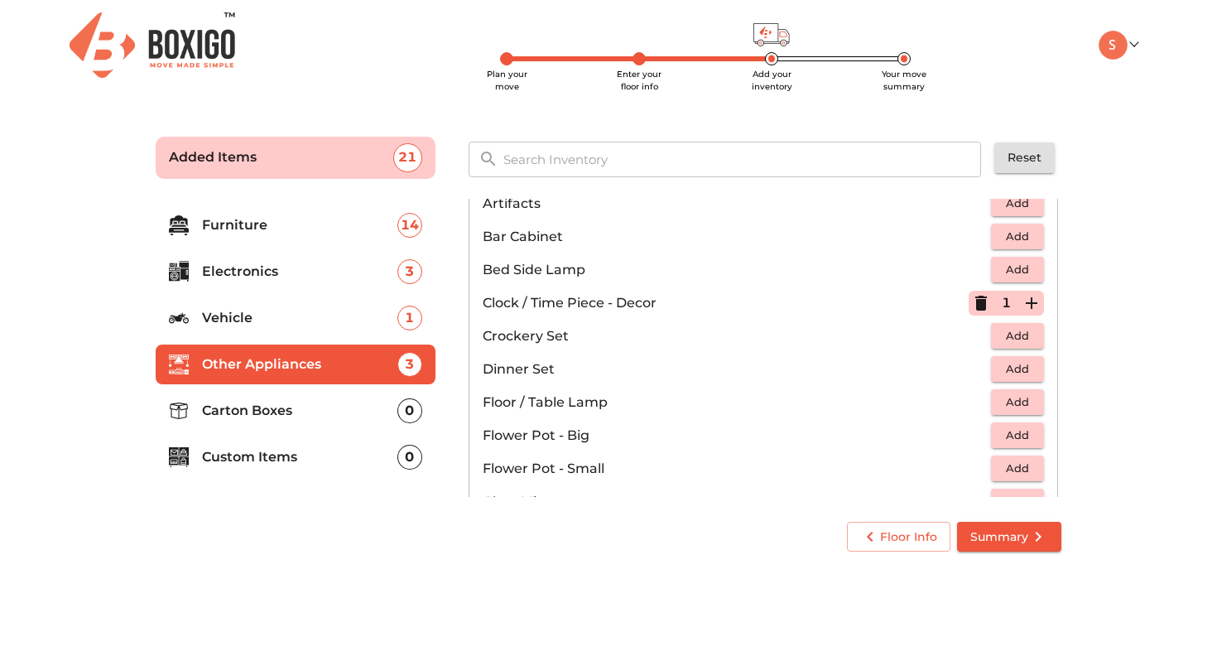
click at [1021, 339] on span "Add" at bounding box center [1017, 335] width 36 height 19
click at [1015, 368] on span "Add" at bounding box center [1017, 368] width 36 height 19
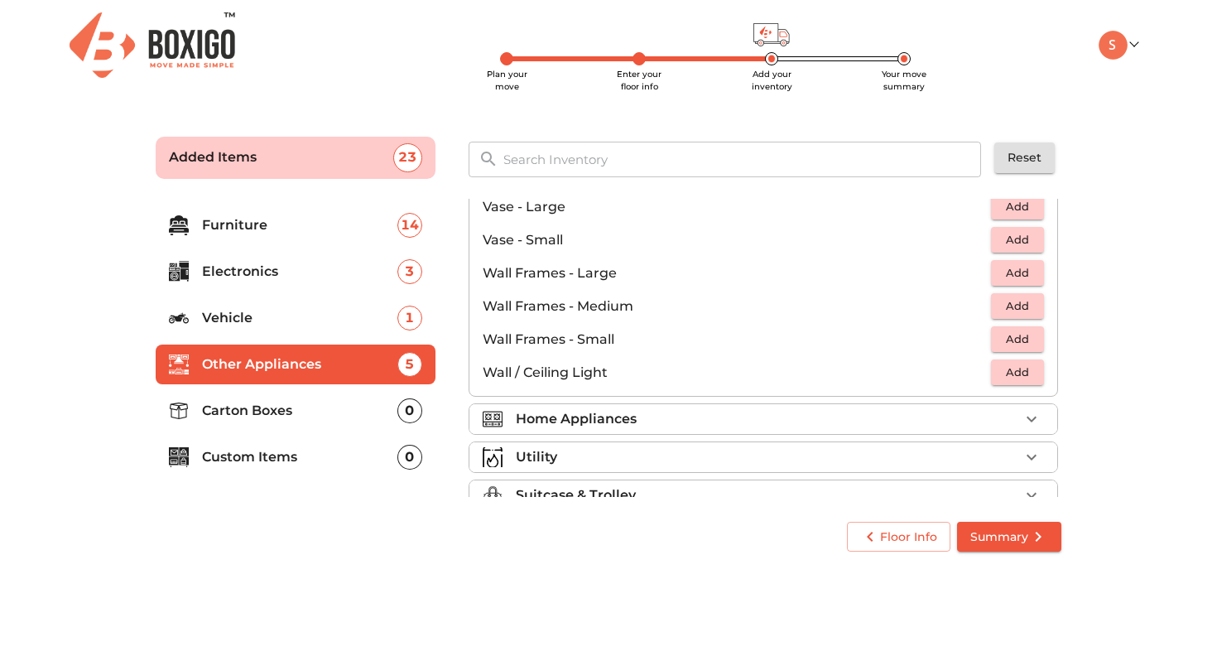
scroll to position [1117, 0]
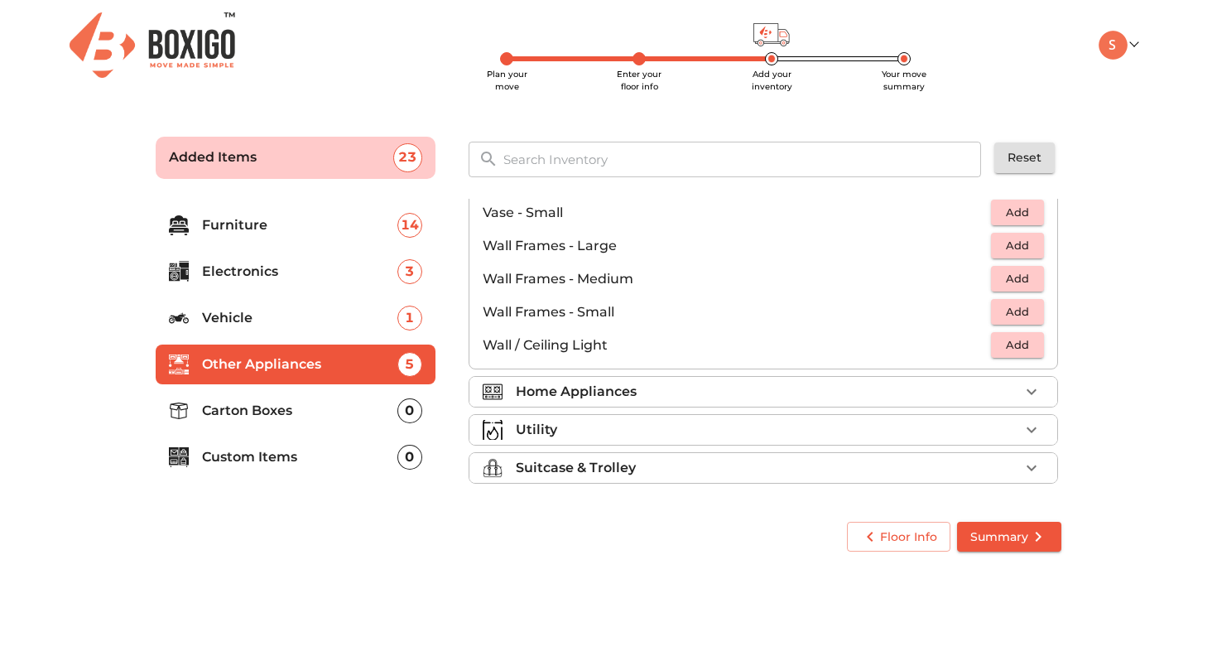
click at [871, 387] on div "Home Appliances" at bounding box center [767, 392] width 503 height 20
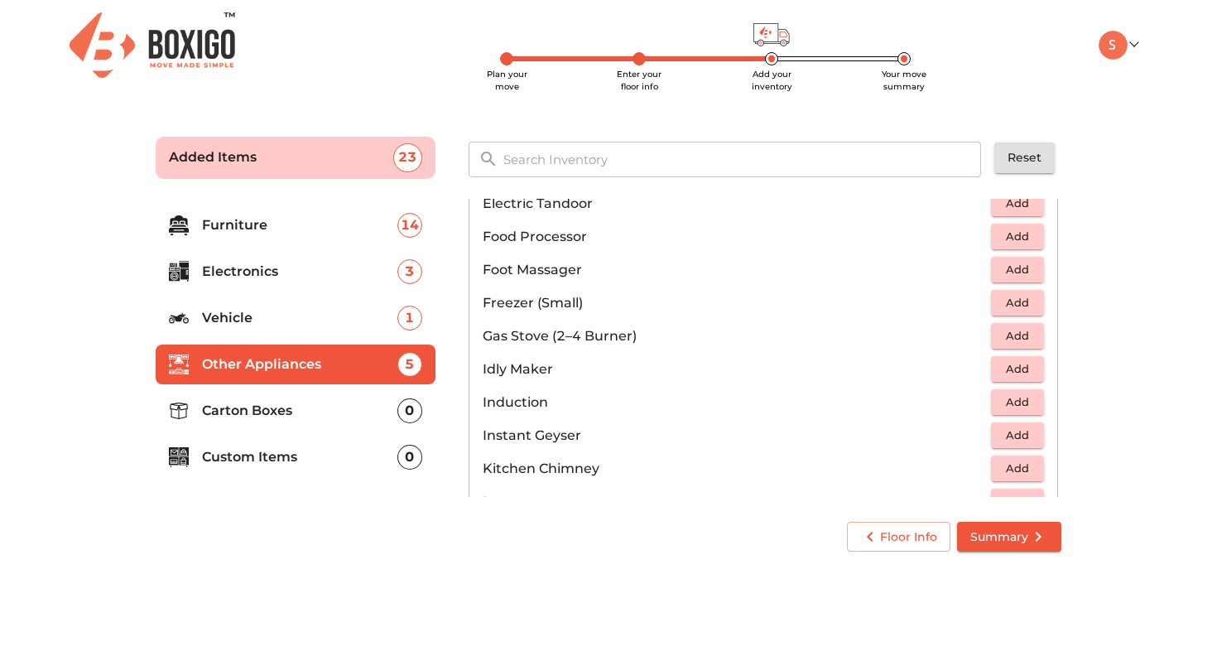
scroll to position [614, 0]
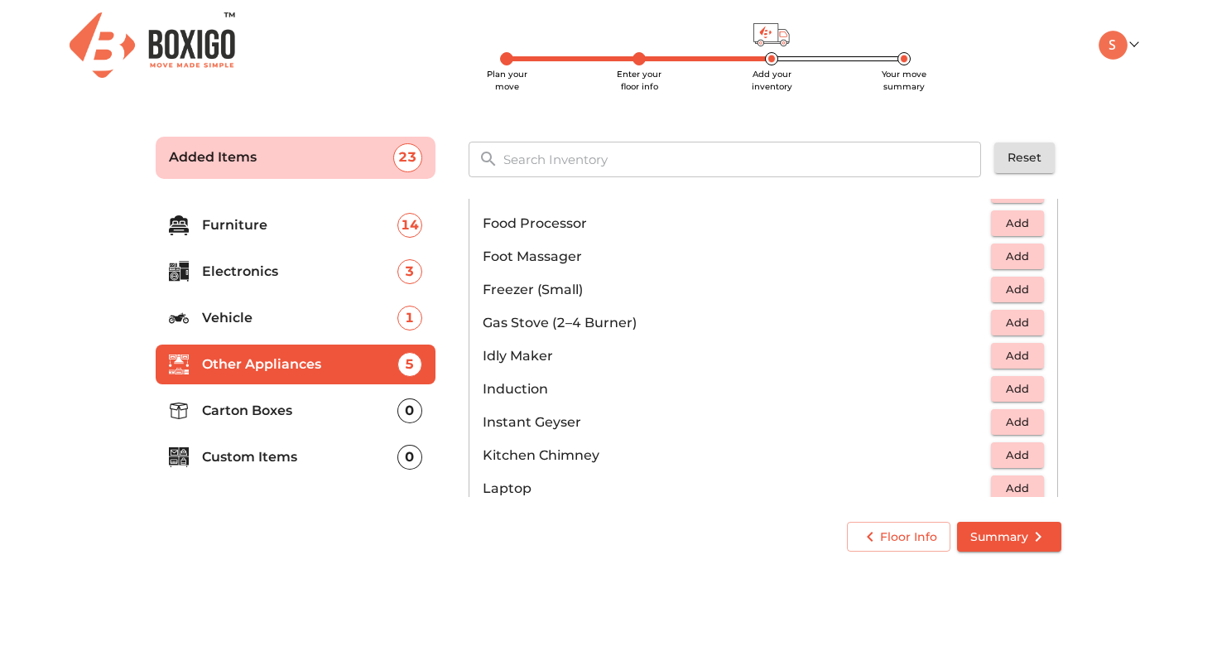
click at [1012, 314] on span "Add" at bounding box center [1017, 322] width 36 height 19
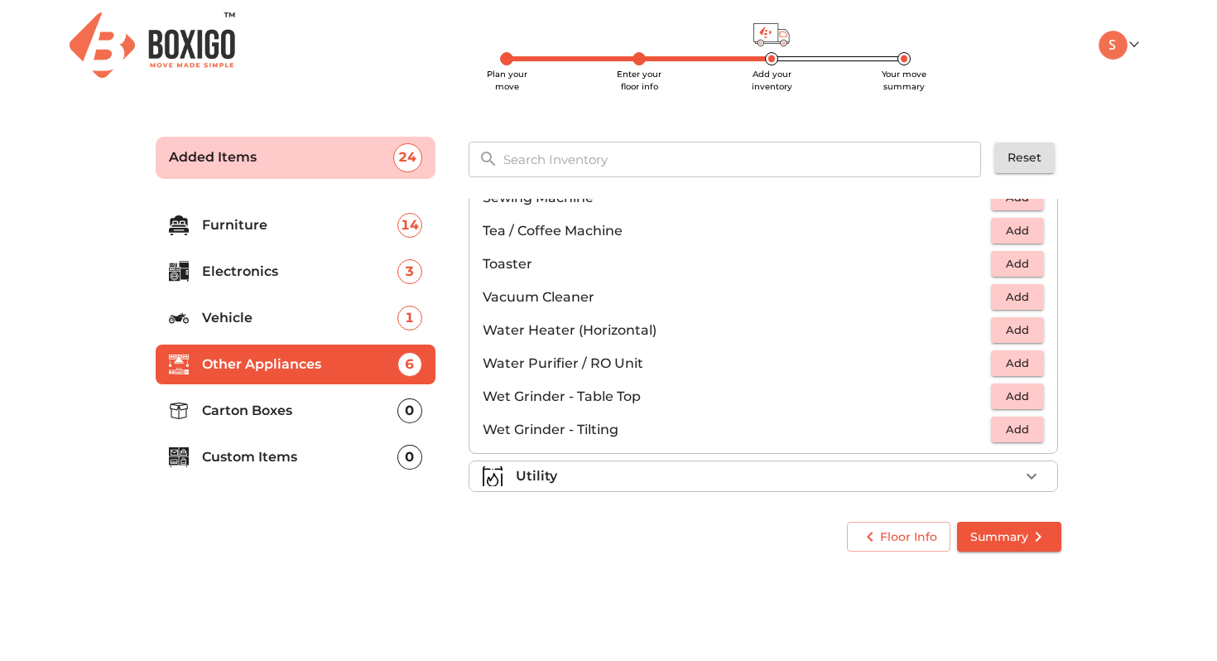
scroll to position [1106, 0]
click at [1003, 256] on span "Add" at bounding box center [1017, 261] width 36 height 19
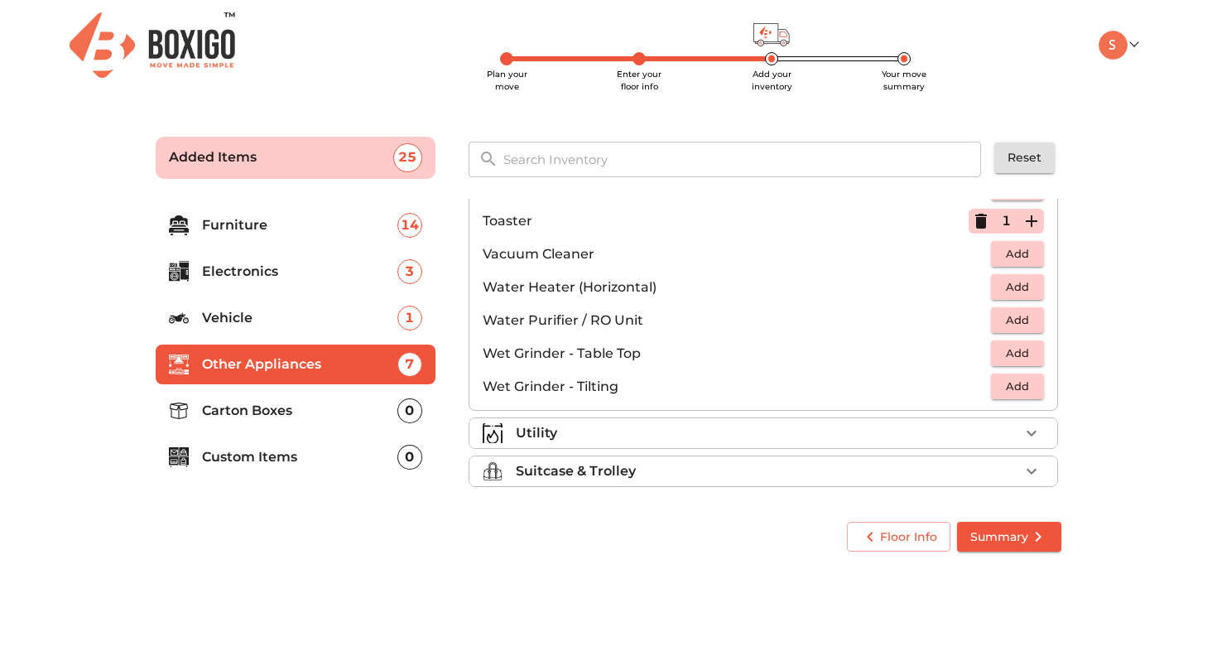
scroll to position [1150, 0]
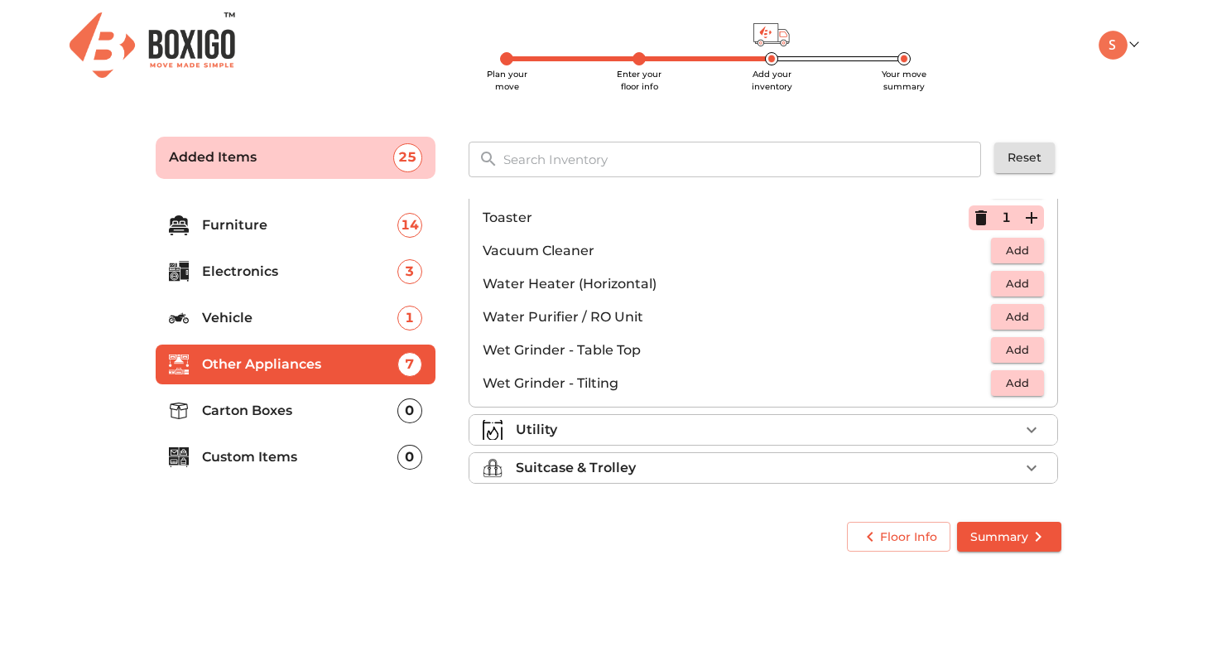
click at [824, 427] on div "Utility" at bounding box center [767, 430] width 503 height 20
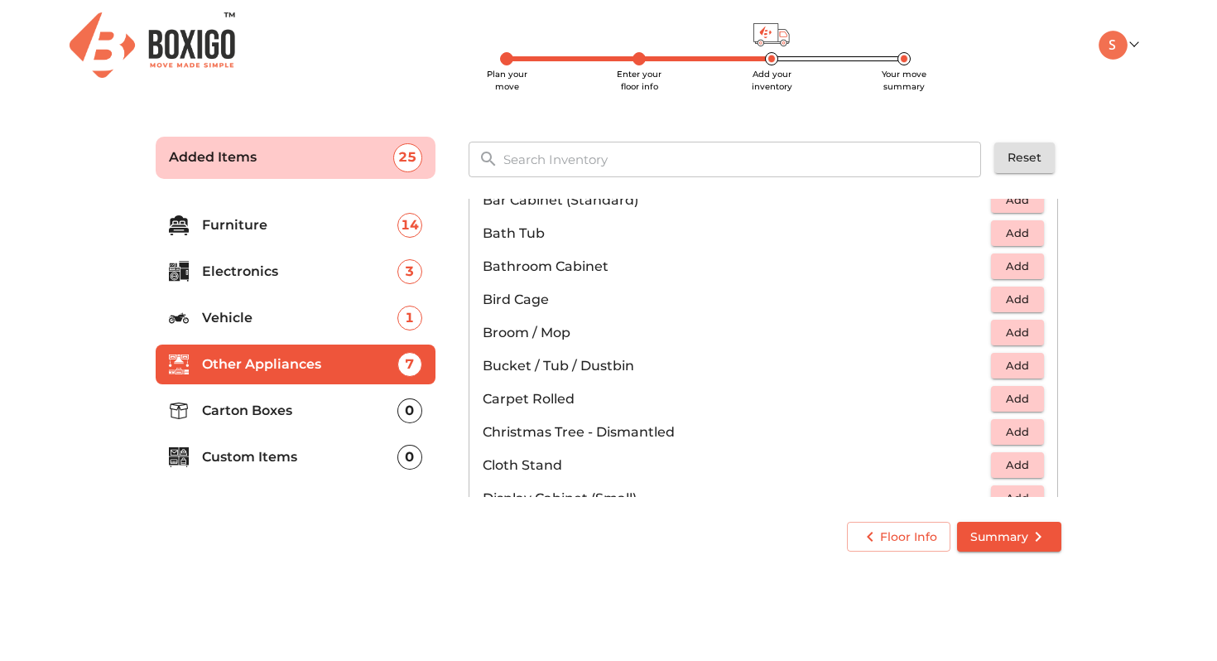
scroll to position [252, 0]
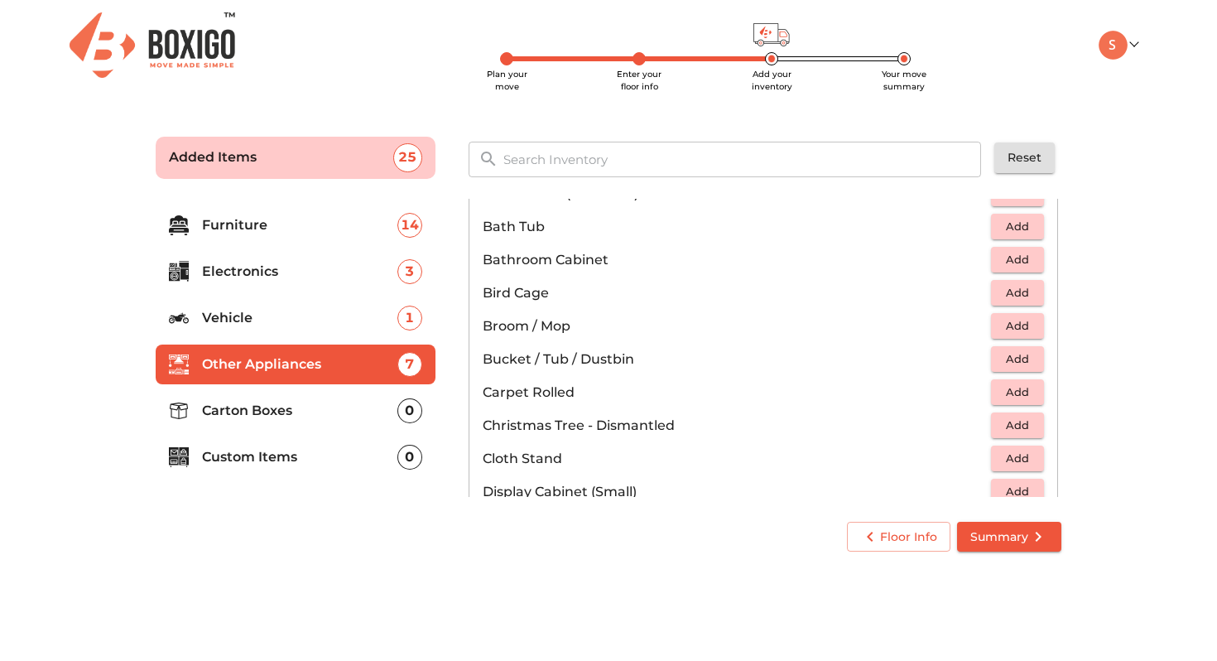
click at [1020, 322] on span "Add" at bounding box center [1017, 325] width 36 height 19
click at [1017, 353] on span "Add" at bounding box center [1017, 358] width 36 height 19
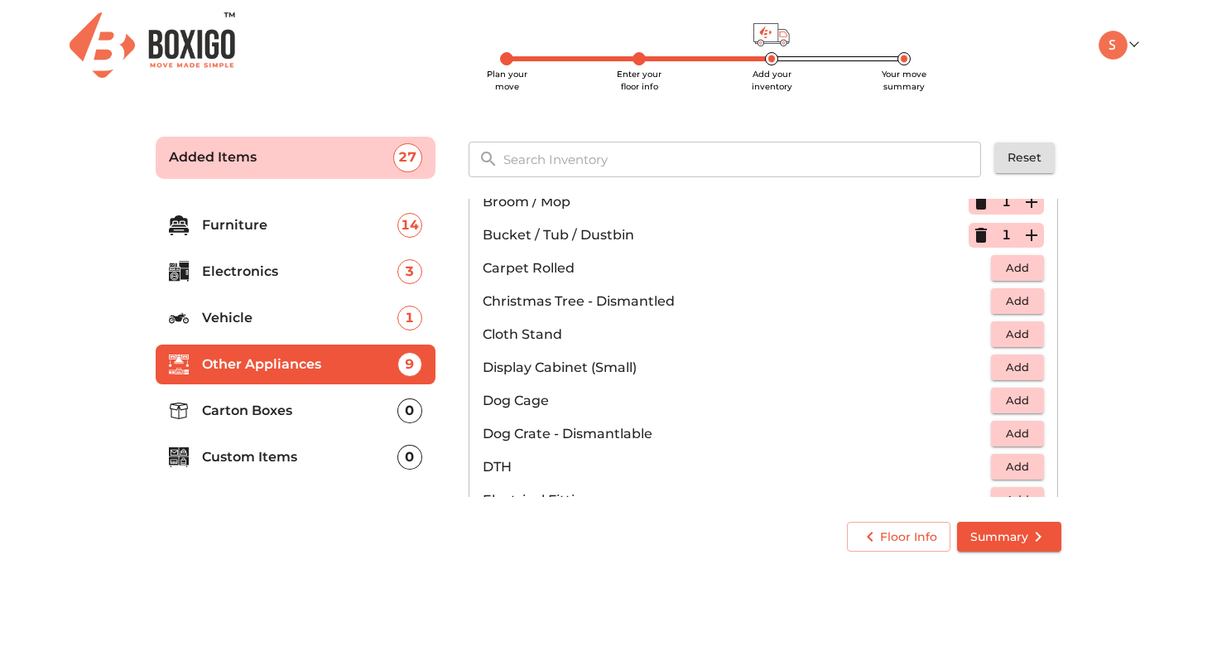
scroll to position [380, 0]
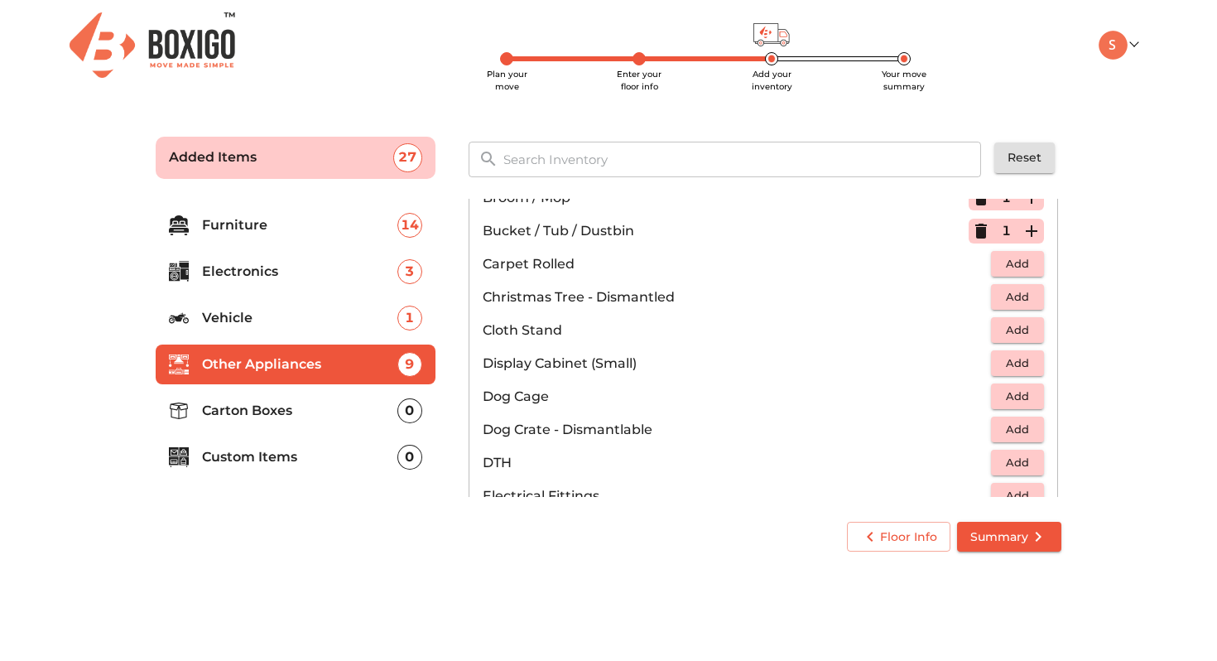
click at [1011, 330] on span "Add" at bounding box center [1017, 329] width 36 height 19
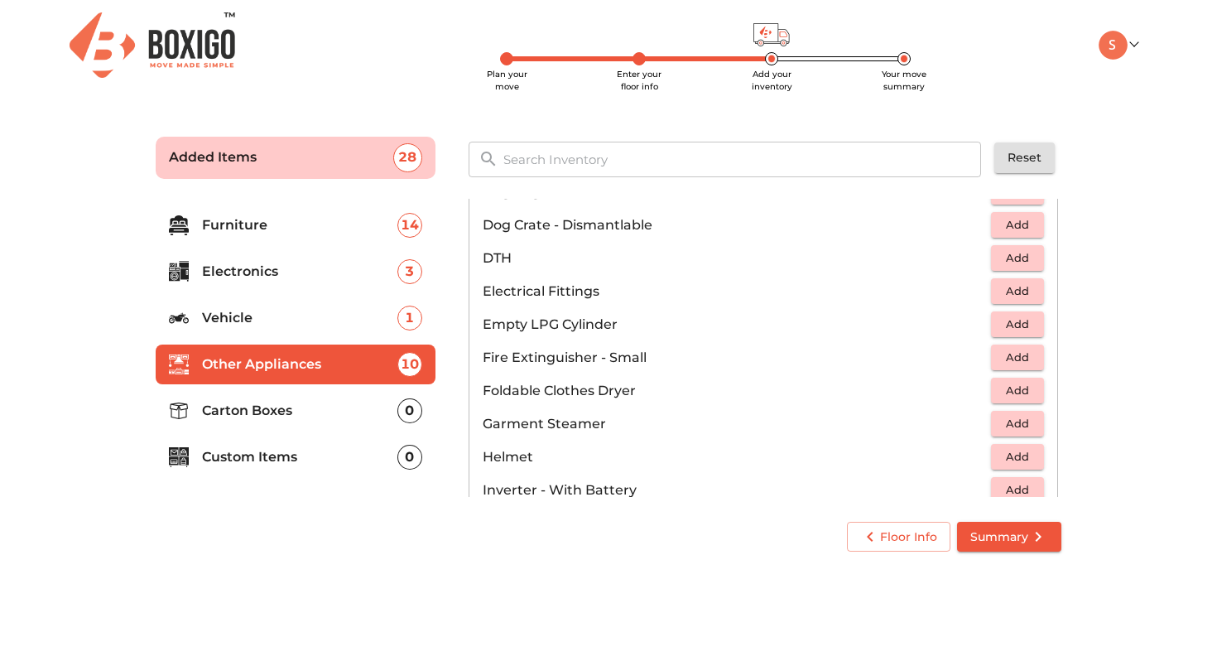
scroll to position [589, 0]
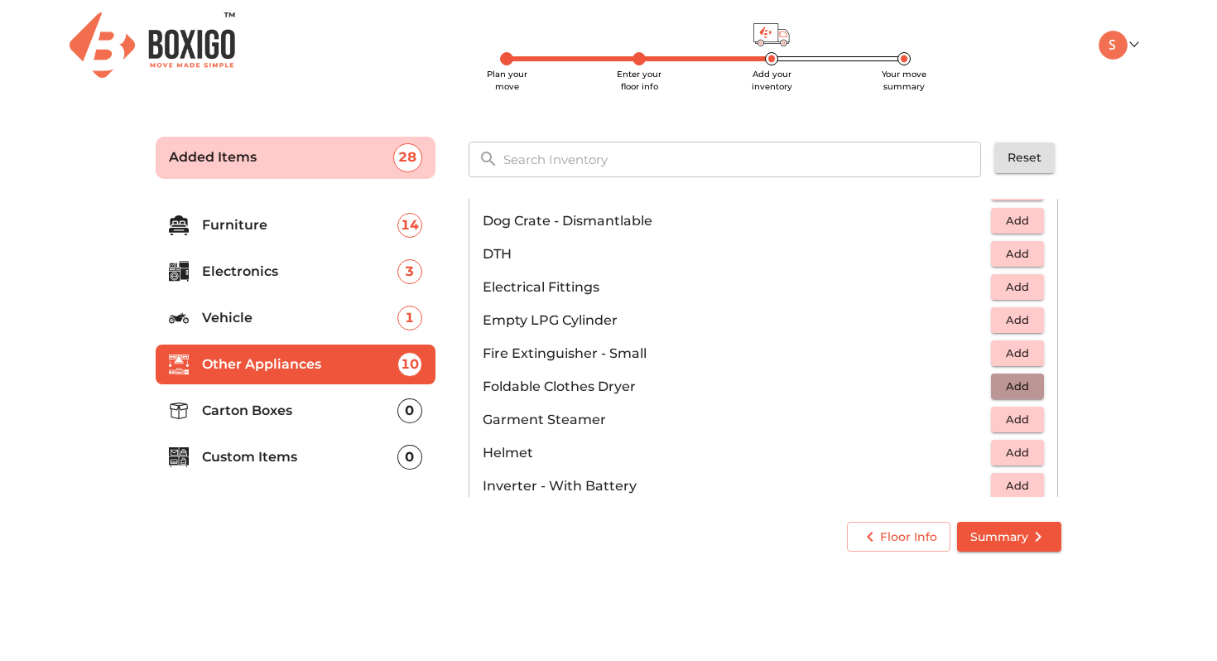
click at [1019, 381] on span "Add" at bounding box center [1017, 386] width 36 height 19
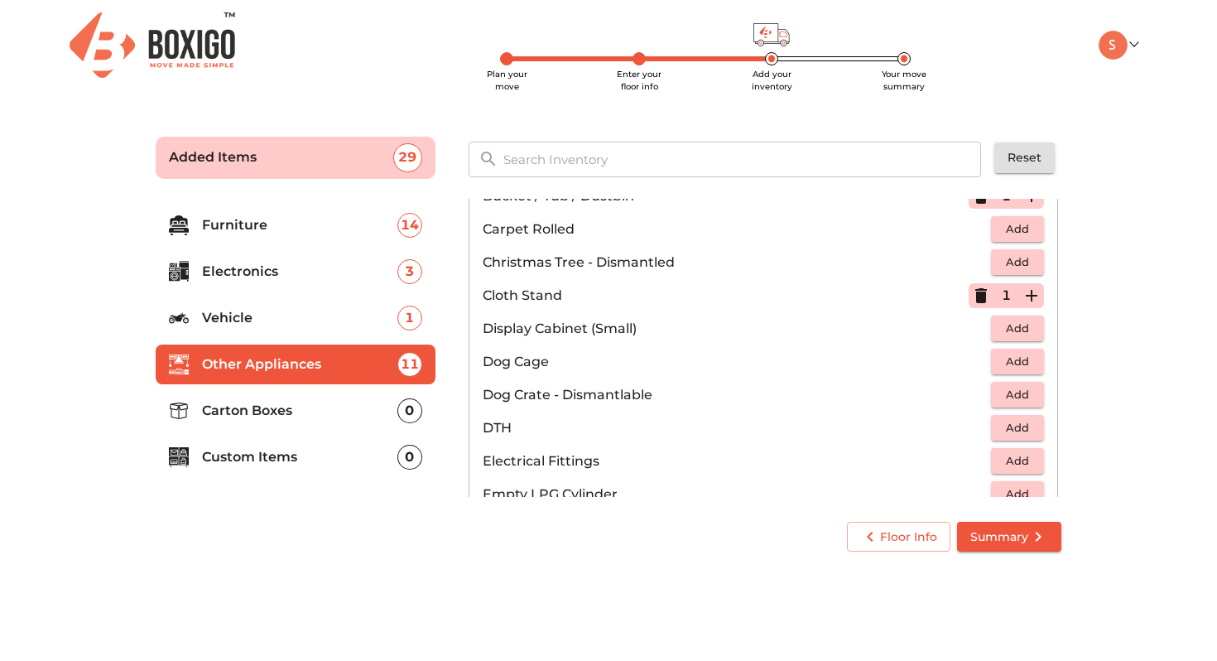
scroll to position [404, 0]
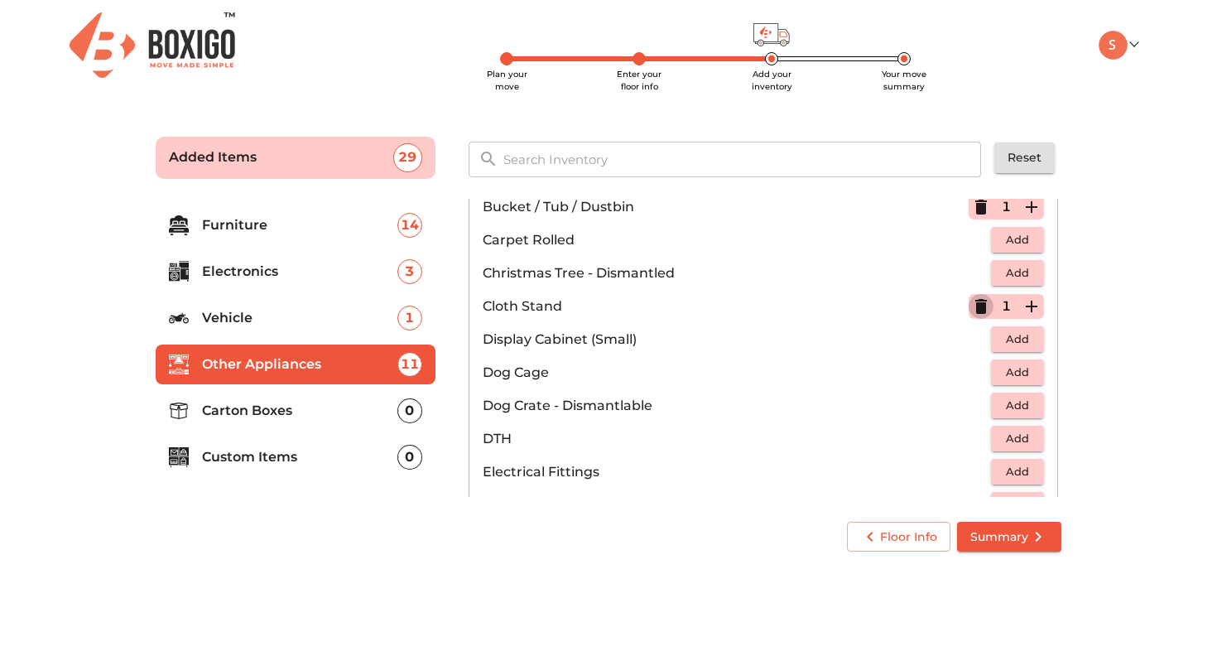
click at [978, 303] on icon "button" at bounding box center [981, 306] width 12 height 15
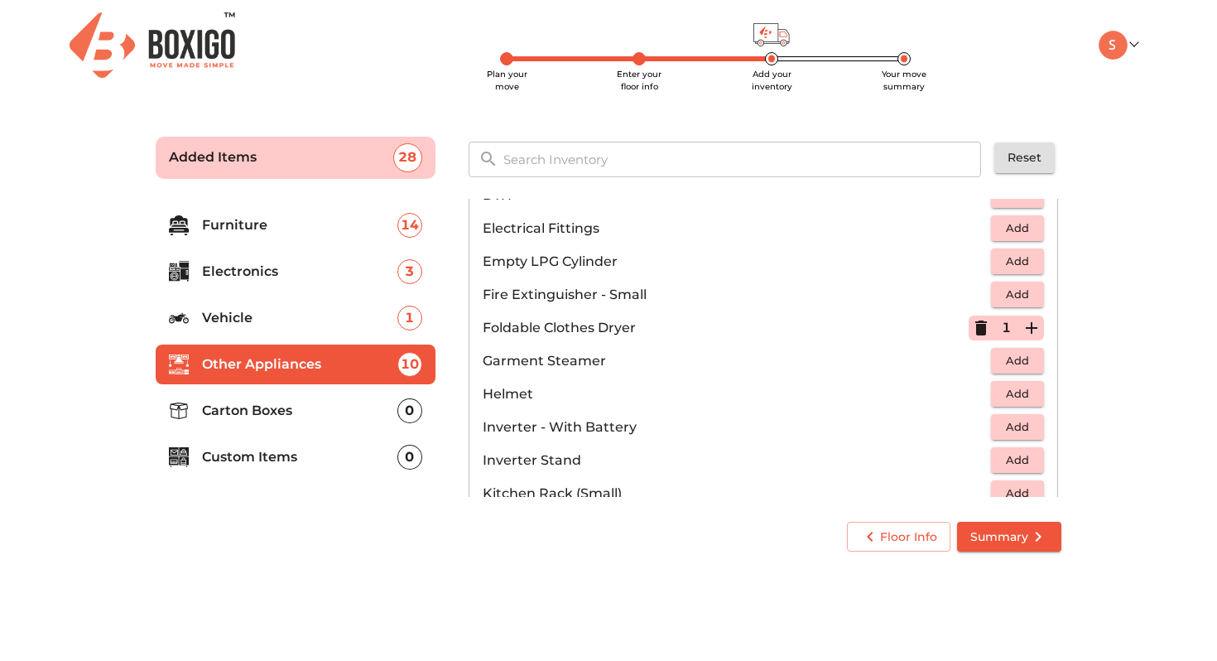
scroll to position [653, 0]
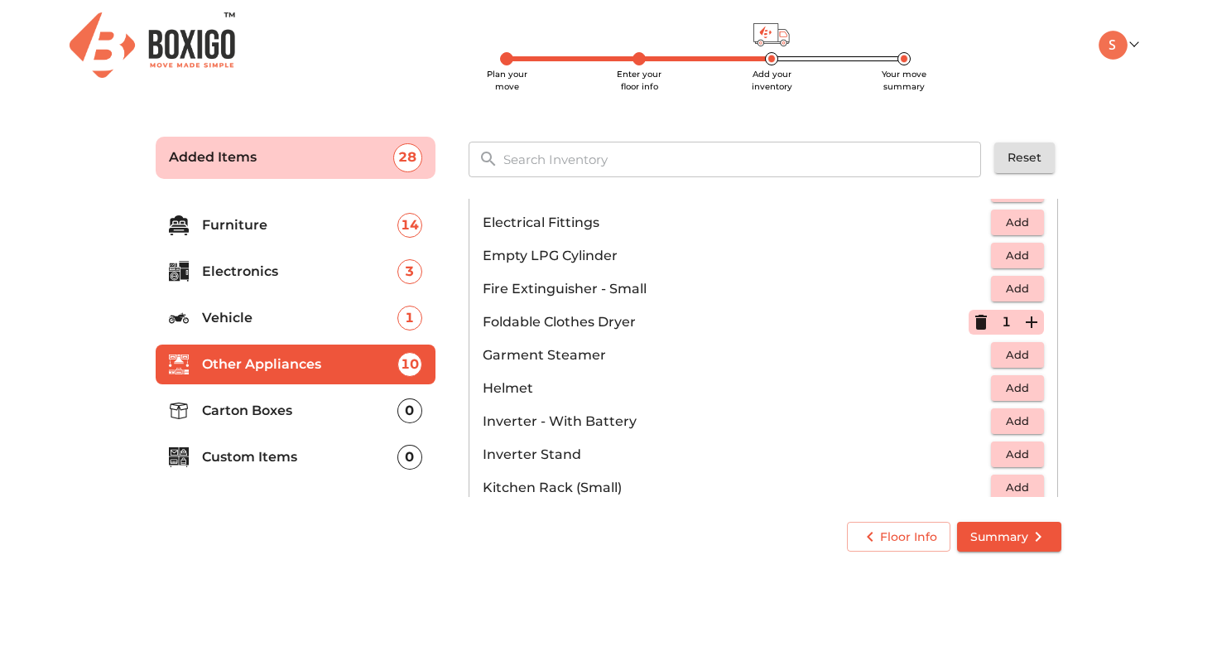
click at [1014, 387] on span "Add" at bounding box center [1017, 387] width 36 height 19
click at [1026, 387] on icon "button" at bounding box center [1032, 388] width 12 height 12
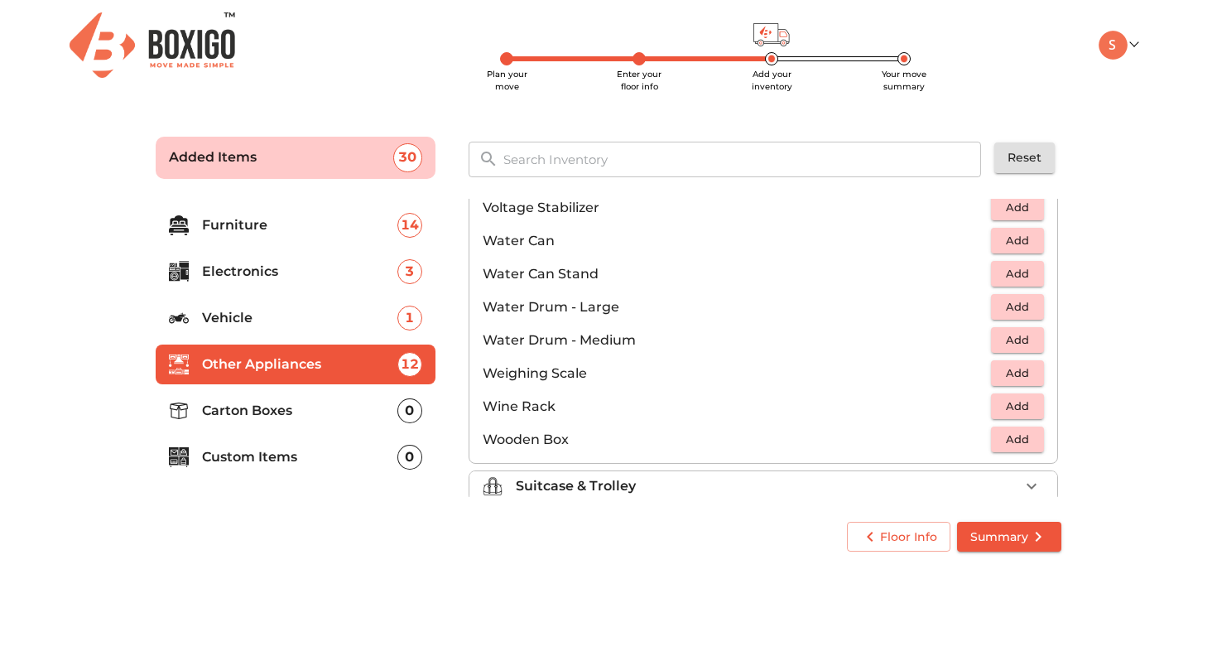
scroll to position [1249, 0]
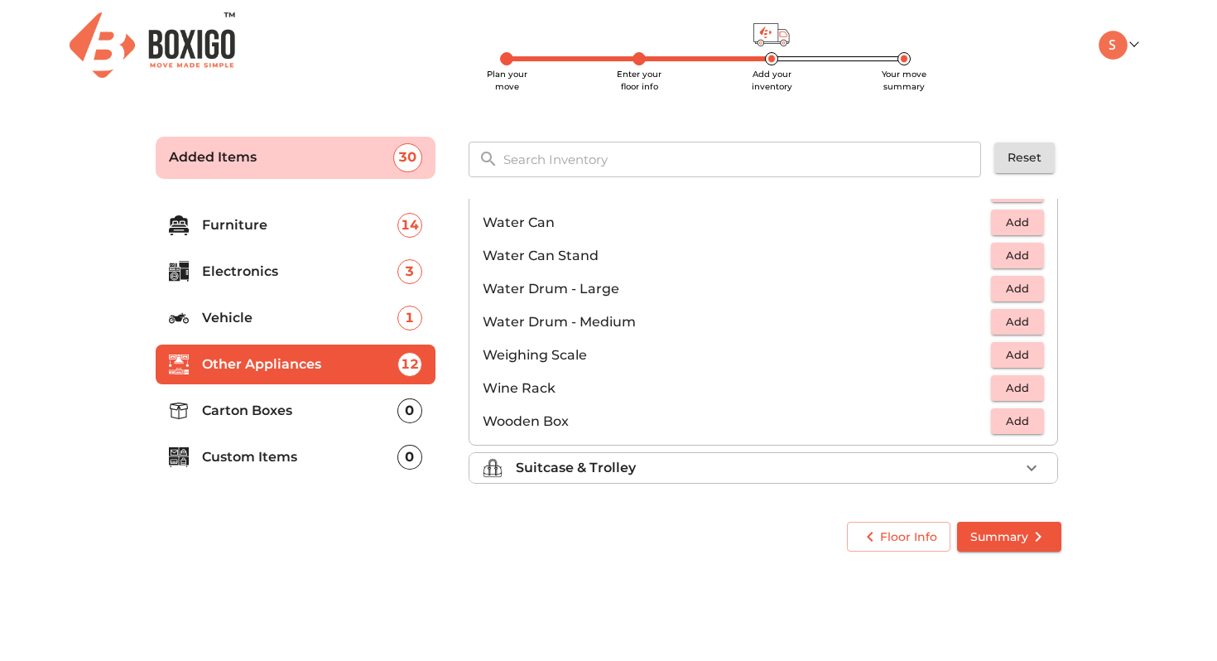
click at [1030, 464] on icon "button" at bounding box center [1031, 468] width 20 height 20
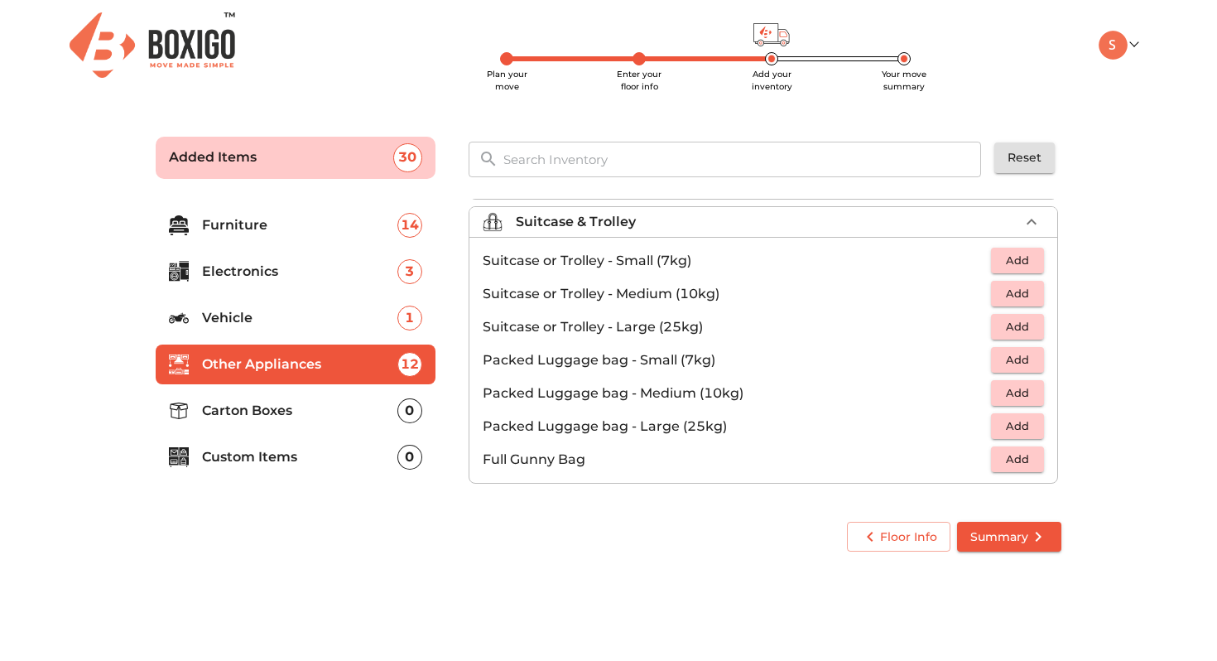
scroll to position [190, 0]
click at [1016, 306] on li "Suitcase or Trolley - Medium (10kg) Add" at bounding box center [763, 293] width 588 height 33
click at [1016, 288] on span "Add" at bounding box center [1017, 293] width 36 height 19
click at [1014, 261] on span "Add" at bounding box center [1017, 260] width 36 height 19
click at [984, 295] on icon "button" at bounding box center [981, 293] width 12 height 15
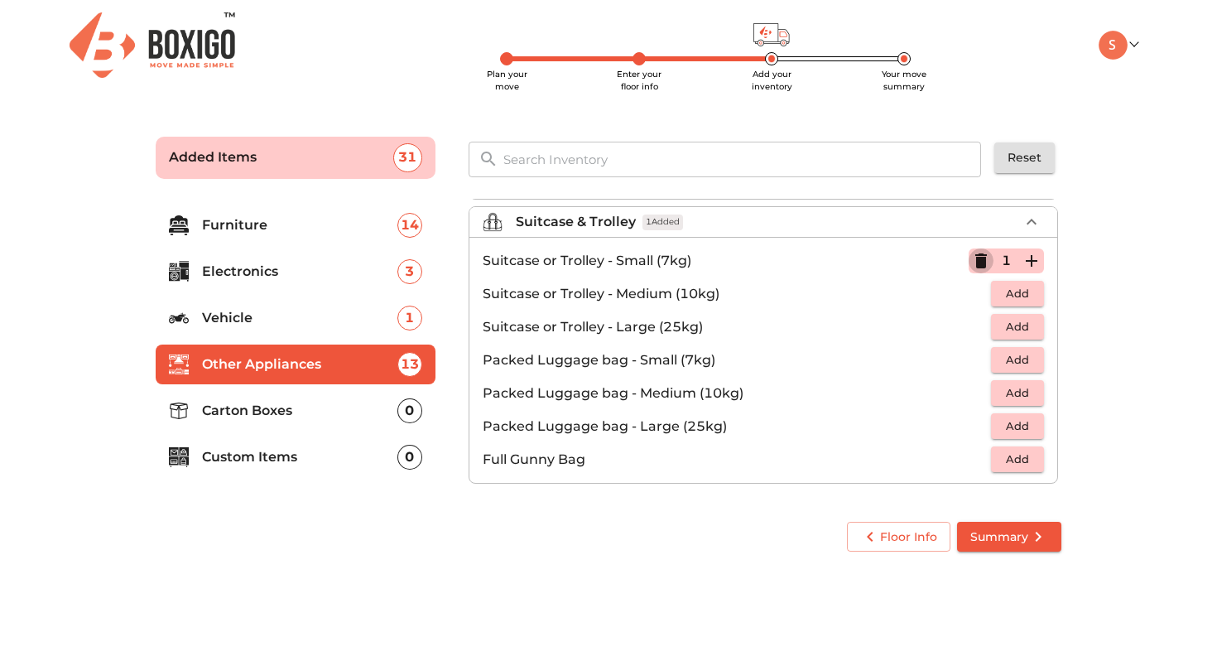
click at [984, 260] on icon "button" at bounding box center [981, 260] width 12 height 15
click at [1014, 355] on span "Add" at bounding box center [1017, 359] width 36 height 19
click at [1025, 397] on span "Add" at bounding box center [1017, 392] width 36 height 19
click at [1032, 391] on icon "button" at bounding box center [1031, 393] width 20 height 20
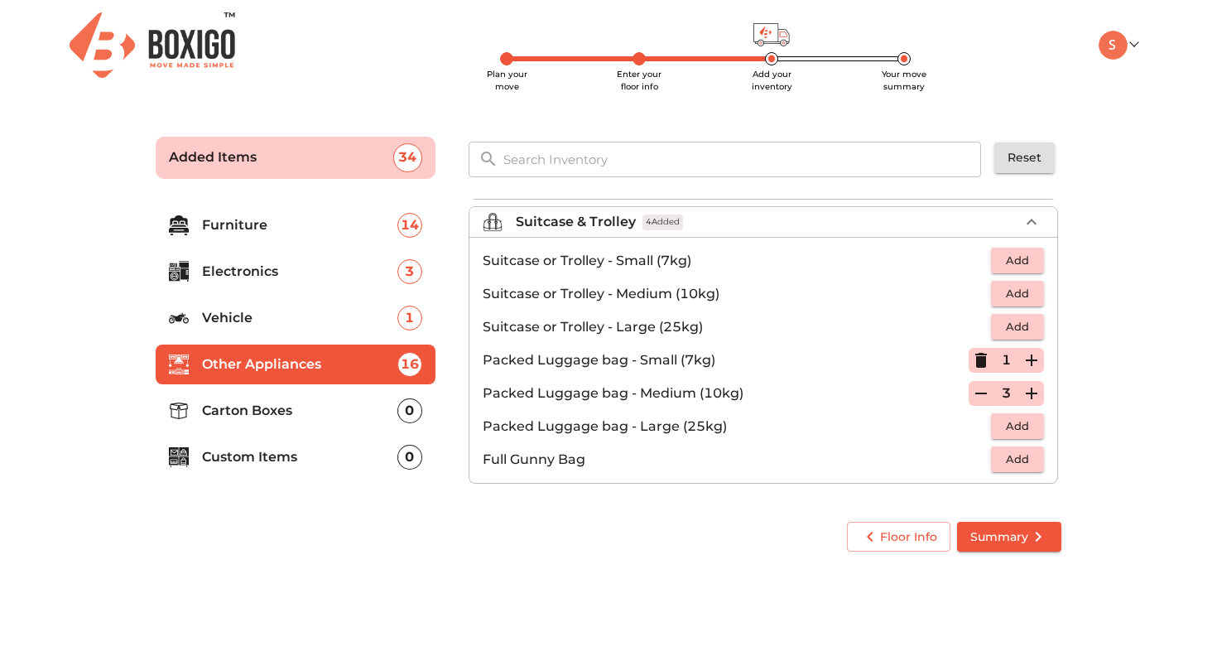
click at [267, 418] on p "Carton Boxes" at bounding box center [299, 411] width 195 height 20
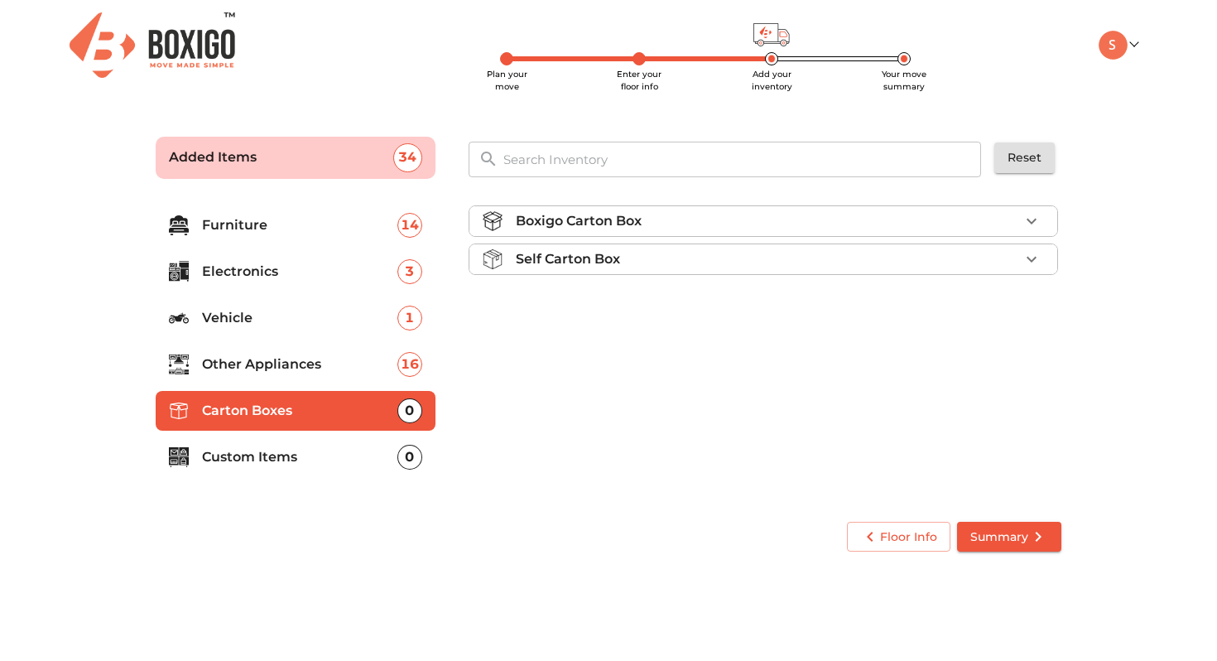
scroll to position [0, 0]
click at [742, 262] on div "Self Carton Box" at bounding box center [767, 259] width 503 height 20
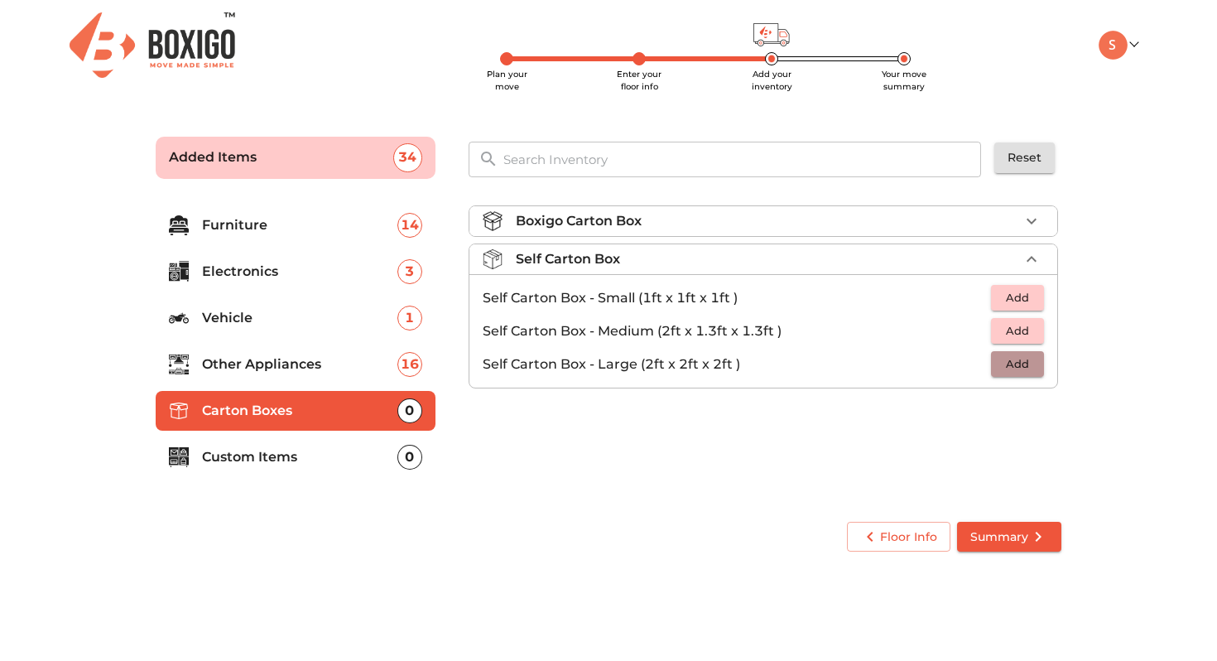
click at [1011, 366] on span "Add" at bounding box center [1017, 363] width 36 height 19
click at [1036, 363] on icon "button" at bounding box center [1031, 364] width 20 height 20
click at [1027, 226] on icon "button" at bounding box center [1031, 221] width 20 height 20
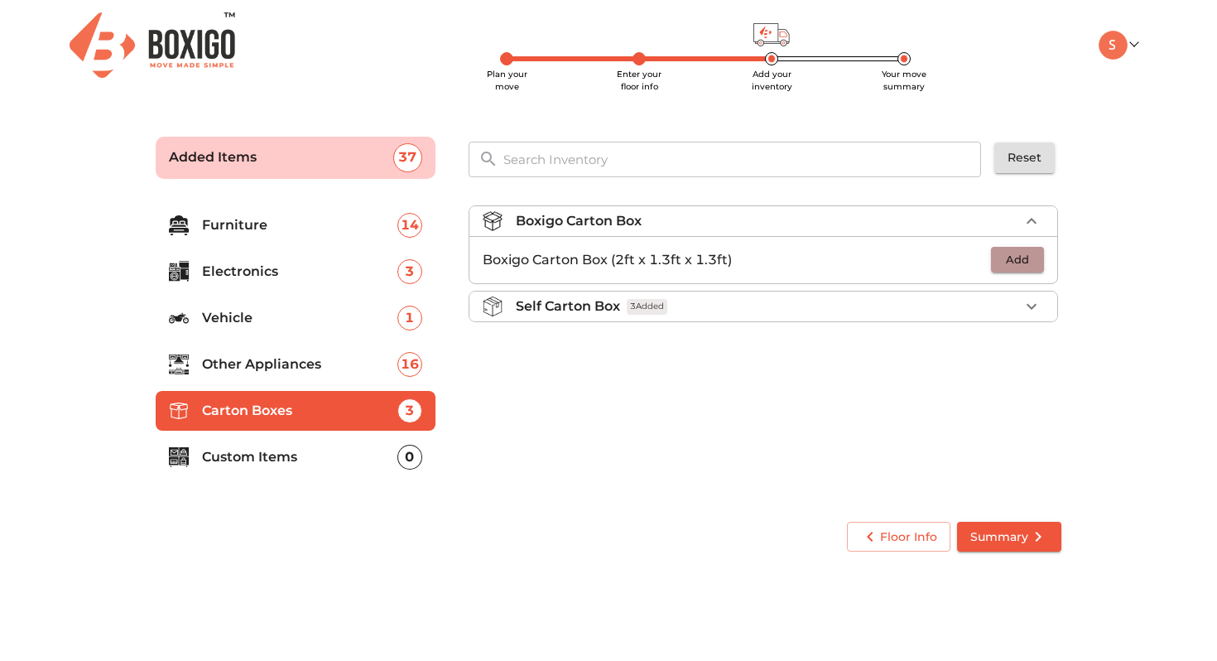
click at [1028, 268] on span "Add" at bounding box center [1017, 259] width 36 height 19
click at [1028, 268] on icon "button" at bounding box center [1031, 260] width 20 height 20
click at [1028, 267] on icon "button" at bounding box center [1031, 260] width 20 height 20
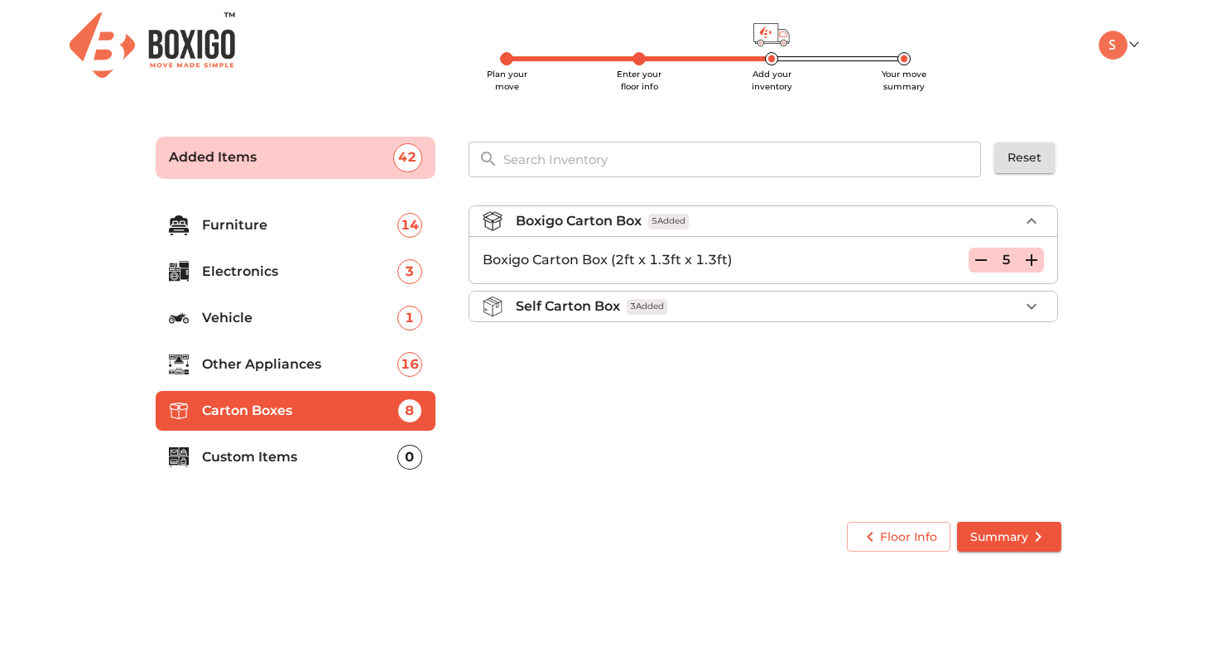
click at [353, 448] on p "Custom Items" at bounding box center [299, 457] width 195 height 20
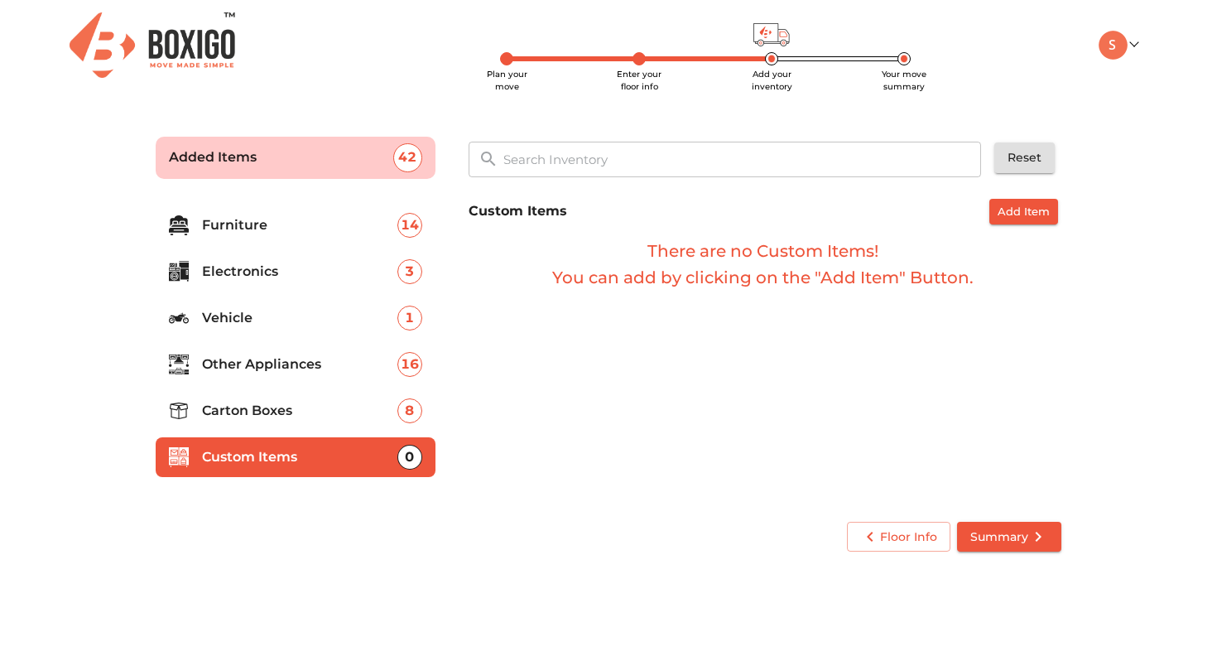
click at [1015, 535] on span "Summary" at bounding box center [1009, 536] width 78 height 21
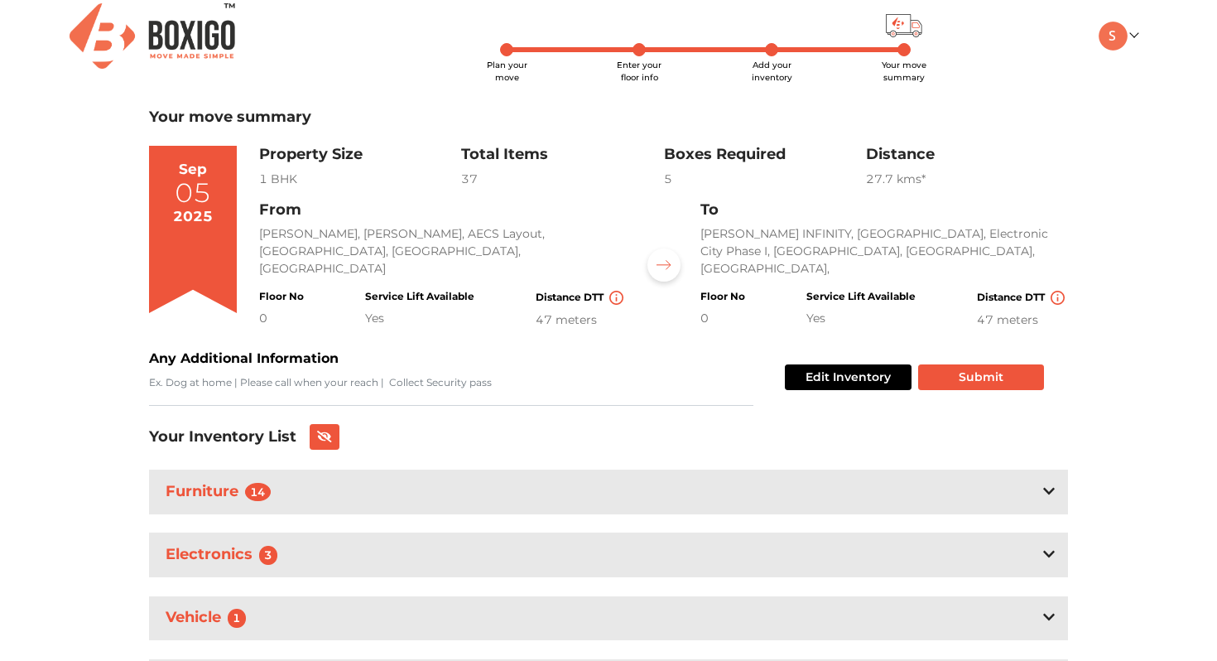
scroll to position [7, 0]
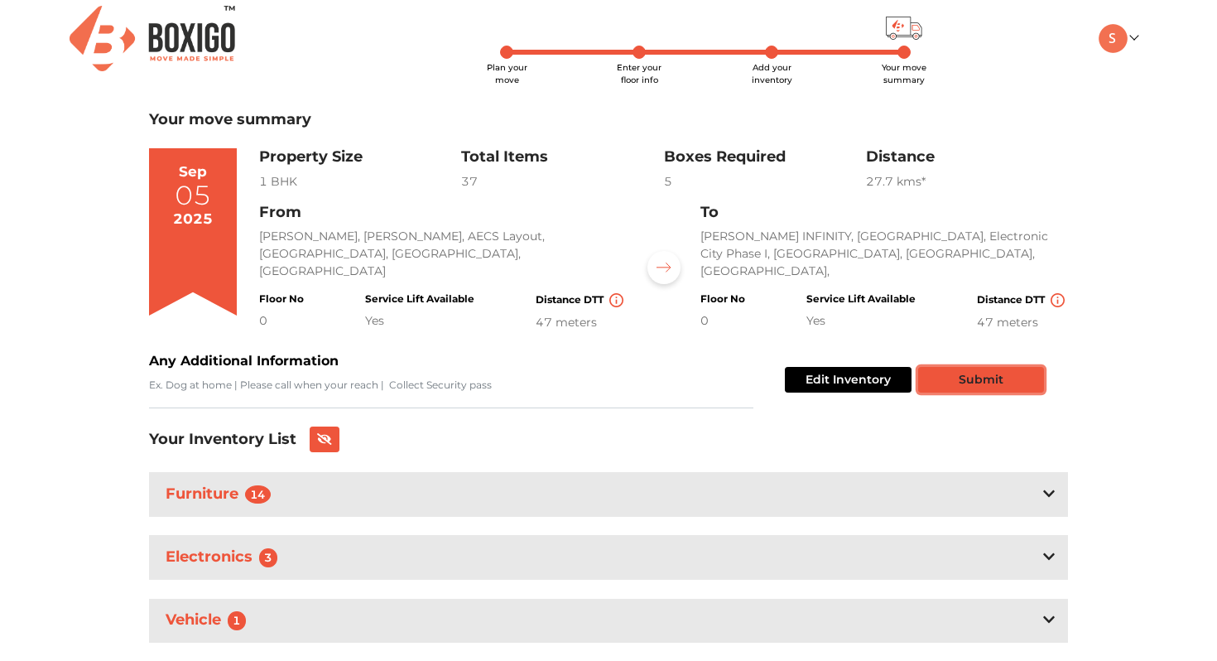
click at [958, 374] on button "Submit" at bounding box center [981, 380] width 126 height 26
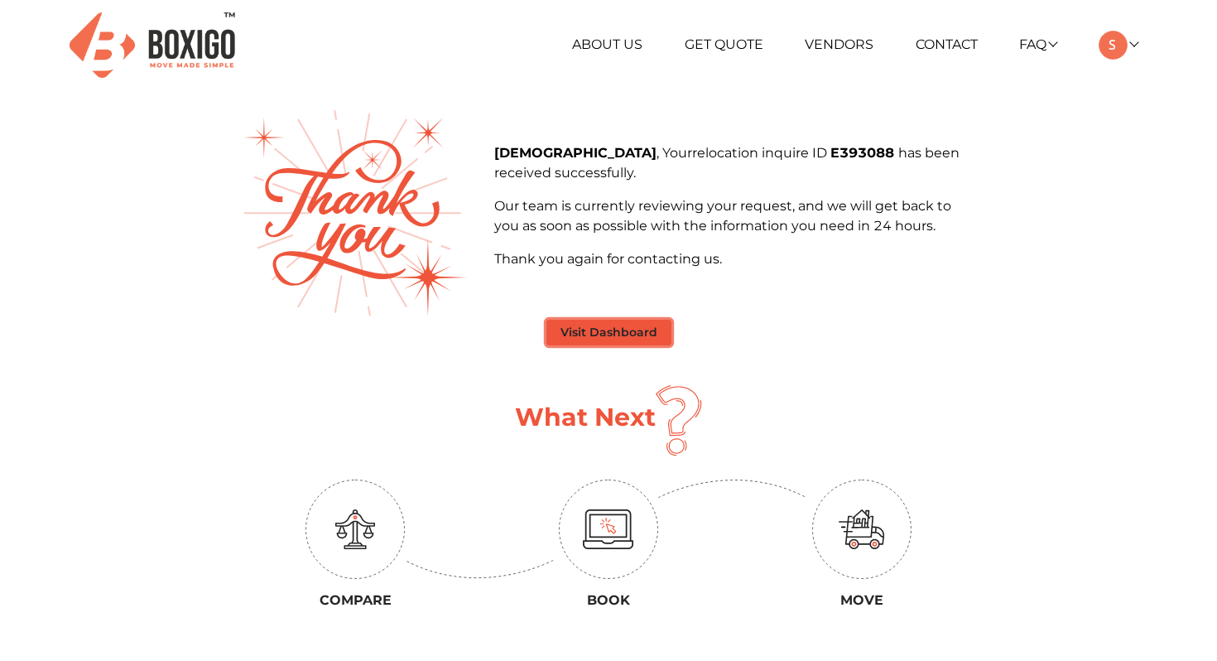
click at [620, 339] on button "Visit Dashboard" at bounding box center [608, 332] width 125 height 26
